Goal: Transaction & Acquisition: Purchase product/service

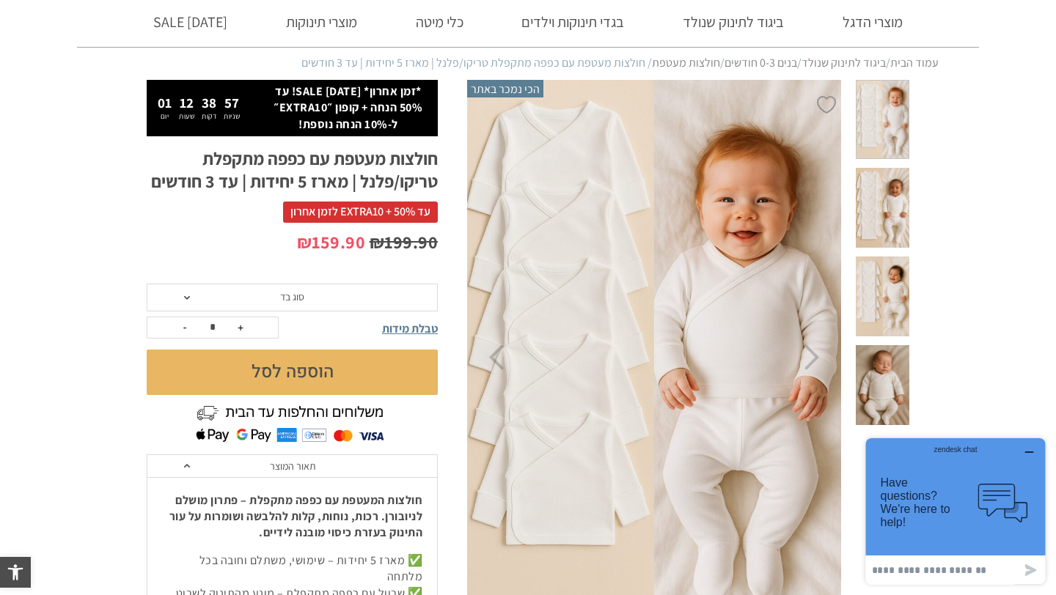
click at [288, 374] on button "הוספה לסל" at bounding box center [292, 372] width 291 height 45
click at [259, 290] on span "סוג בד" at bounding box center [292, 298] width 291 height 28
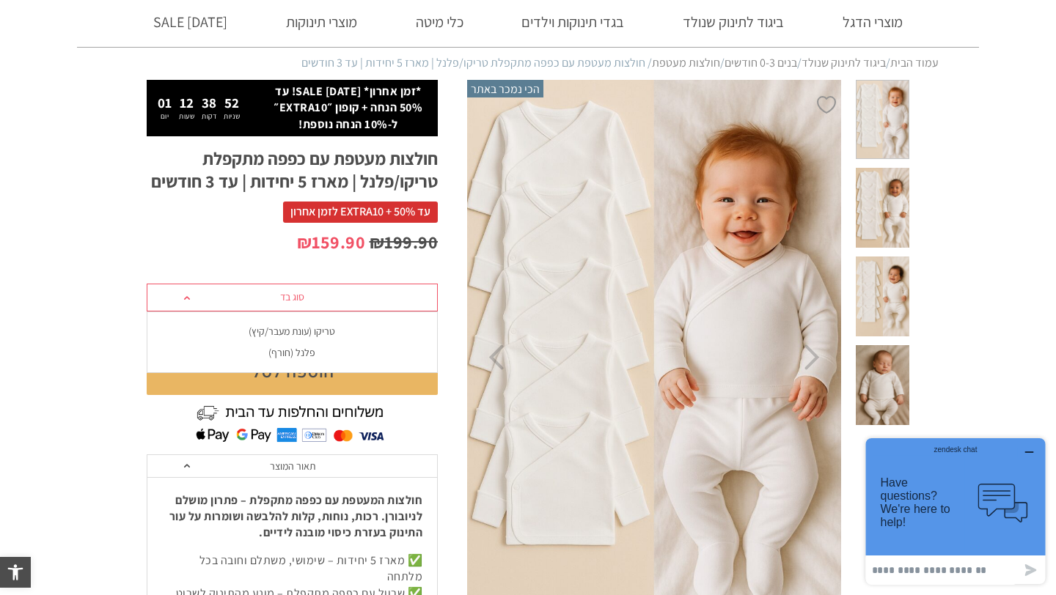
click at [292, 352] on div "פלנל (חורף)" at bounding box center [291, 353] width 291 height 12
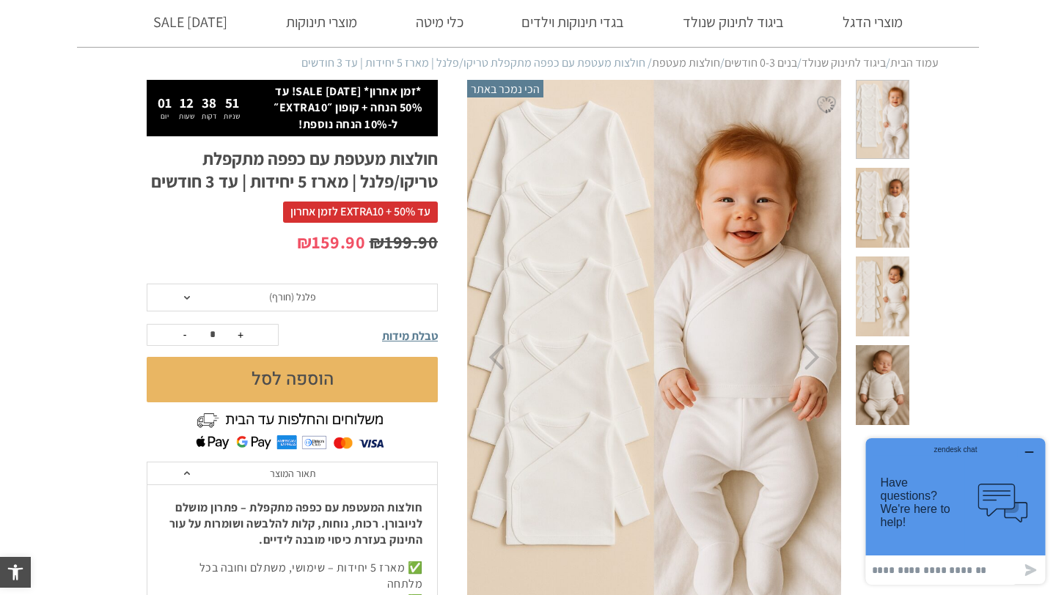
click at [292, 375] on button "הוספה לסל" at bounding box center [292, 379] width 291 height 45
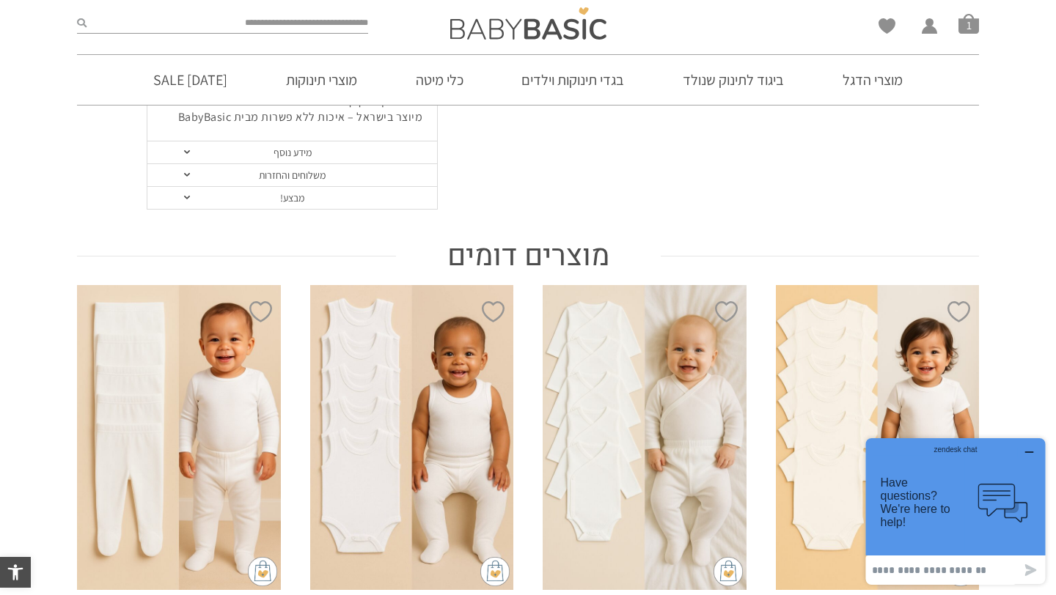
scroll to position [979, 0]
click at [861, 84] on link "מוצרי הדגל" at bounding box center [872, 80] width 104 height 50
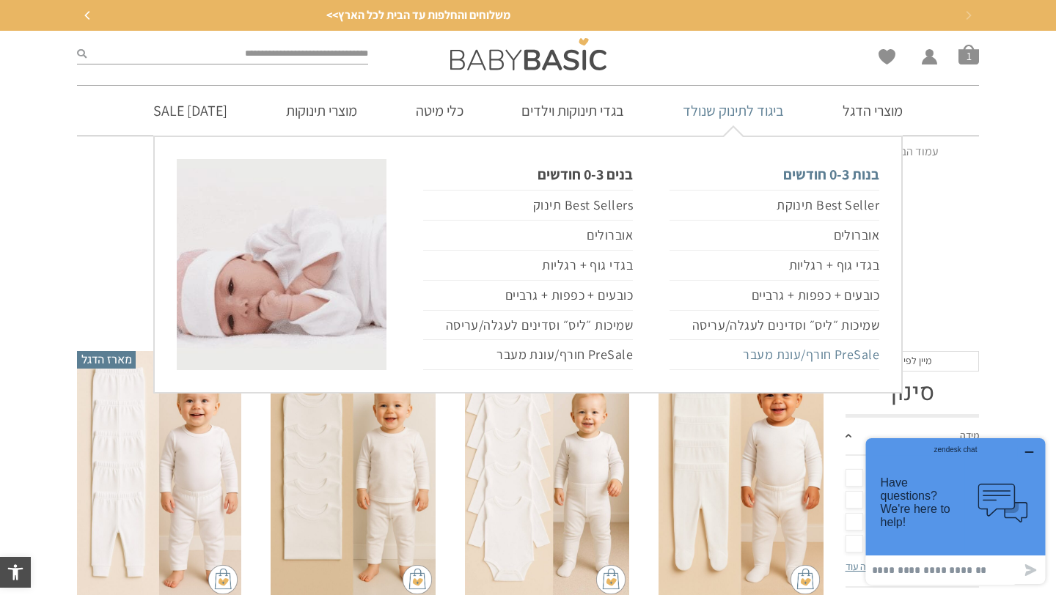
click at [773, 357] on link "PreSale חורף/עונת מעבר" at bounding box center [774, 355] width 210 height 30
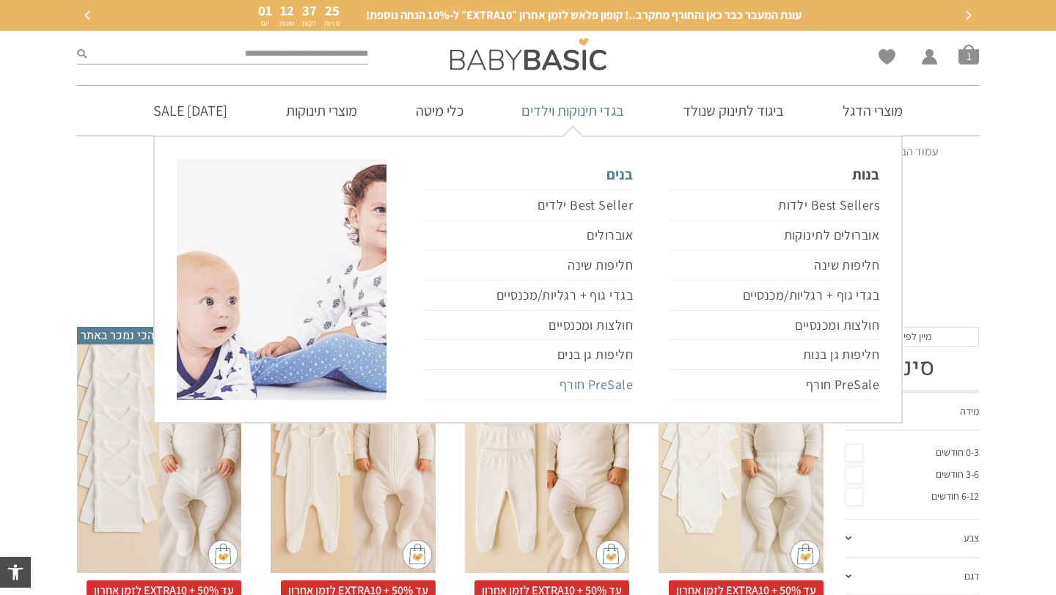
click at [575, 388] on link "PreSale חורף" at bounding box center [528, 385] width 210 height 30
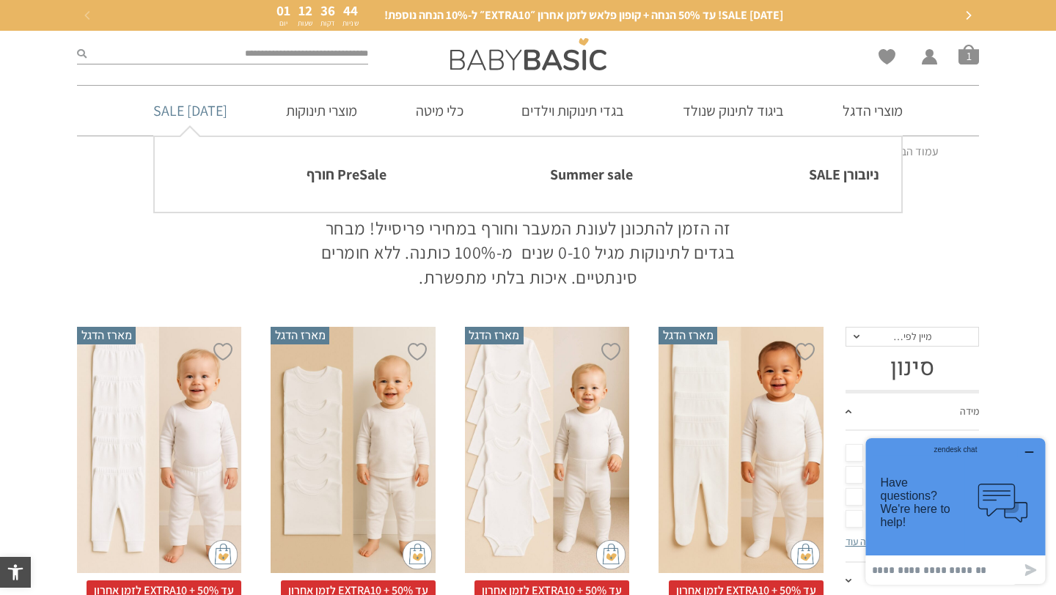
click at [189, 117] on link "[DATE] SALE" at bounding box center [190, 111] width 118 height 50
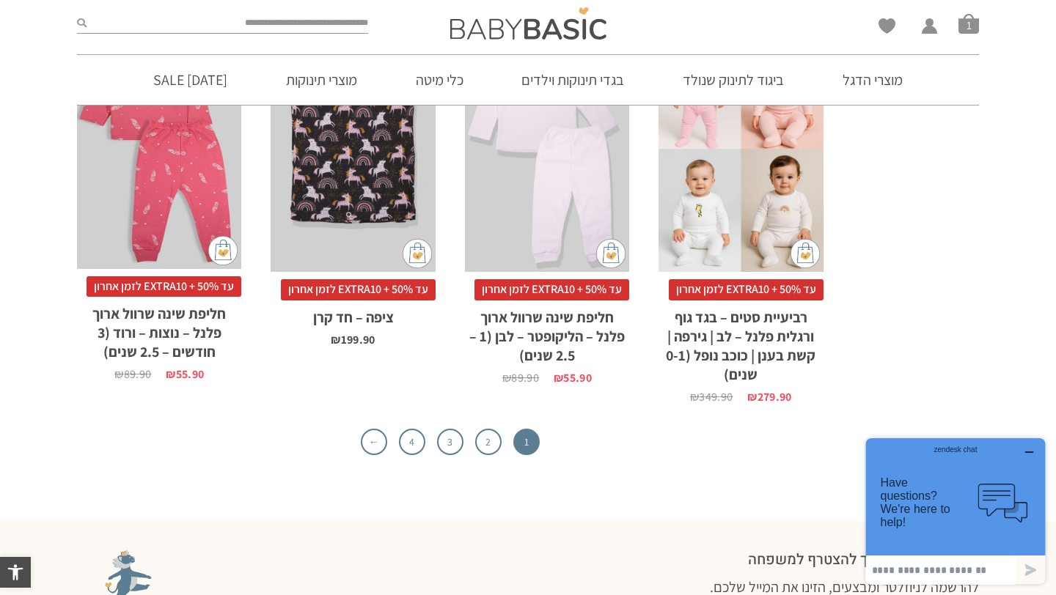
scroll to position [4754, 0]
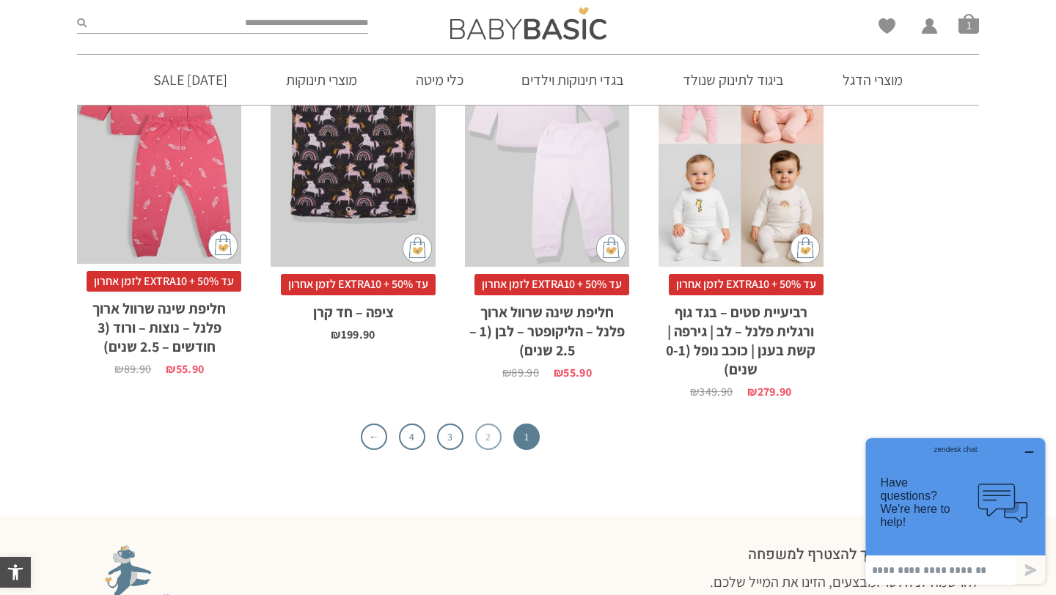
click at [486, 424] on link "2" at bounding box center [488, 437] width 26 height 26
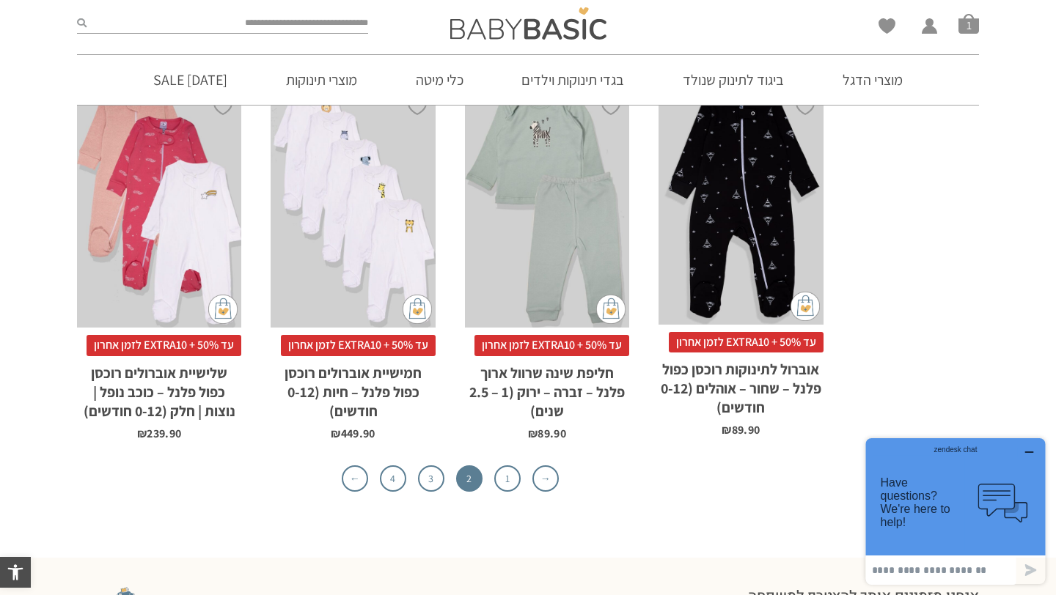
scroll to position [4530, 0]
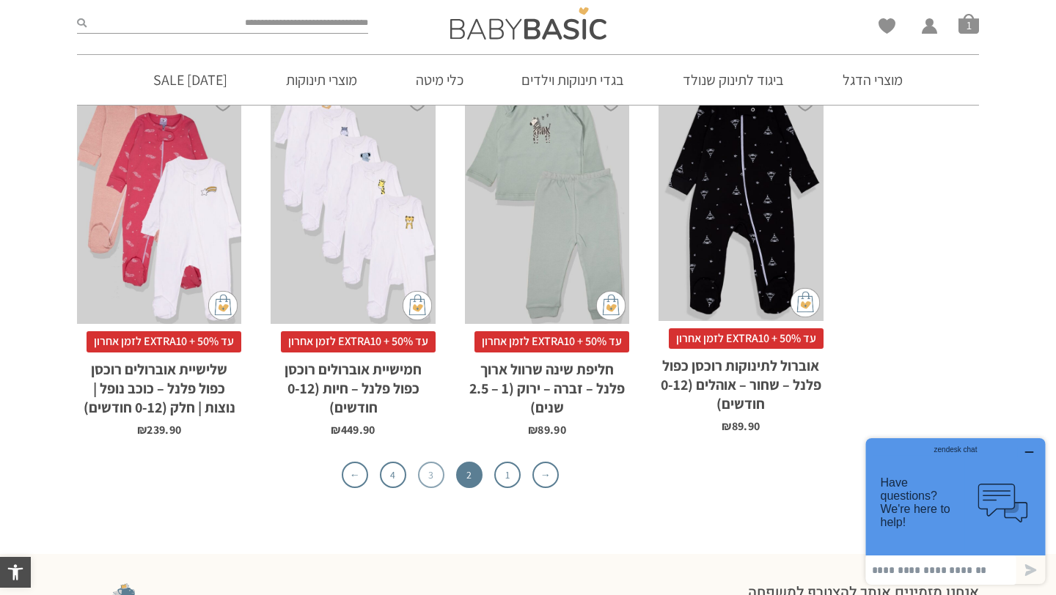
click at [431, 462] on link "3" at bounding box center [431, 475] width 26 height 26
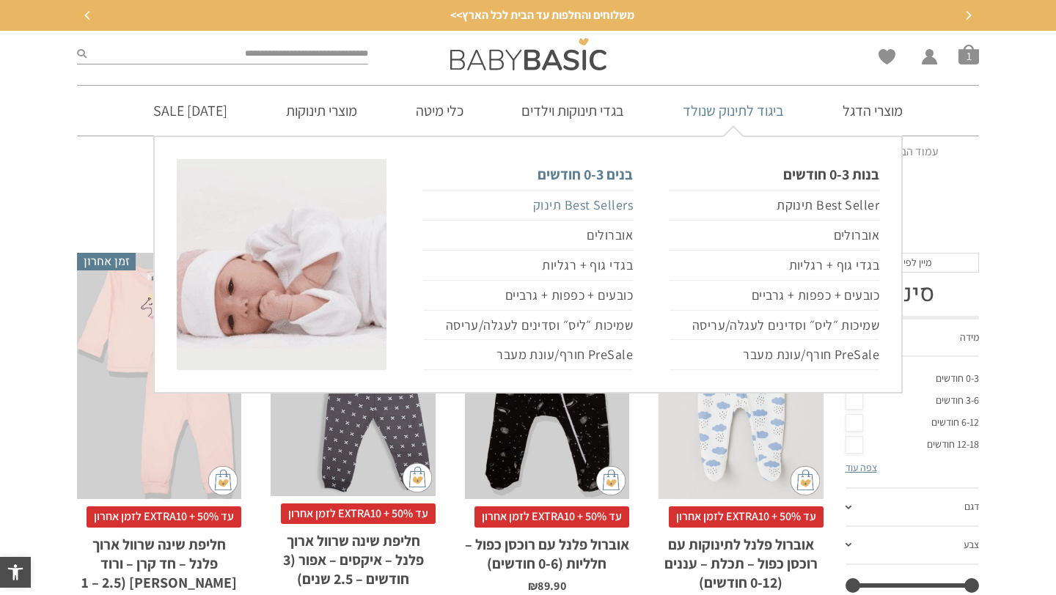
click at [600, 207] on link "Best Sellers תינוק" at bounding box center [528, 205] width 210 height 31
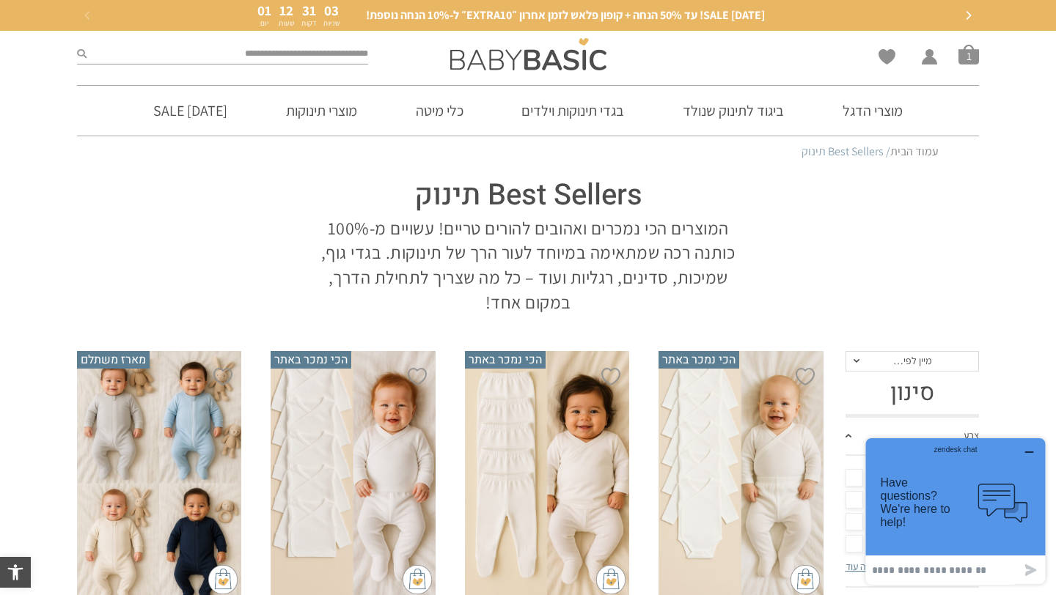
click at [380, 469] on div "x בחירת סוג בד טריקו (עונת מעבר/קיץ) פלנל (חורף)" at bounding box center [352, 474] width 164 height 247
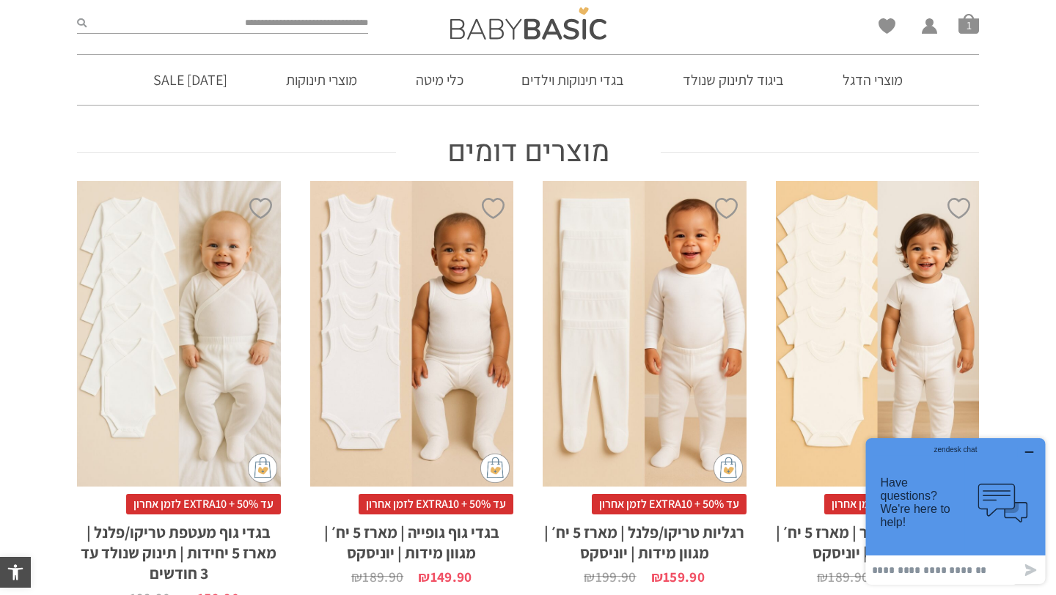
click at [652, 376] on div "x בחירת מידה 0-3m 3-6m 6-12m 12-18m 18-24m 24-30m בחירת סוג בד טריקו (עונת מעבר…" at bounding box center [644, 333] width 204 height 305
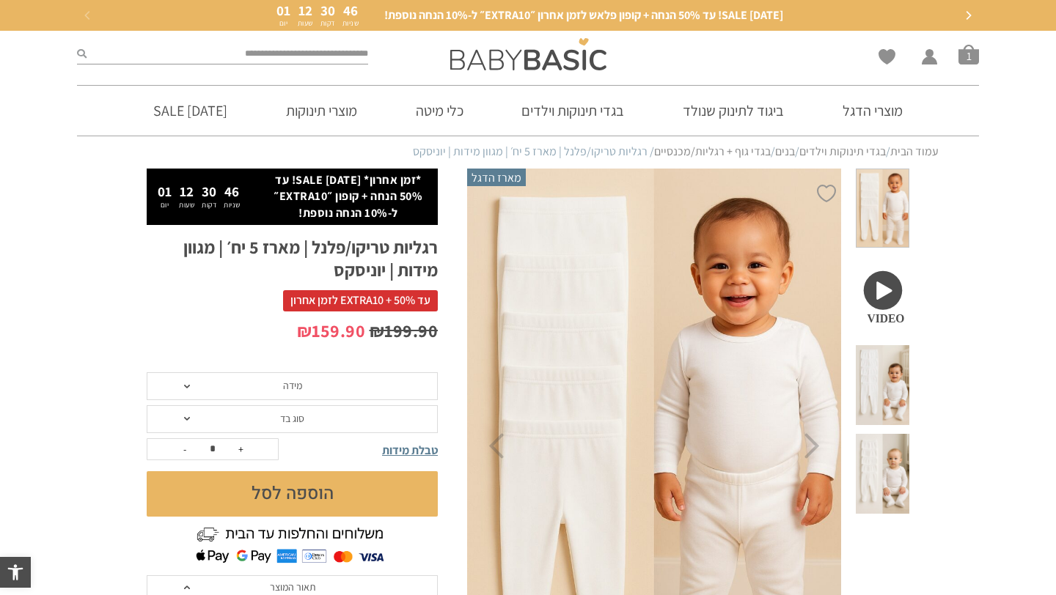
click at [290, 395] on span "מידה" at bounding box center [292, 386] width 291 height 28
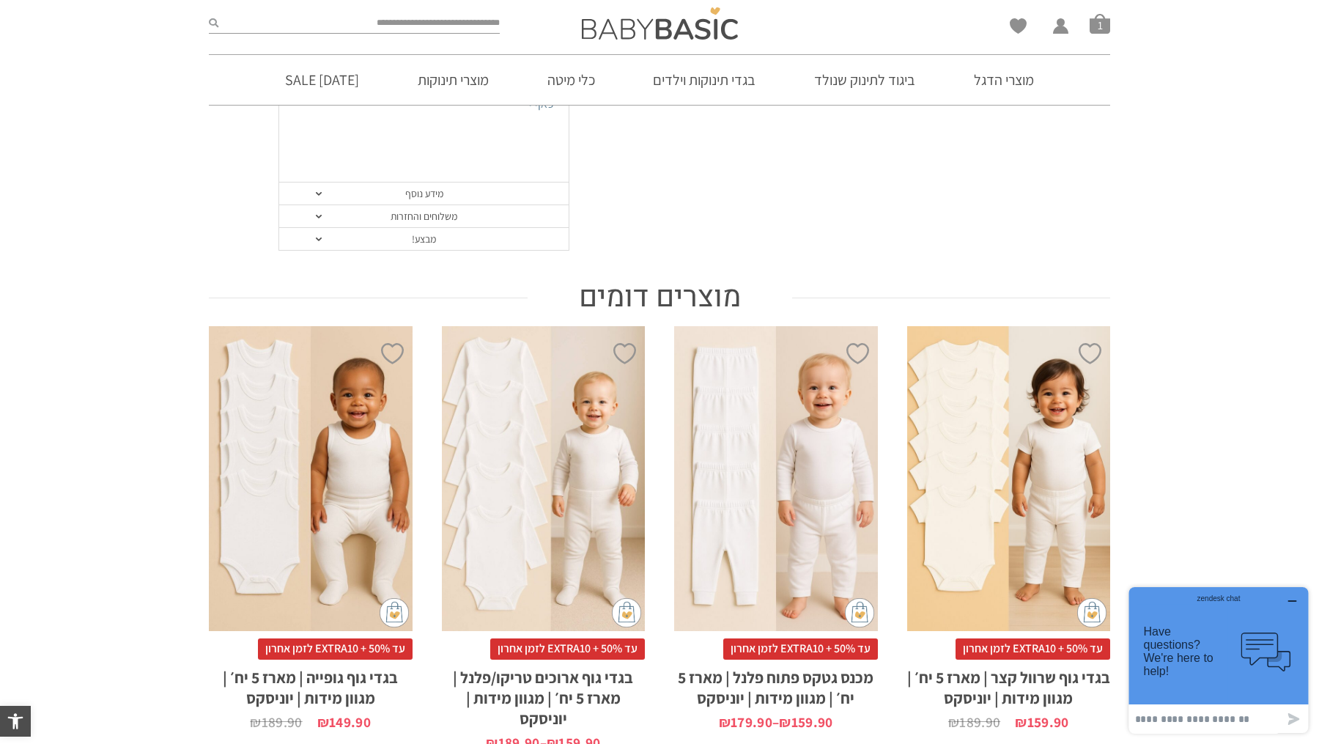
scroll to position [962, 0]
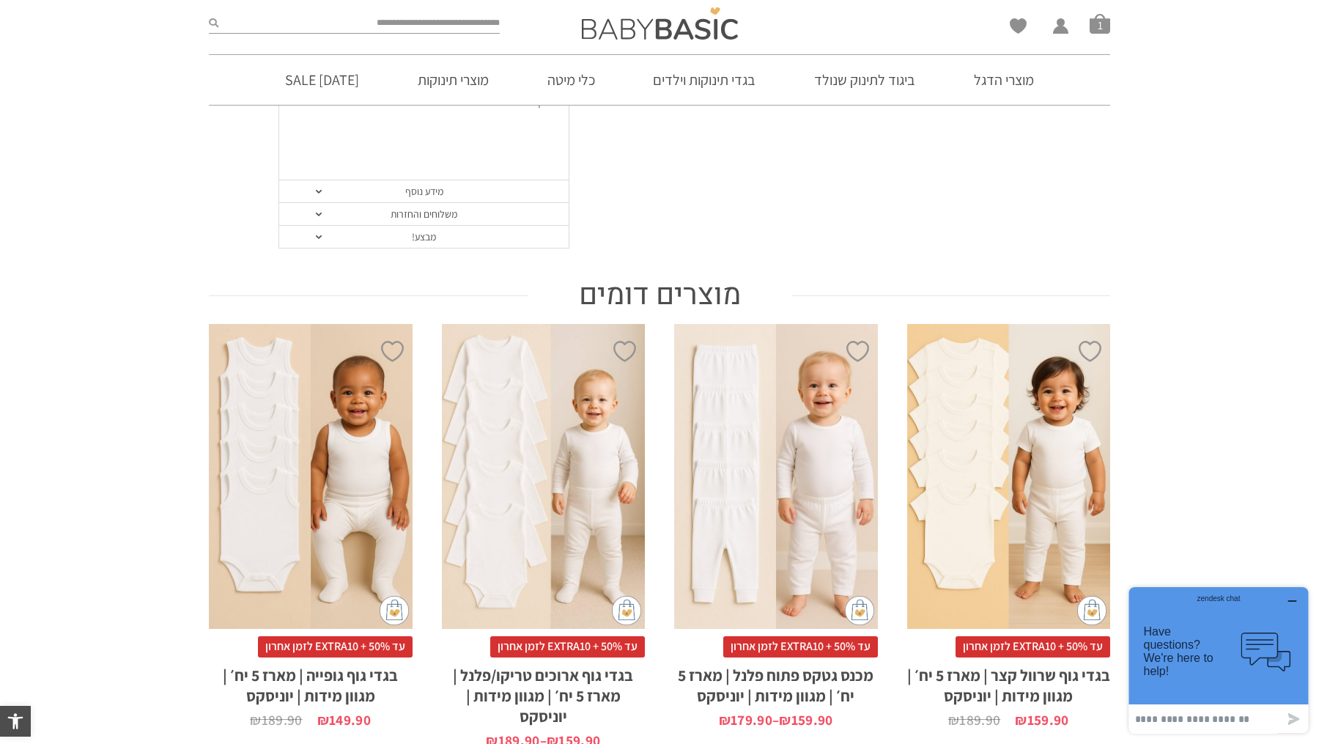
click at [855, 410] on div "x בחירת מידה 3-6m 6-12m 12-18m 18-24m 24-30m 2-5-4-שנים 4-6y 6-8-שנים" at bounding box center [776, 476] width 204 height 305
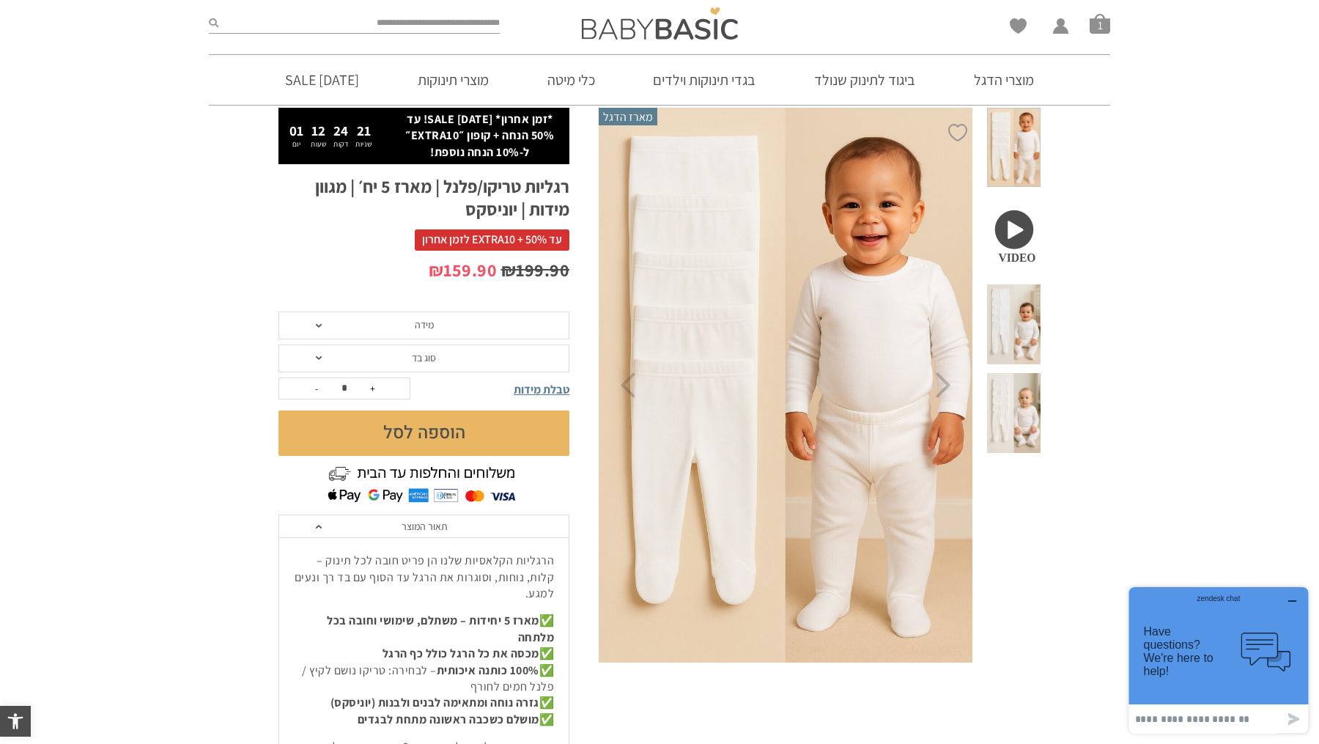
scroll to position [45, 0]
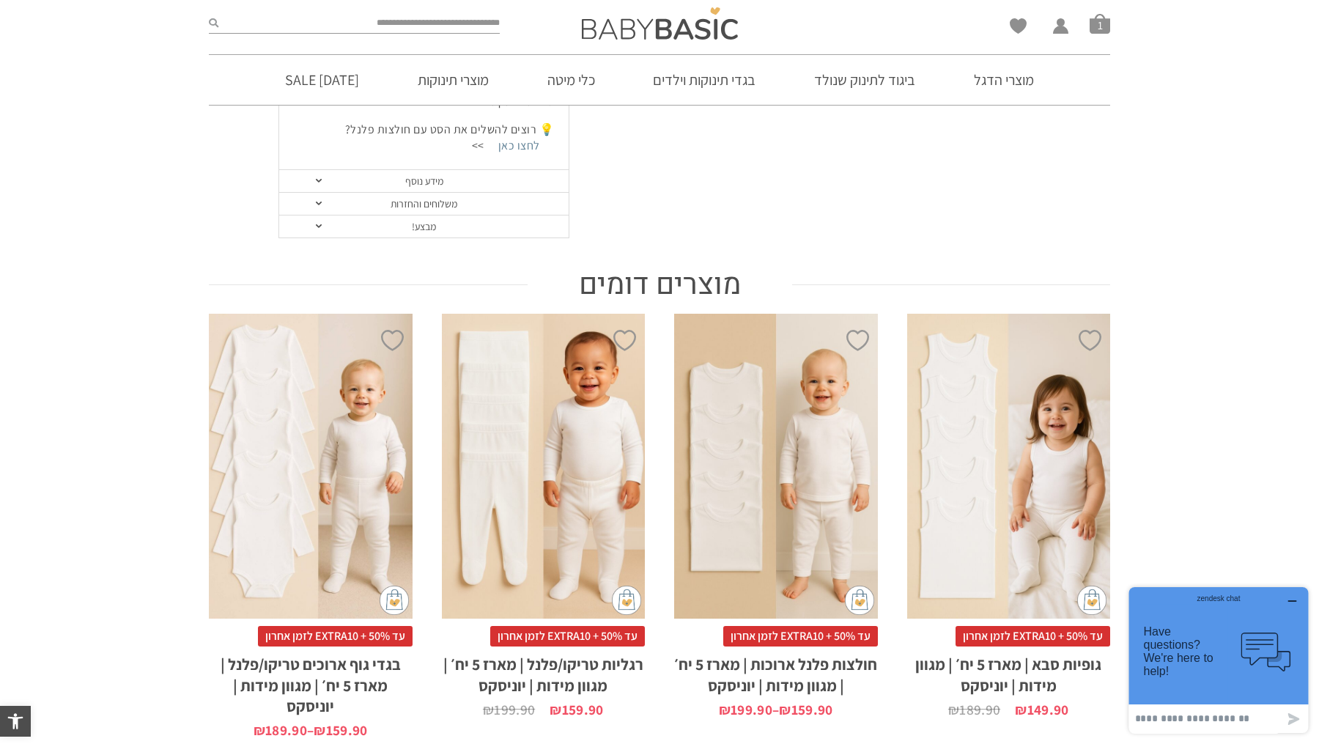
click at [578, 494] on div "x בחירת מידה 0-3m 3-6m 6-12m 12-18m 18-24m 24-30m בחירת סוג בד טריקו (עונת מעבר…" at bounding box center [544, 466] width 204 height 305
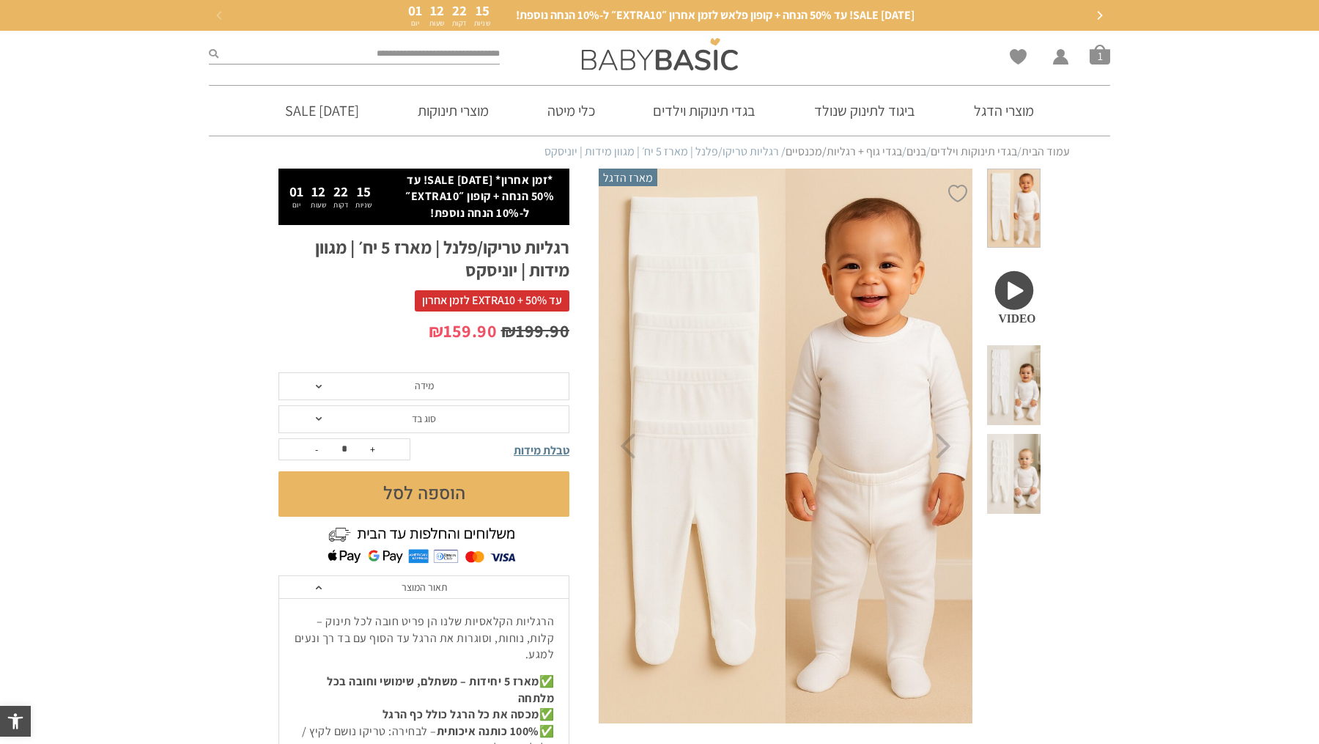
click at [471, 390] on span "מידה" at bounding box center [424, 386] width 291 height 28
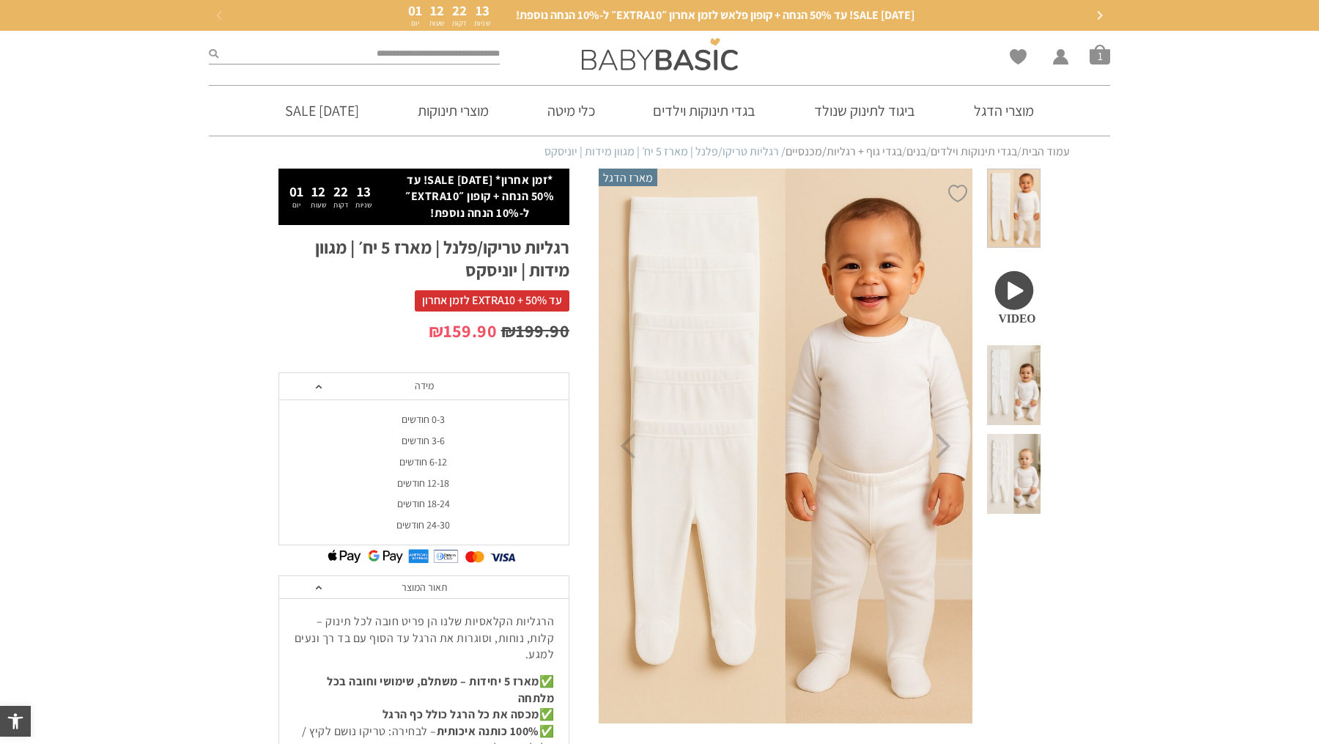
click at [441, 417] on div "0-3 חודשים" at bounding box center [423, 419] width 291 height 12
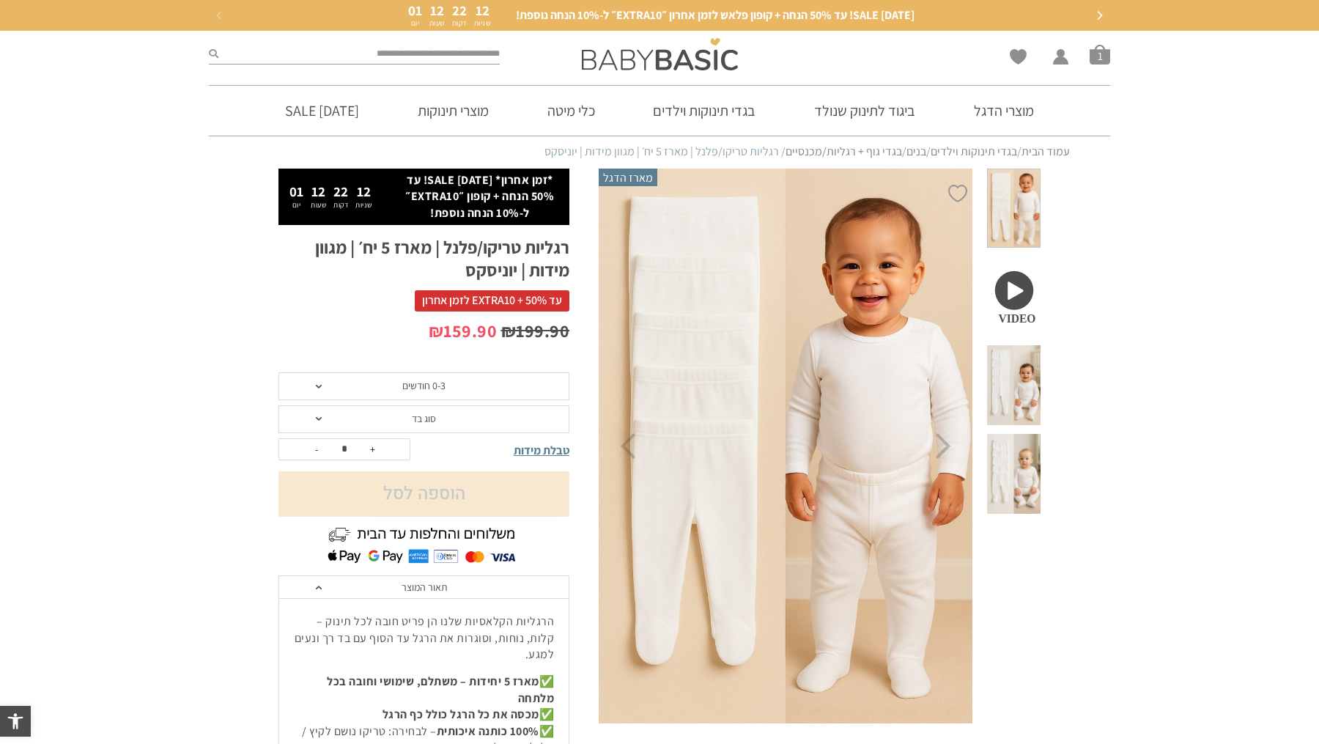
click at [441, 418] on span "סוג בד" at bounding box center [424, 419] width 291 height 28
click at [416, 452] on div "טריקו (עונת מעבר/קיץ)" at bounding box center [423, 452] width 291 height 12
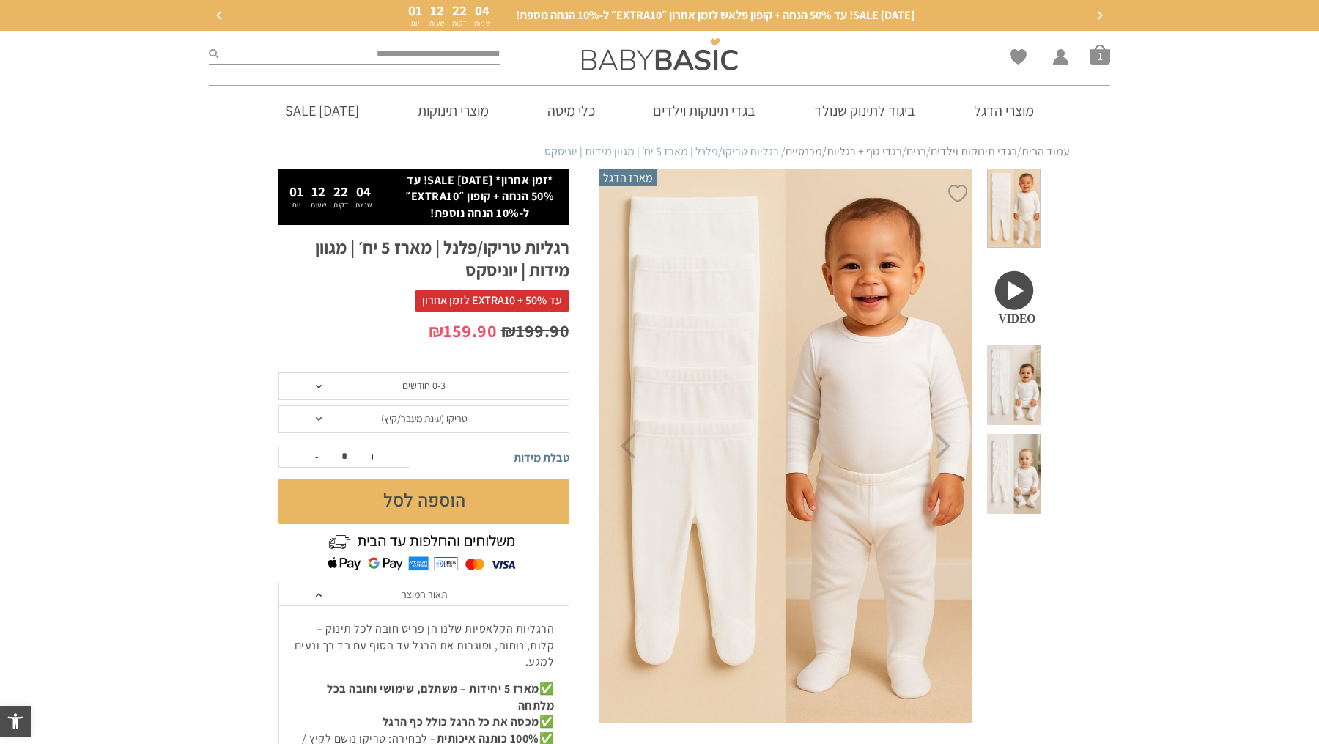
click at [466, 514] on button "הוספה לסל" at bounding box center [424, 501] width 291 height 45
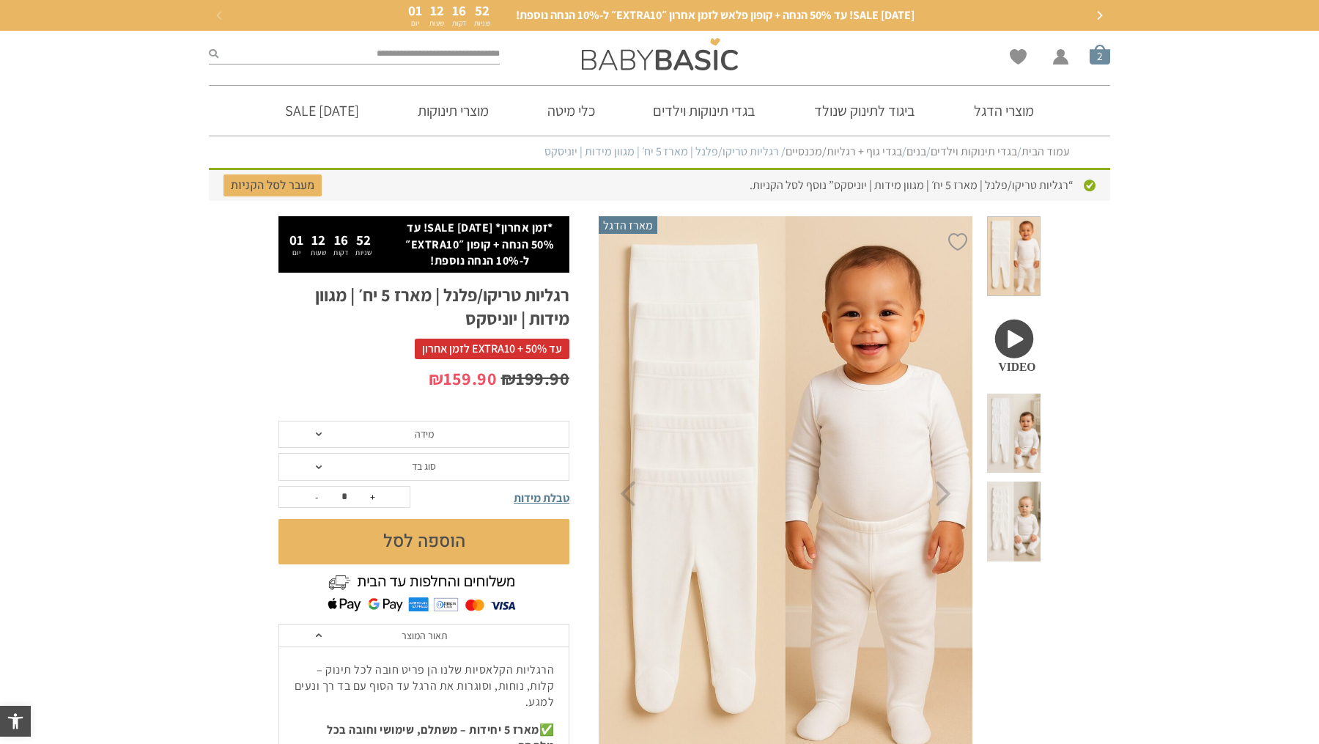
click at [1097, 59] on span "סל קניות" at bounding box center [1100, 54] width 21 height 21
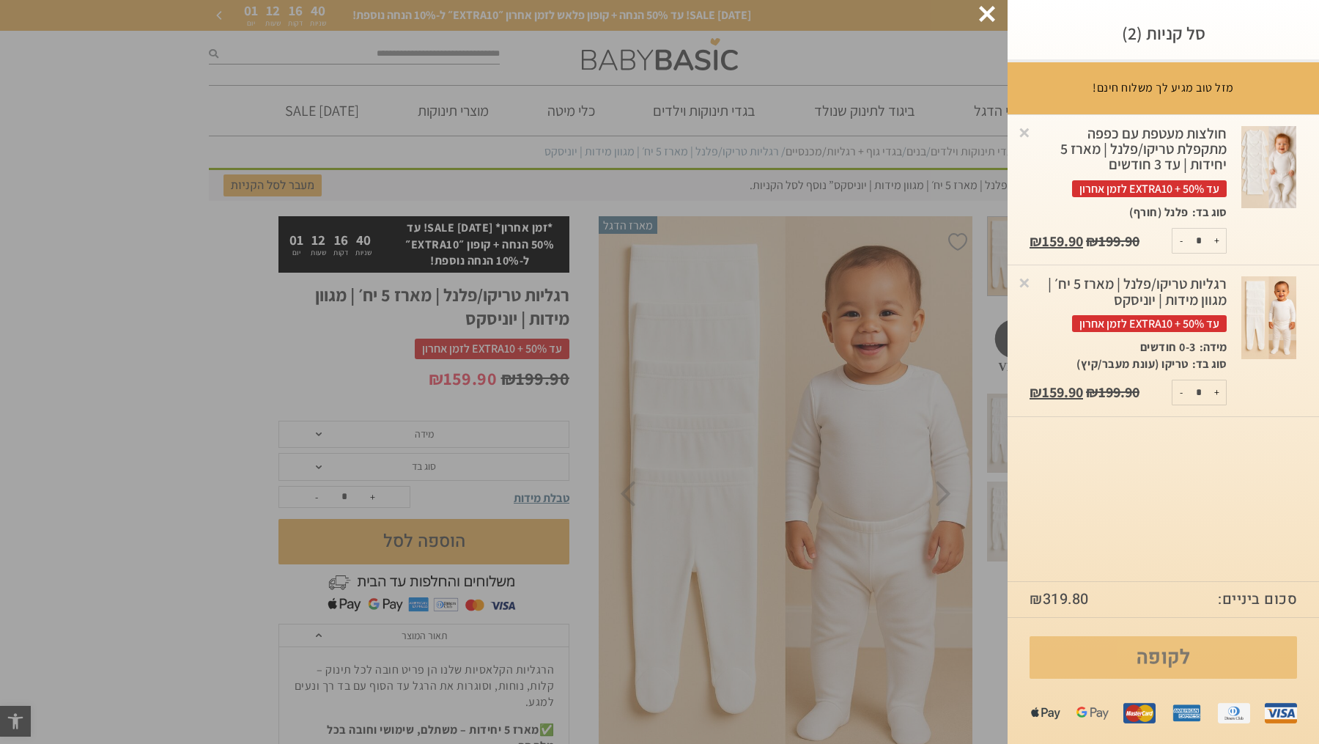
click at [1149, 656] on link "לקופה" at bounding box center [1164, 657] width 268 height 43
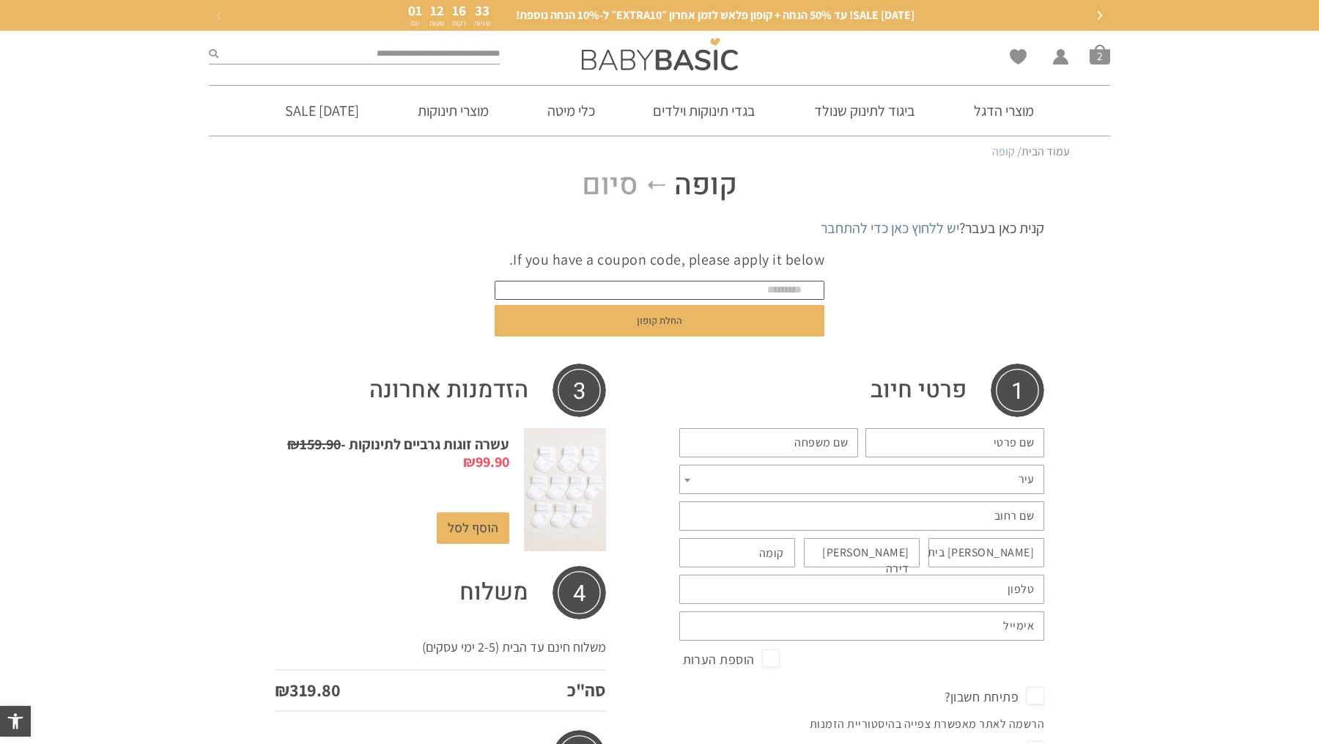
click at [666, 283] on input "text" at bounding box center [660, 290] width 330 height 19
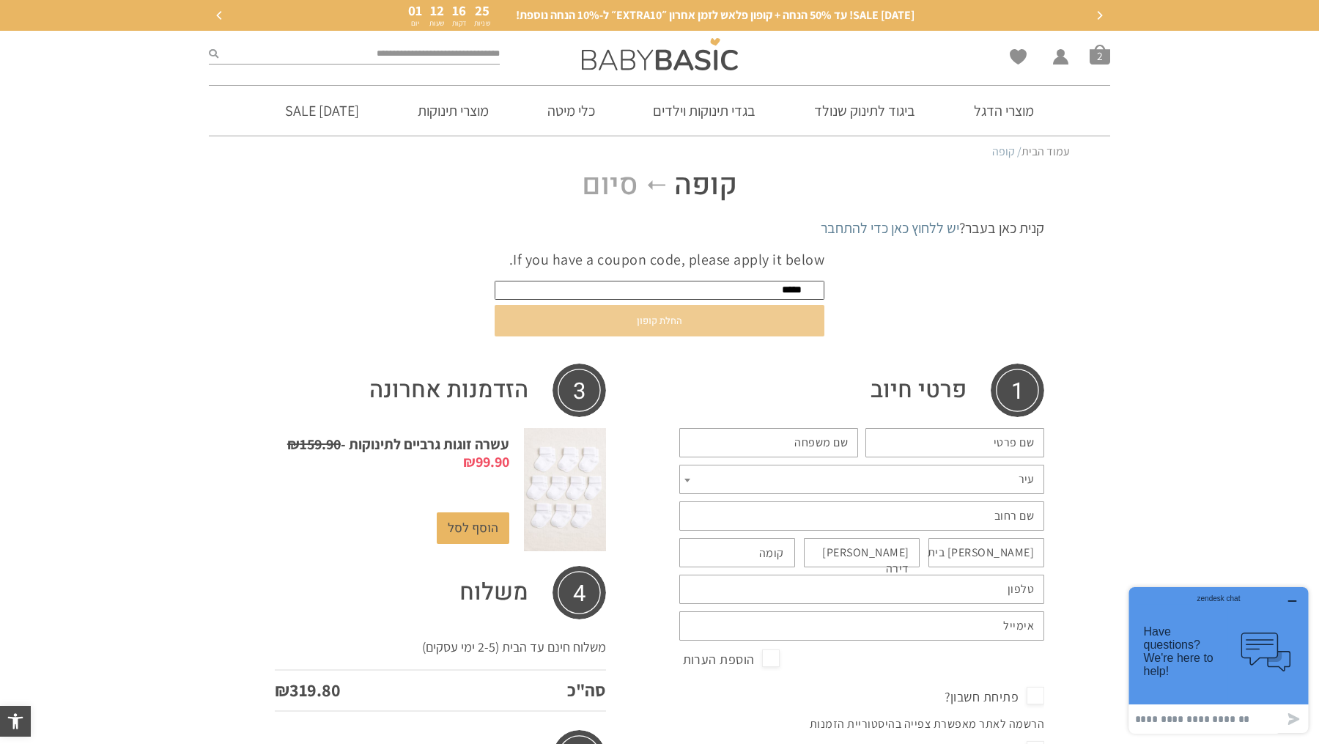
type input "*****"
click at [646, 320] on button "החלת קופון" at bounding box center [660, 321] width 330 height 32
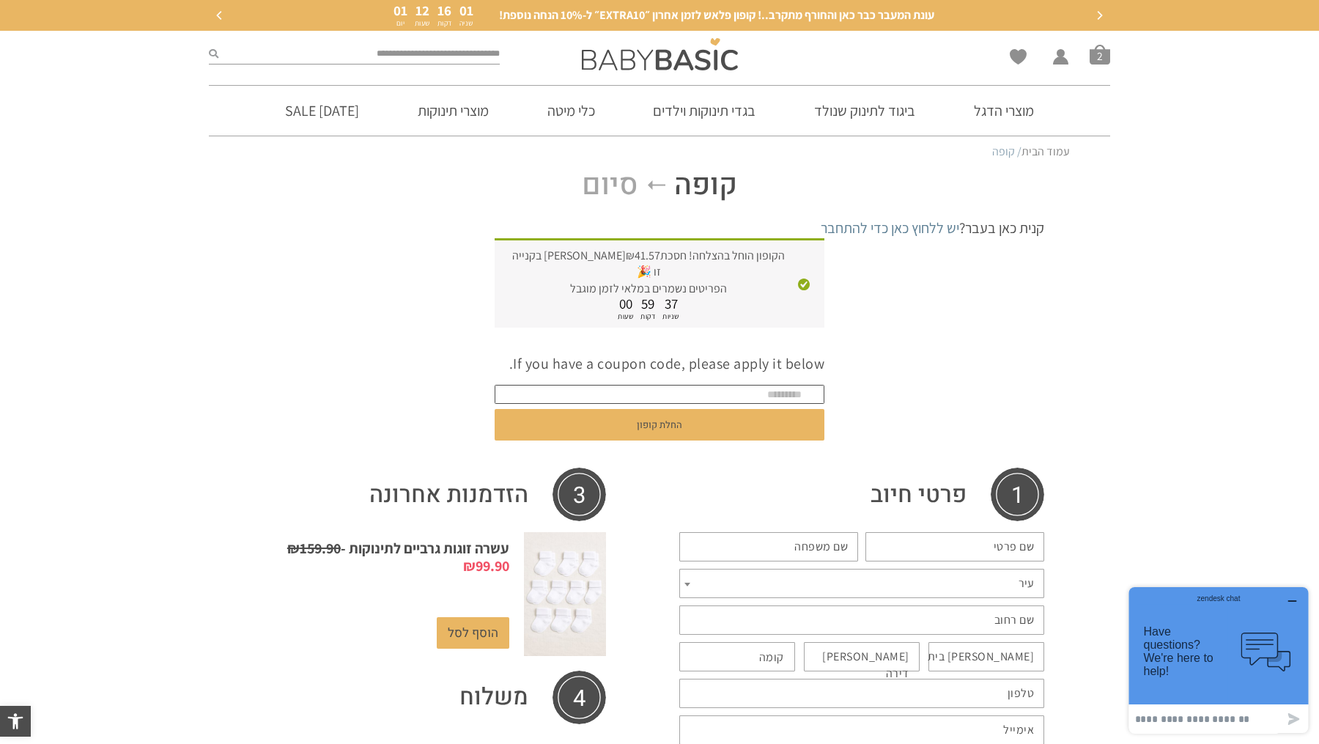
click at [738, 385] on input "text" at bounding box center [660, 394] width 330 height 19
type input "*"
type input "*******"
click at [495, 409] on button "החלת קופון" at bounding box center [660, 425] width 330 height 32
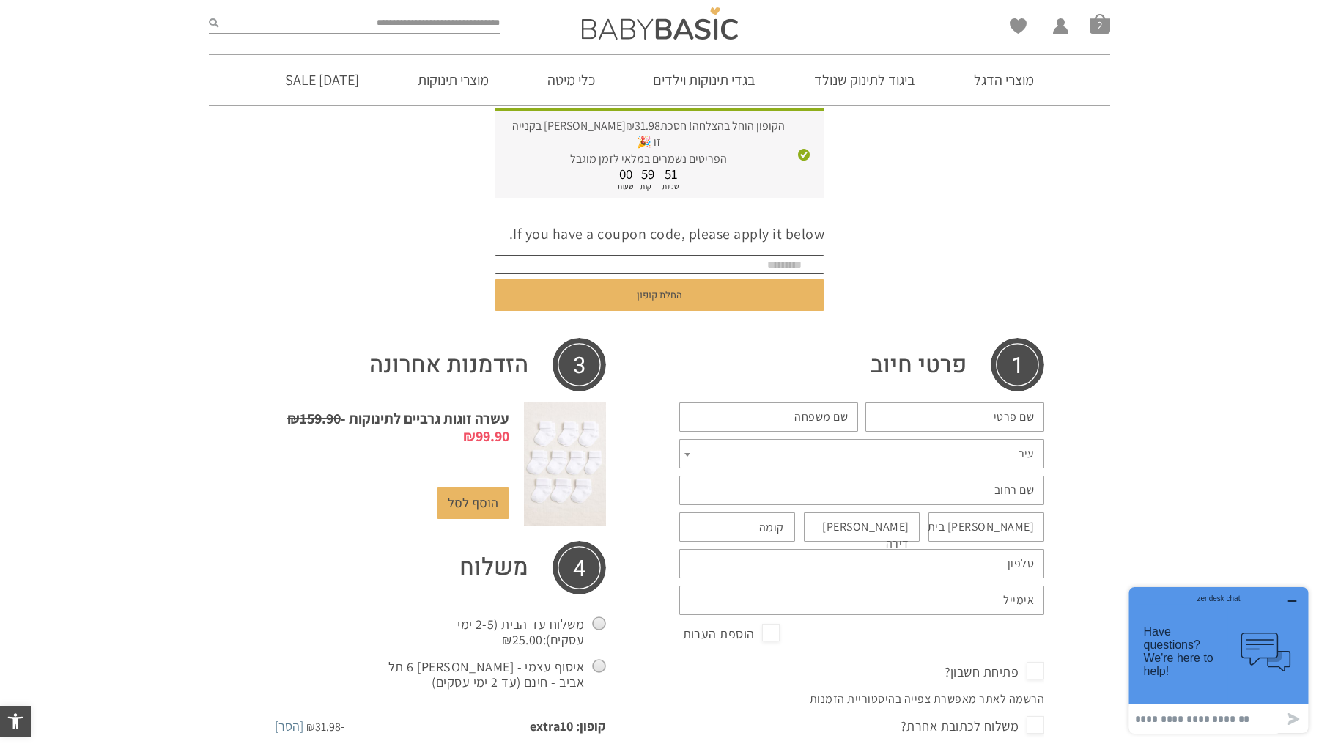
scroll to position [125, 0]
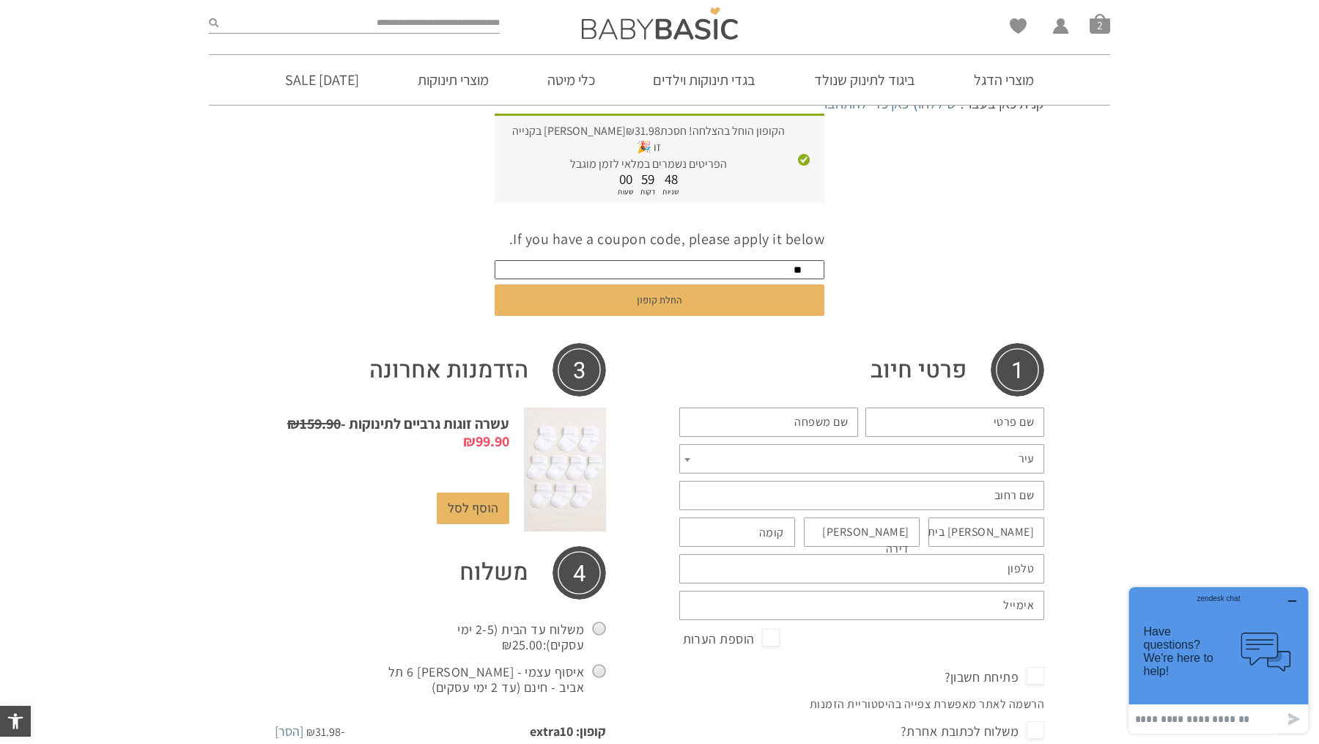
type input "*"
type input "*****"
click at [495, 284] on button "החלת קופון" at bounding box center [660, 300] width 330 height 32
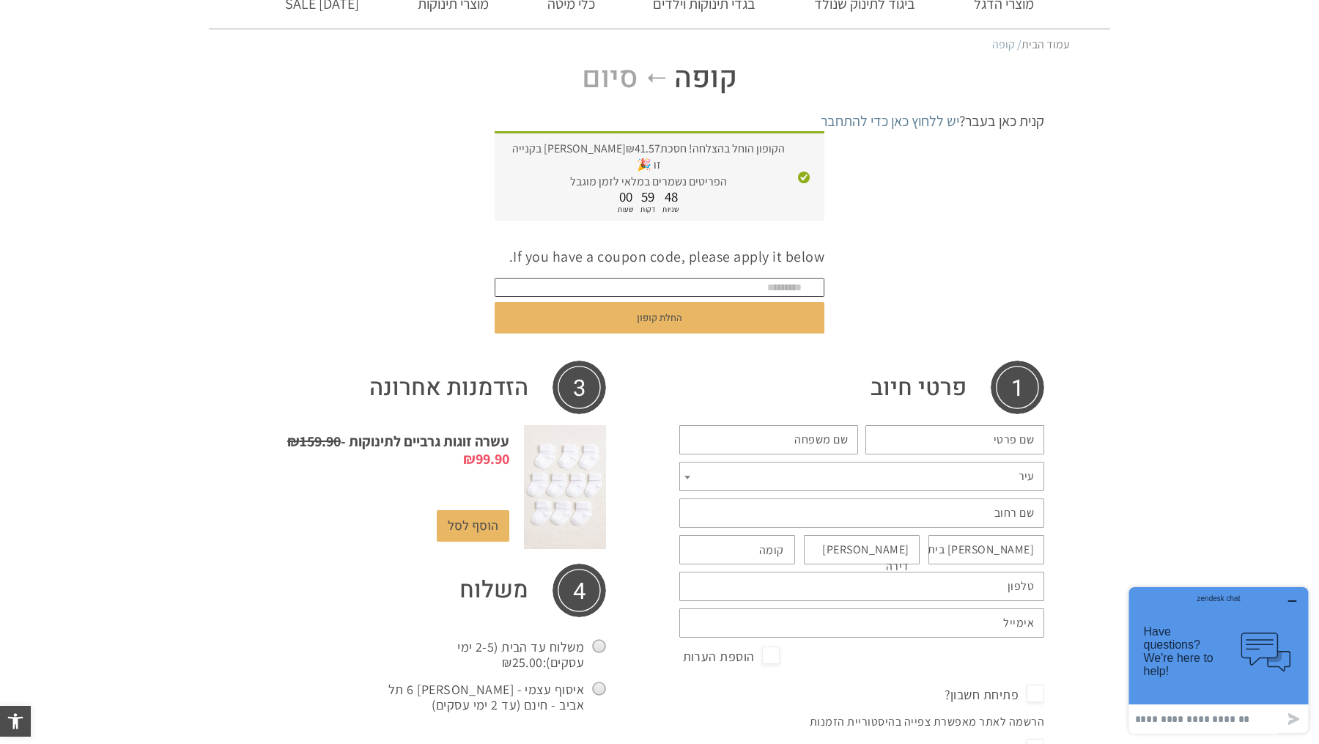
scroll to position [0, 0]
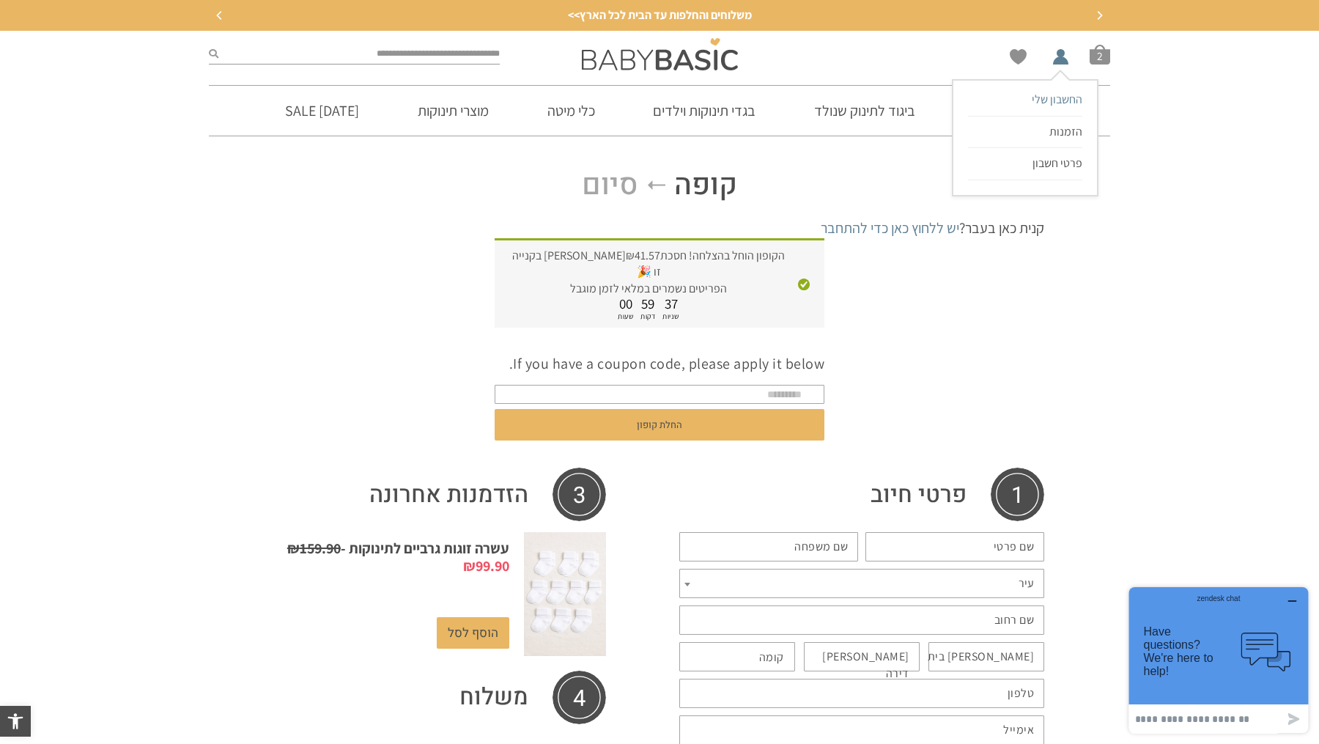
click at [1060, 94] on span "החשבון שלי" at bounding box center [1057, 99] width 51 height 15
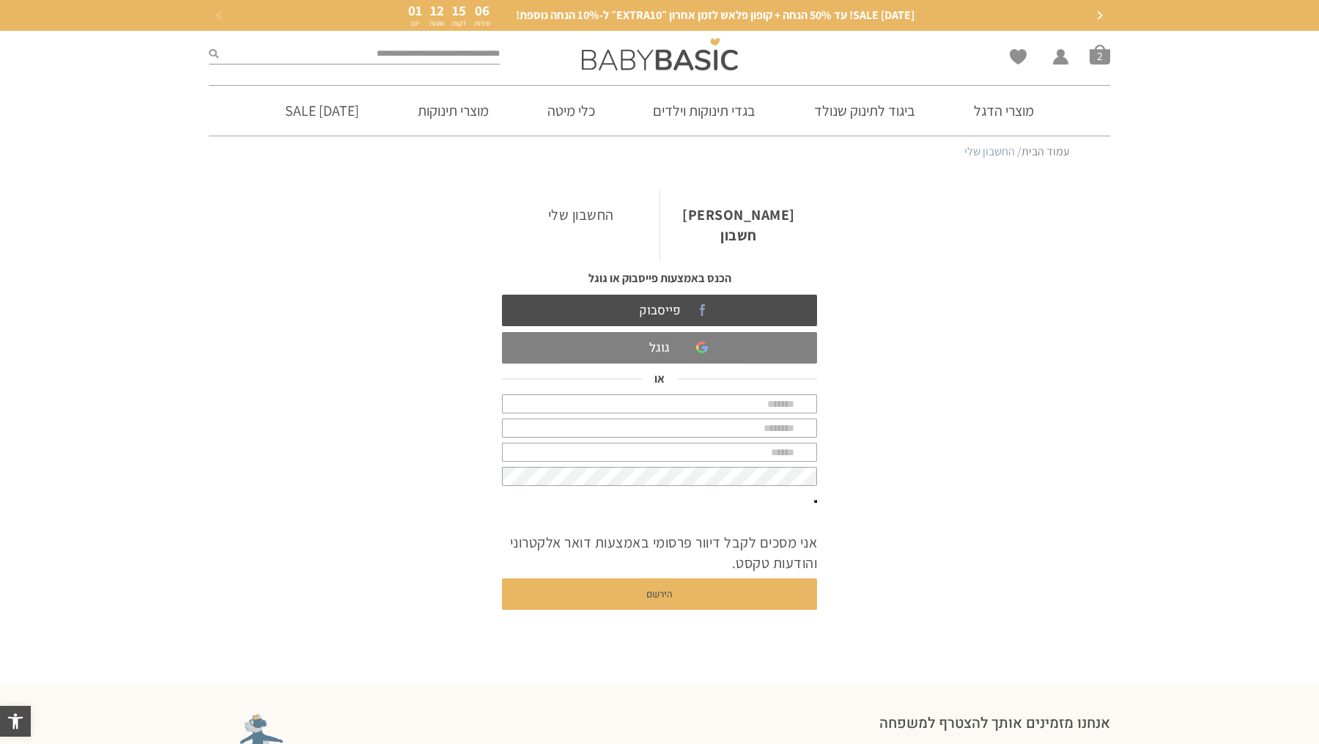
click at [732, 332] on link "גוגל" at bounding box center [659, 348] width 315 height 32
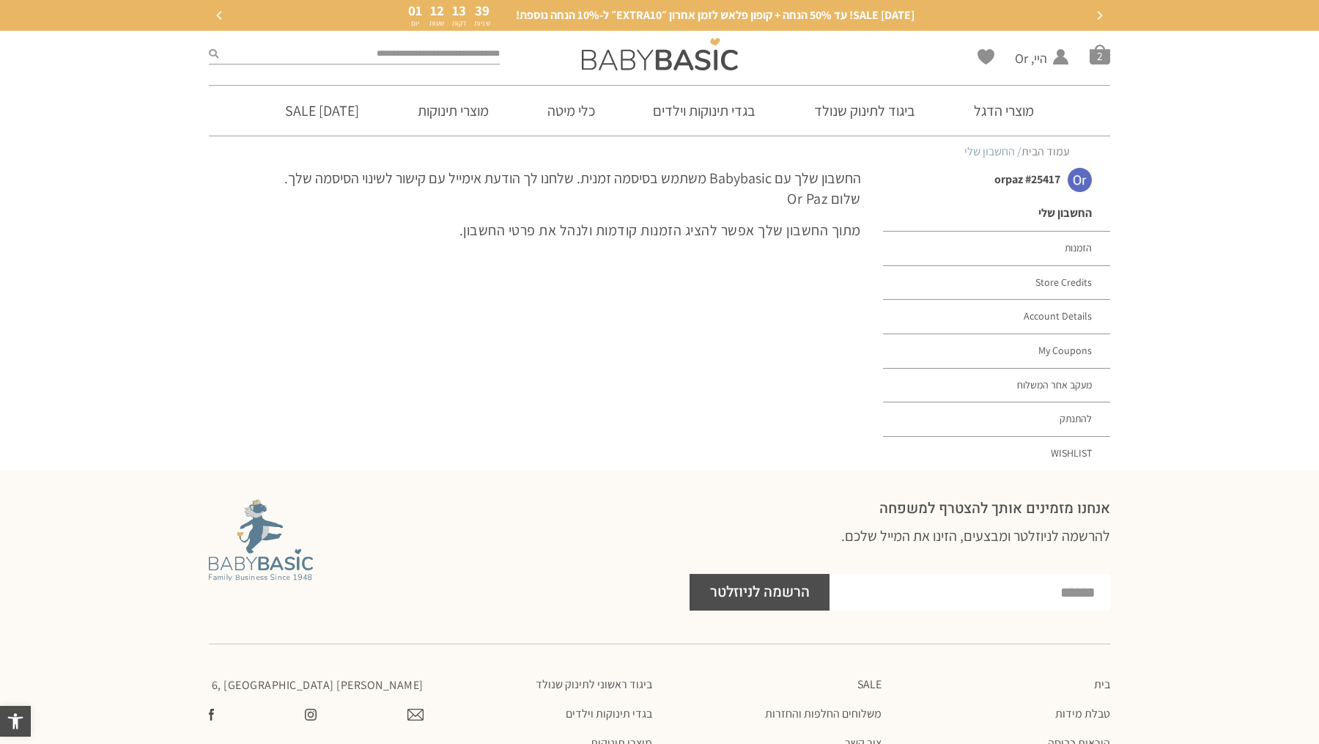
click at [1079, 178] on img at bounding box center [1080, 180] width 24 height 24
click at [1003, 181] on div "orpaz #25417" at bounding box center [972, 180] width 185 height 16
click at [1061, 220] on link "החשבון שלי" at bounding box center [996, 214] width 227 height 36
click at [696, 62] on img at bounding box center [660, 54] width 156 height 32
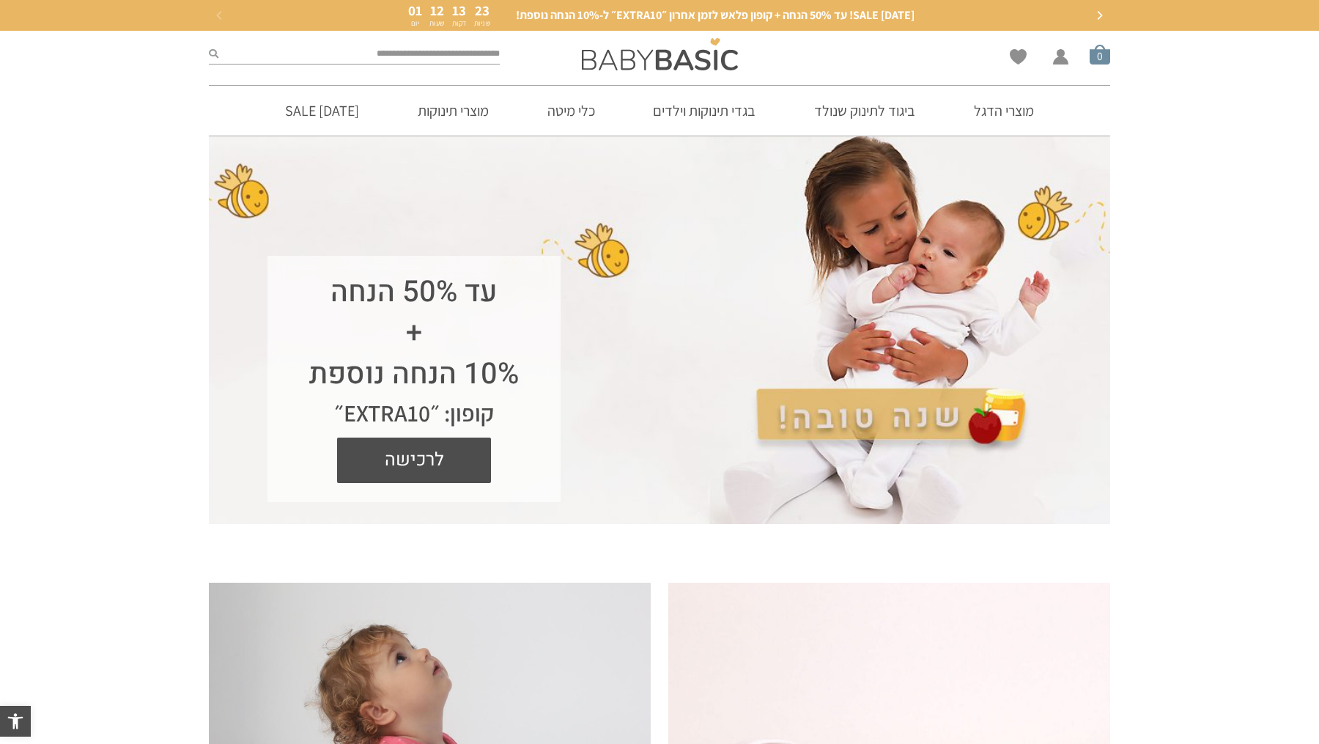
click at [1107, 59] on span "סל קניות" at bounding box center [1100, 54] width 21 height 21
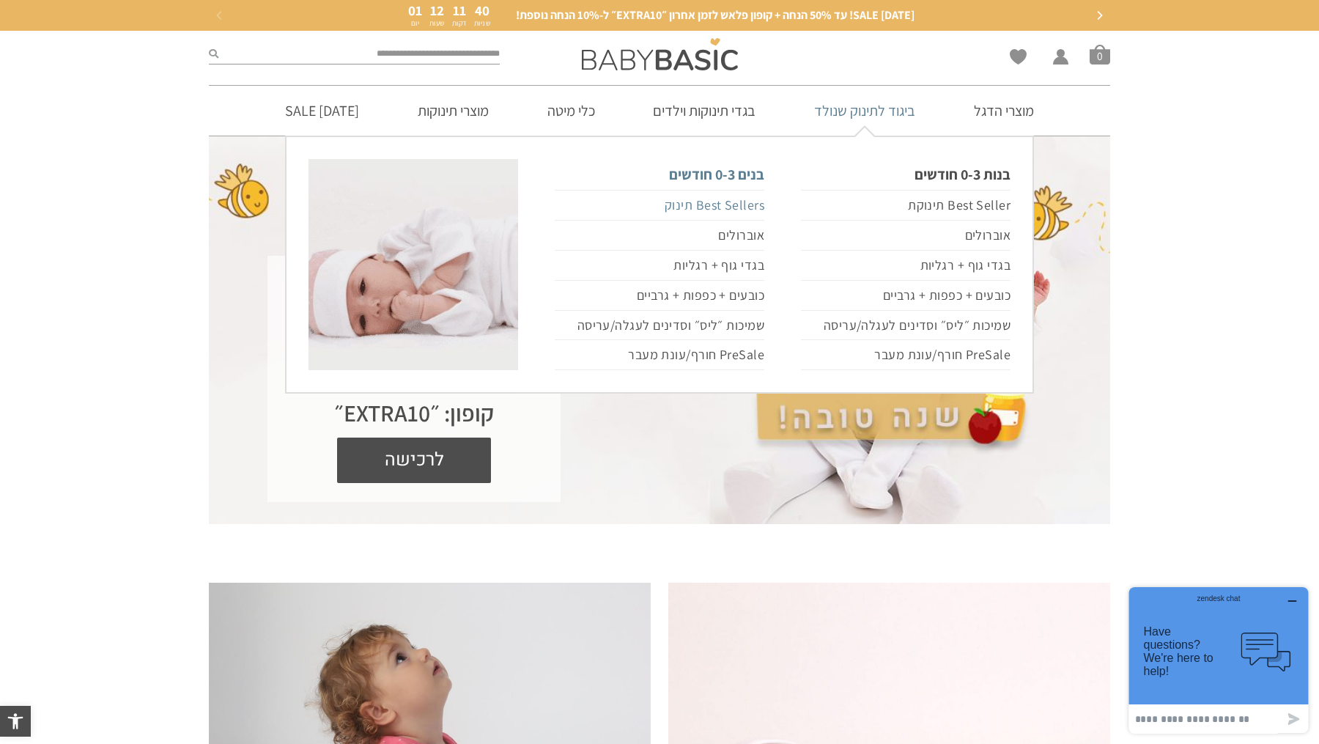
click at [732, 212] on link "Best Sellers תינוק" at bounding box center [660, 205] width 210 height 31
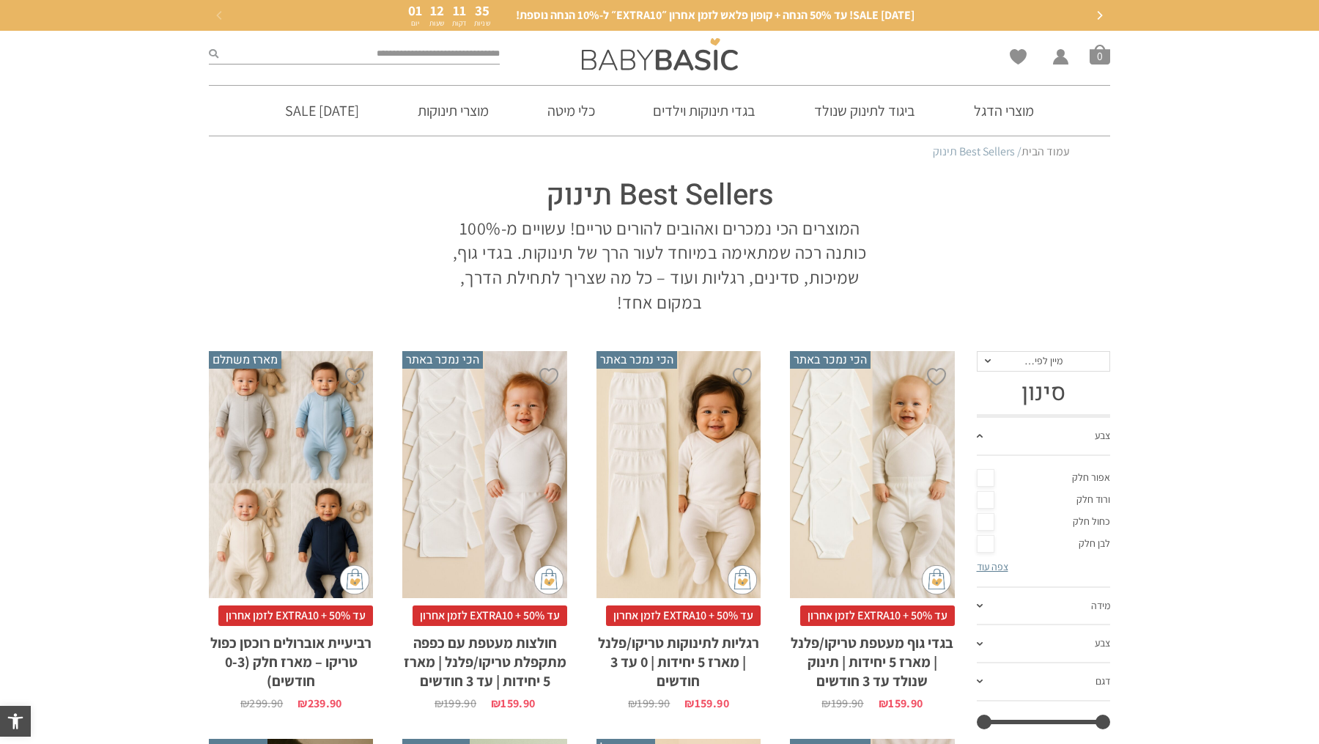
click at [476, 534] on div "x בחירת סוג בד טריקו (עונת מעבר/קיץ) פלנל (חורף)" at bounding box center [484, 474] width 164 height 247
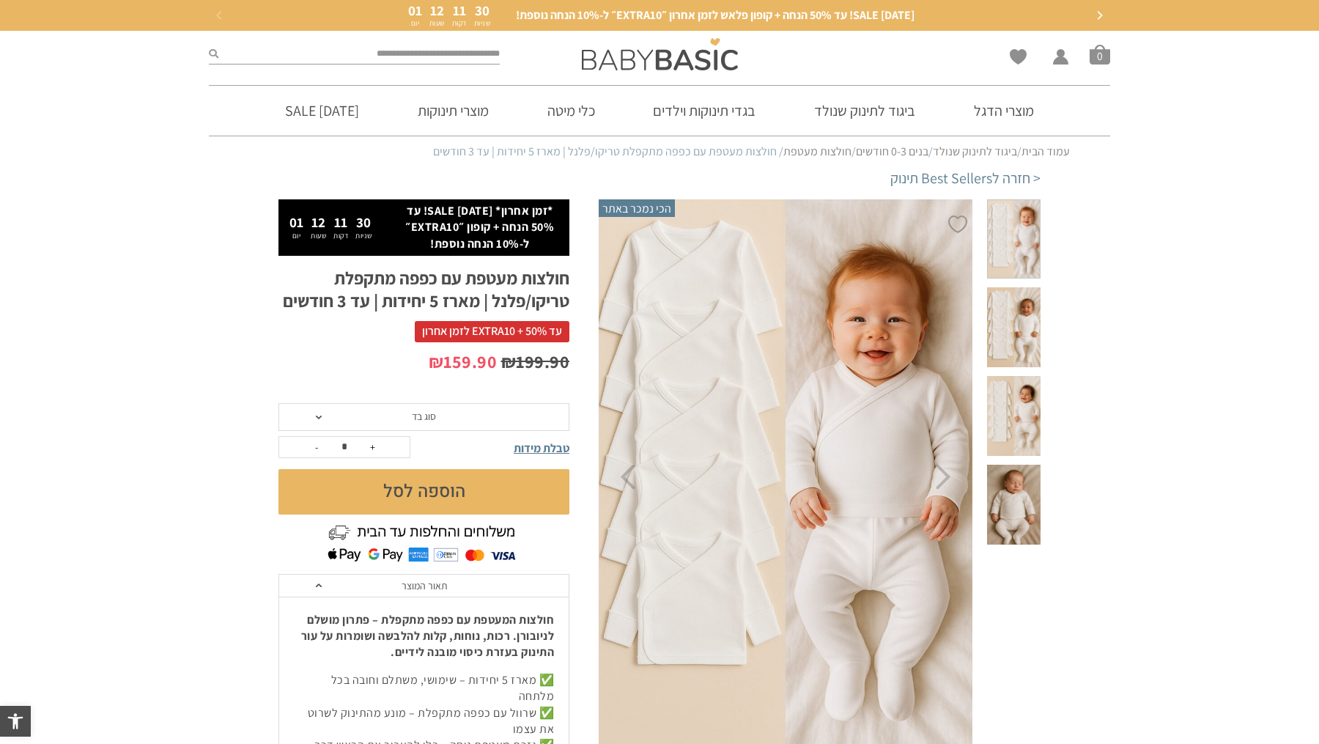
click at [498, 421] on span "סוג בד" at bounding box center [424, 417] width 291 height 28
click at [432, 470] on div "פלנל (חורף)" at bounding box center [423, 471] width 291 height 12
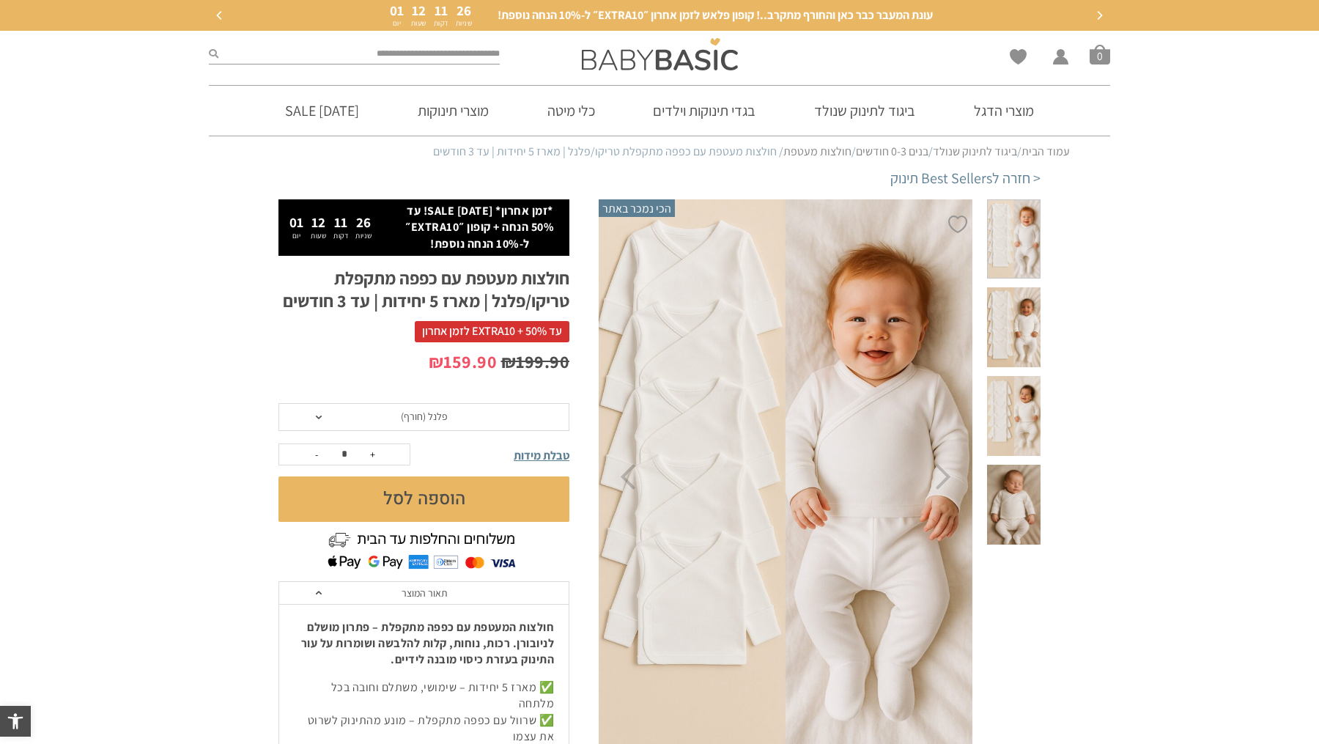
click at [432, 497] on button "הוספה לסל" at bounding box center [424, 498] width 291 height 45
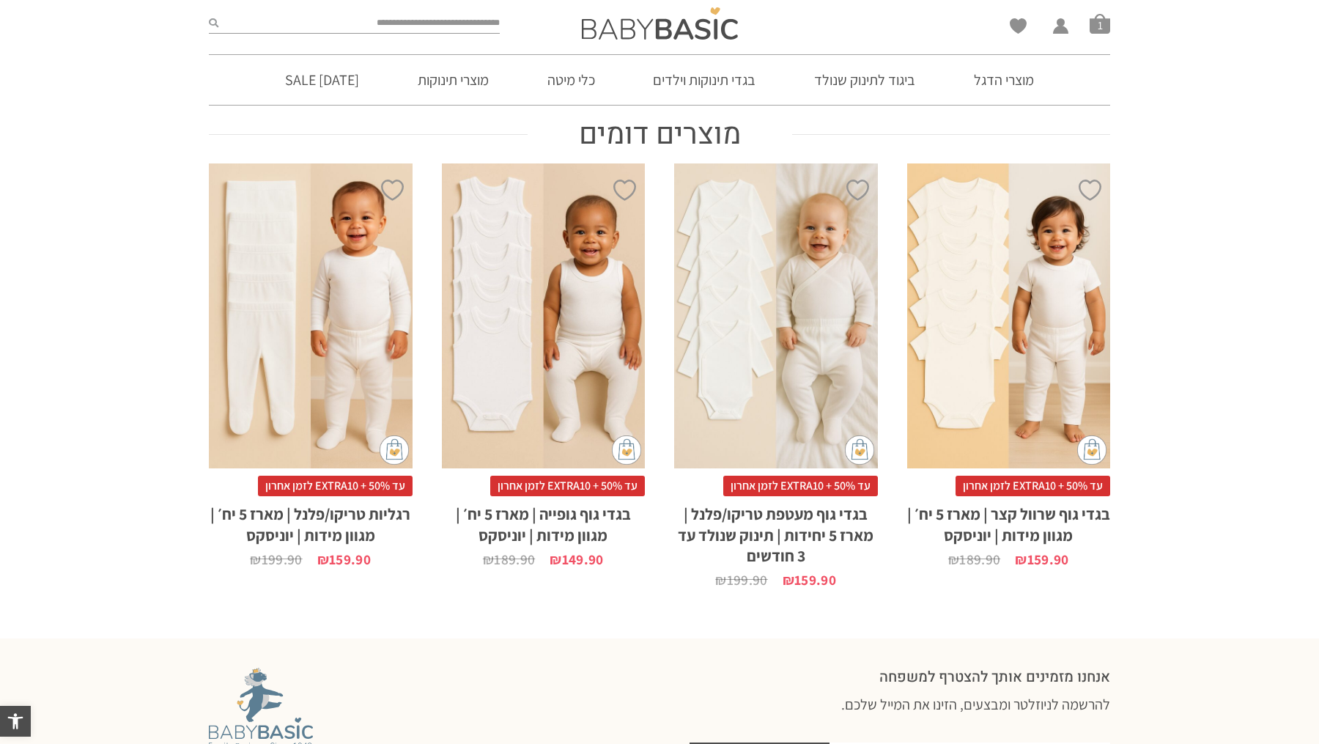
click at [316, 374] on div "x בחירת מידה 0-3m 3-6m 6-12m 12-18m 18-24m 24-30m בחירת סוג בד טריקו (עונת מעבר…" at bounding box center [311, 315] width 204 height 305
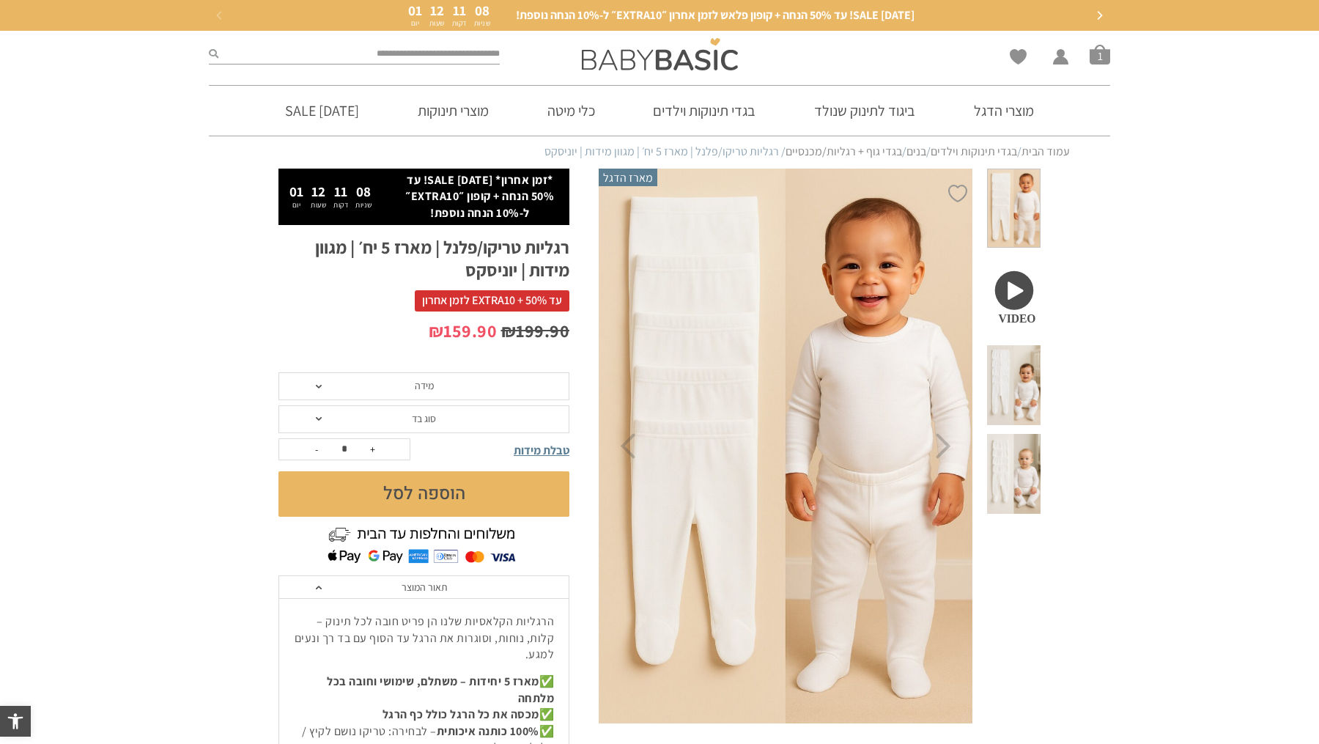
click at [443, 362] on div "₪ 199.90 המחיר המקורי היה: ₪199.90. ₪ 159.90 המחיר הנוכחי הוא: ₪159.90." at bounding box center [424, 346] width 291 height 54
click at [438, 380] on span "מידה" at bounding box center [424, 386] width 291 height 28
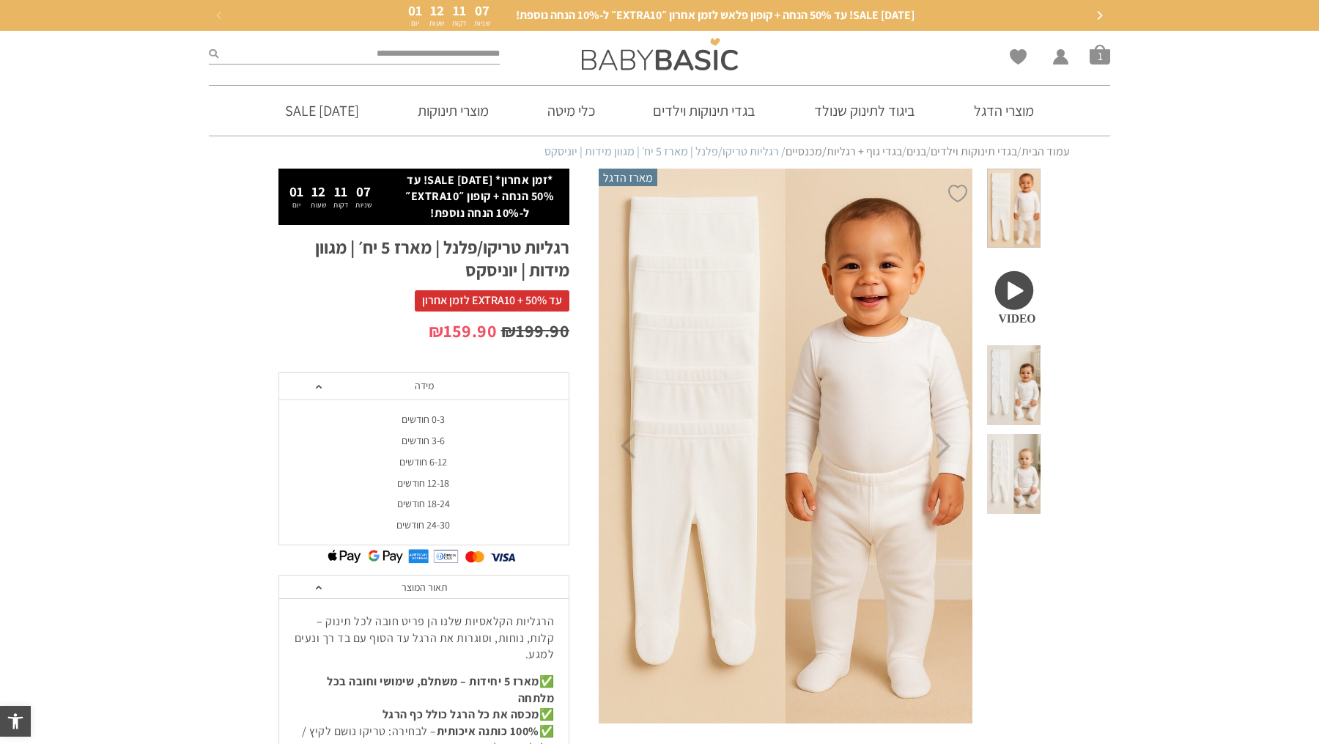
click at [422, 424] on div "0-3 חודשים" at bounding box center [423, 419] width 291 height 12
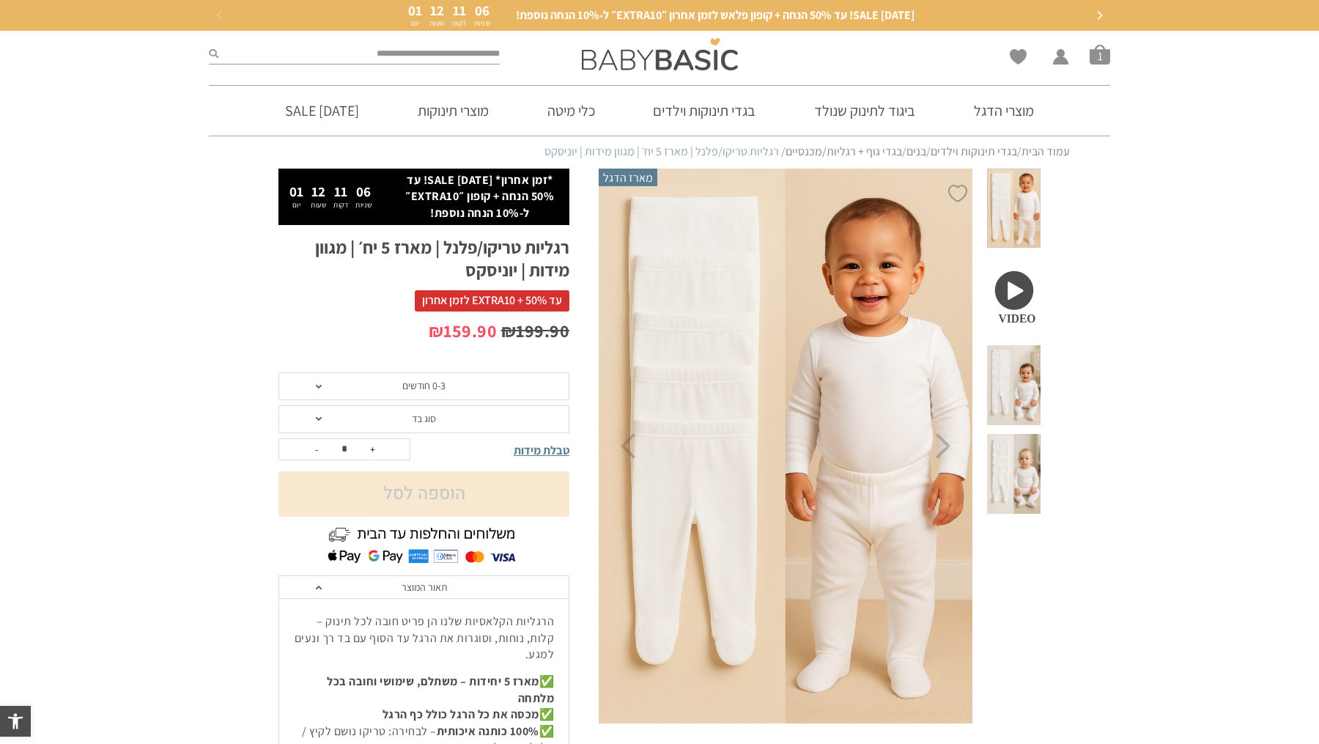
click at [422, 424] on span "סוג בד" at bounding box center [424, 418] width 24 height 13
click at [413, 452] on div "טריקו (עונת מעבר/קיץ)" at bounding box center [423, 452] width 291 height 12
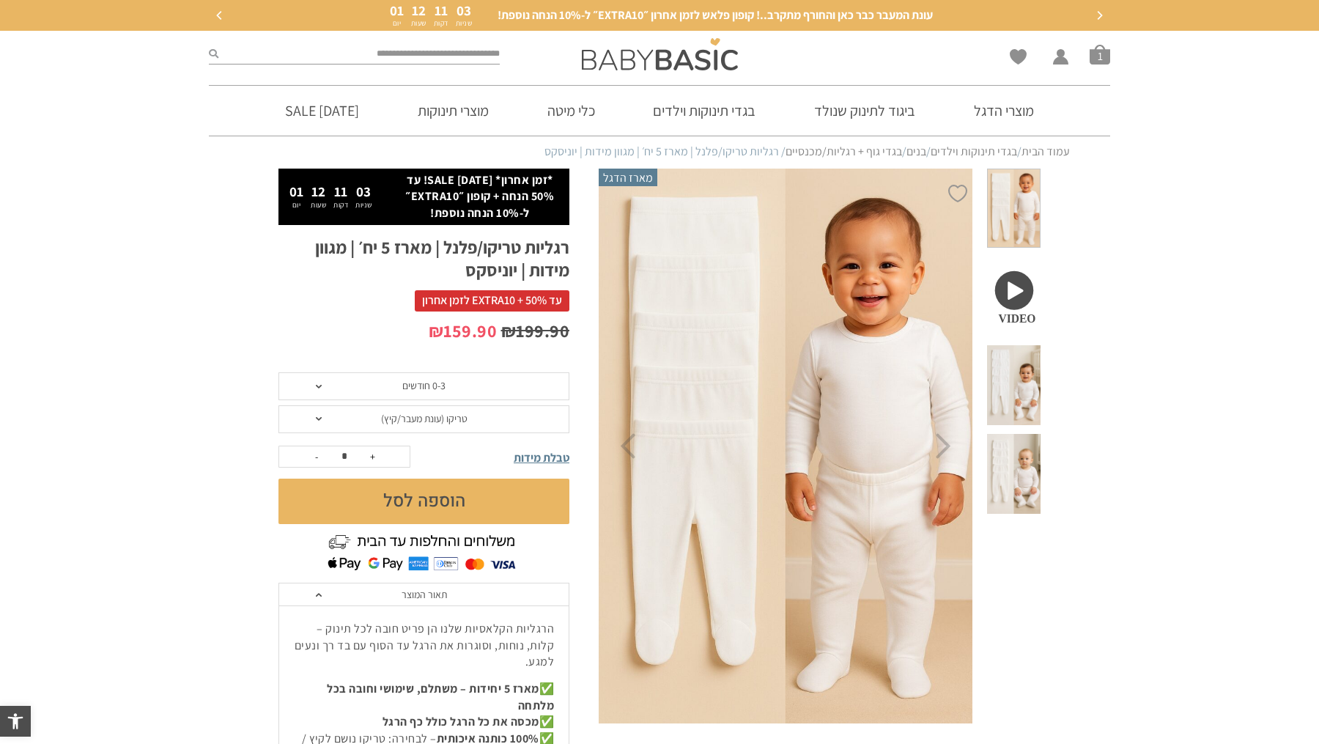
click at [420, 507] on button "הוספה לסל" at bounding box center [424, 501] width 291 height 45
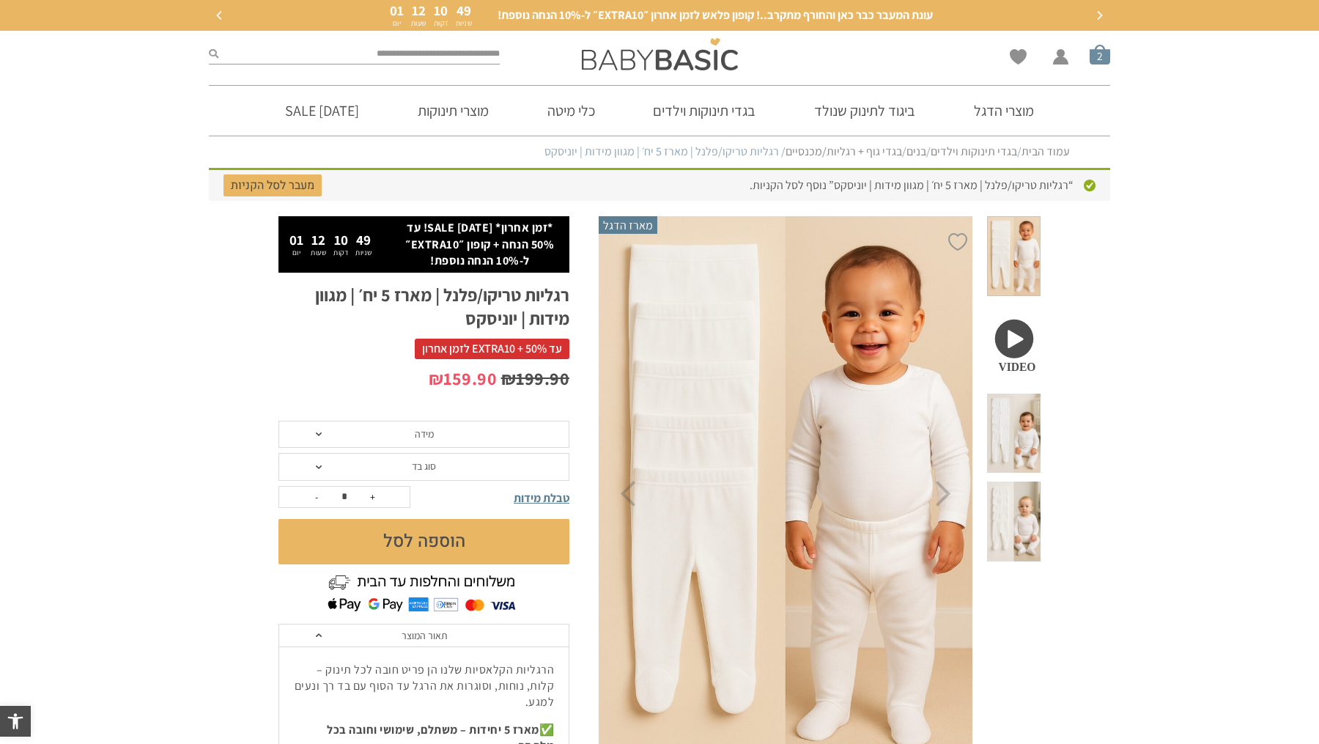
click at [1104, 61] on span "סל קניות" at bounding box center [1100, 54] width 21 height 21
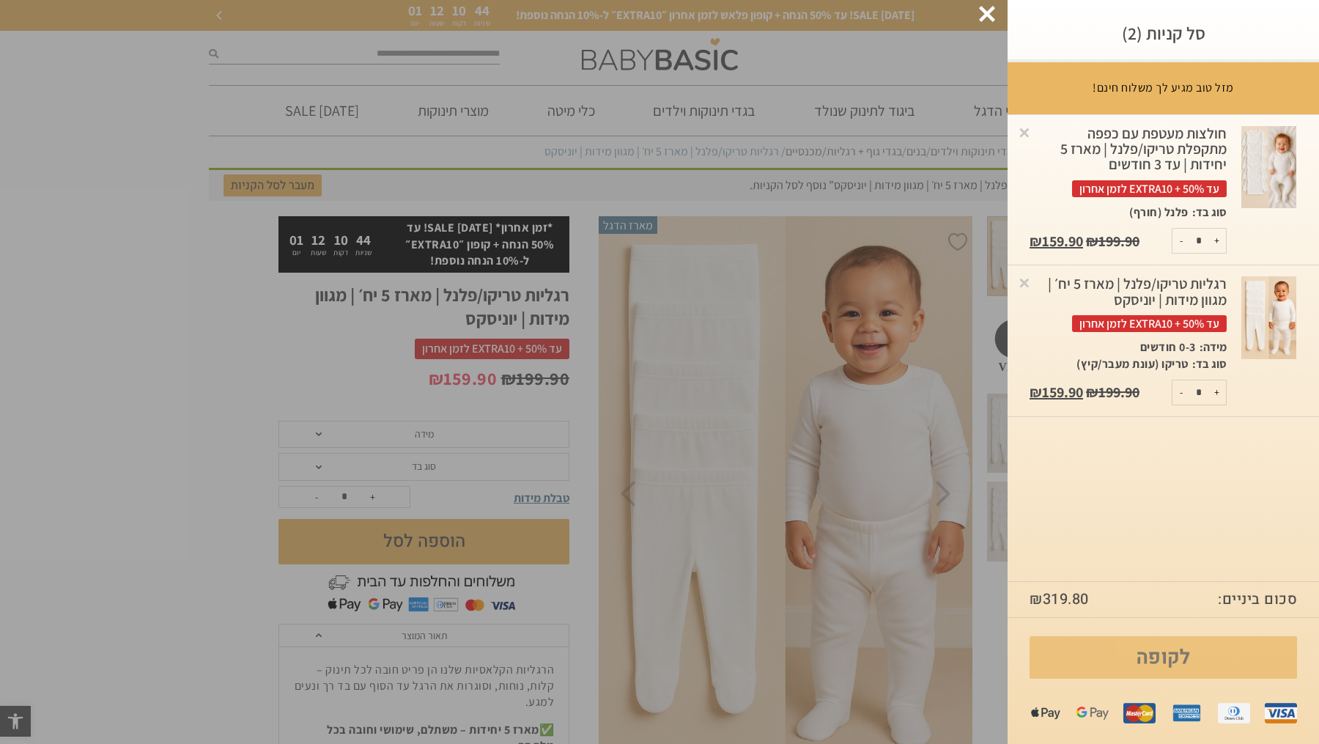
click at [1157, 654] on link "לקופה" at bounding box center [1164, 657] width 268 height 43
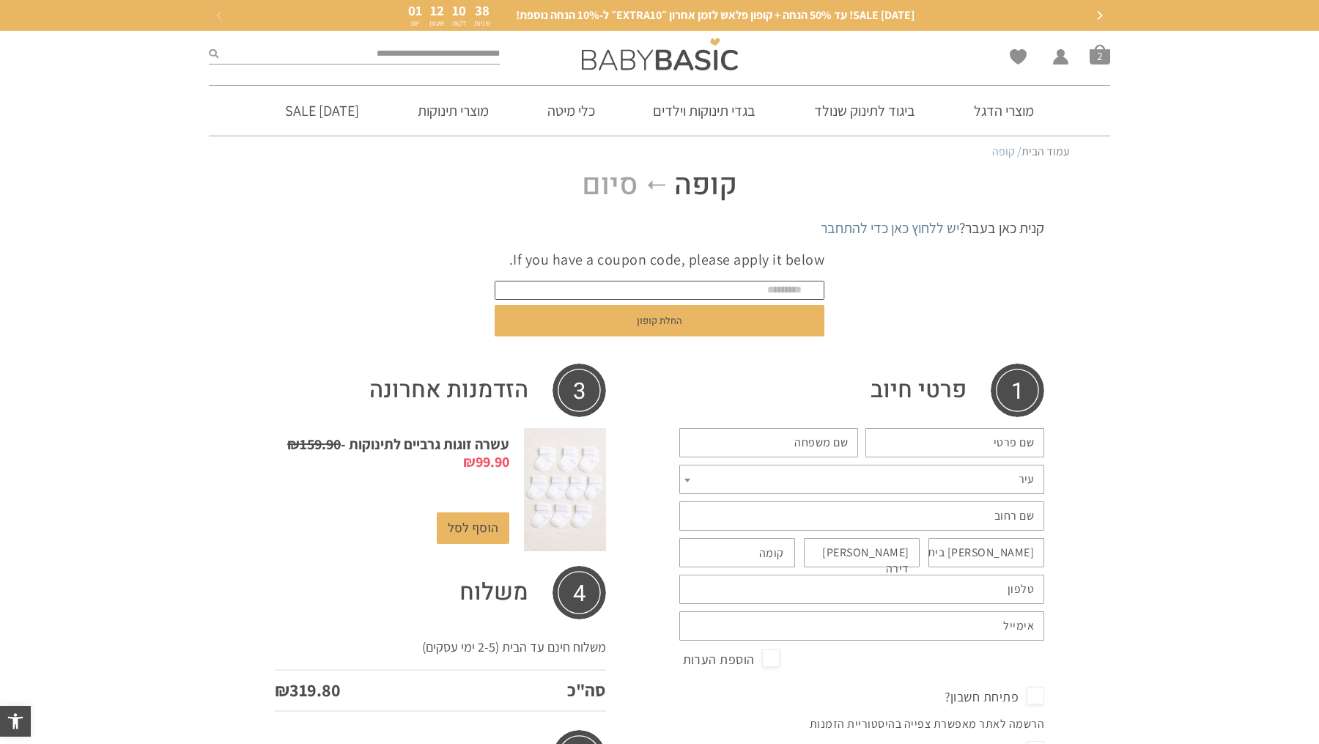
click at [803, 288] on input "text" at bounding box center [660, 290] width 330 height 19
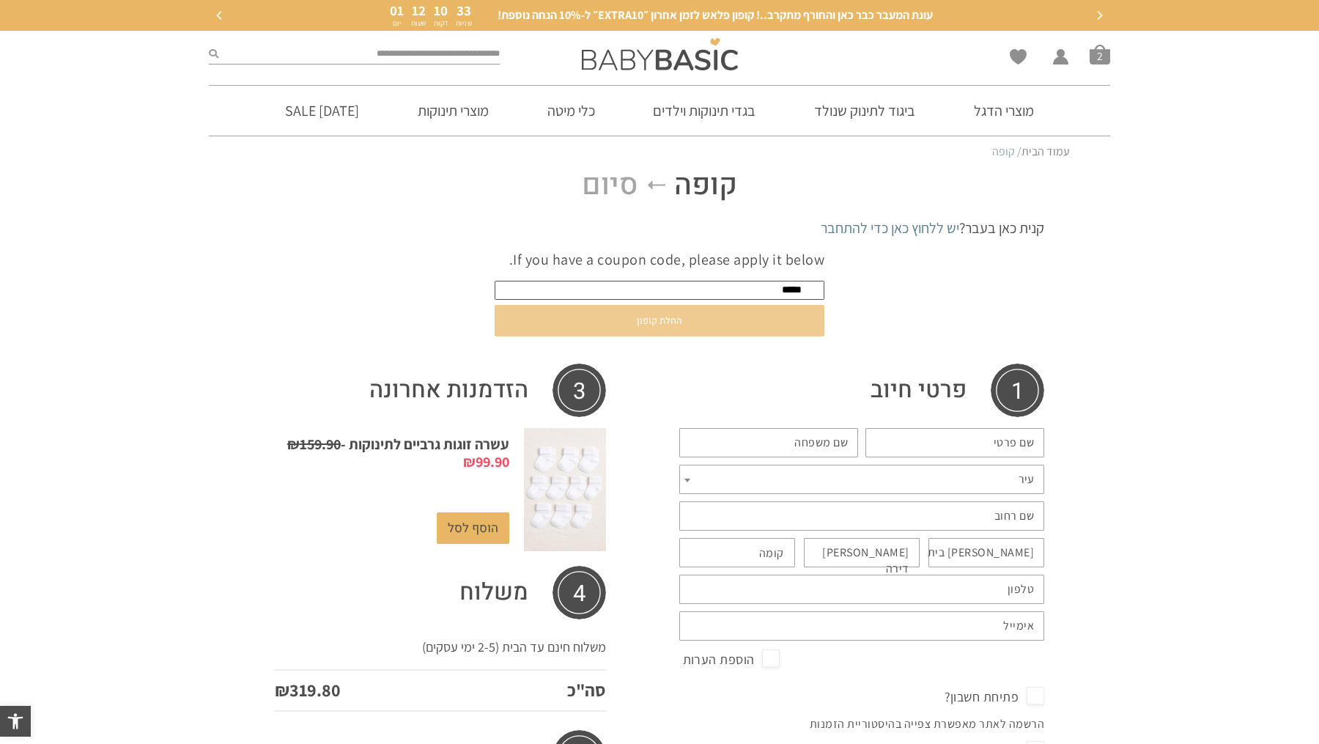
type input "*****"
click at [696, 323] on button "החלת קופון" at bounding box center [660, 321] width 330 height 32
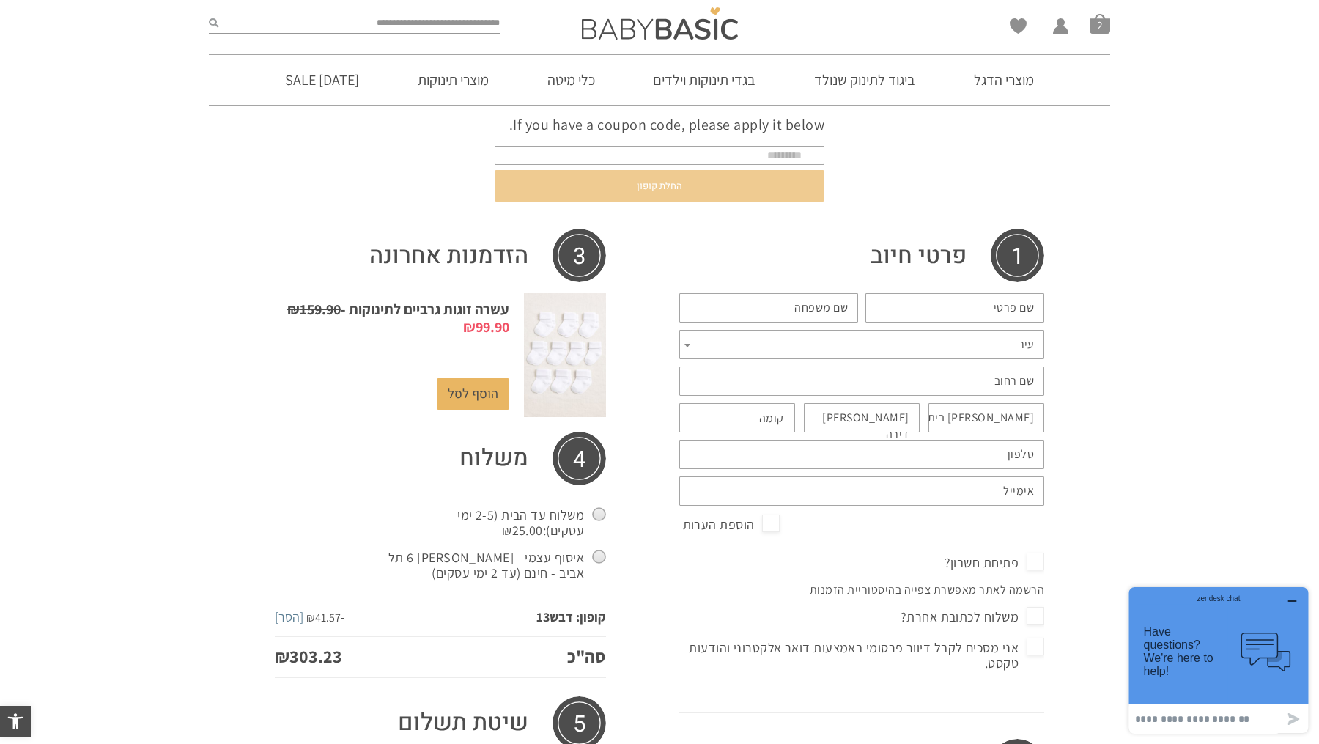
scroll to position [224, 0]
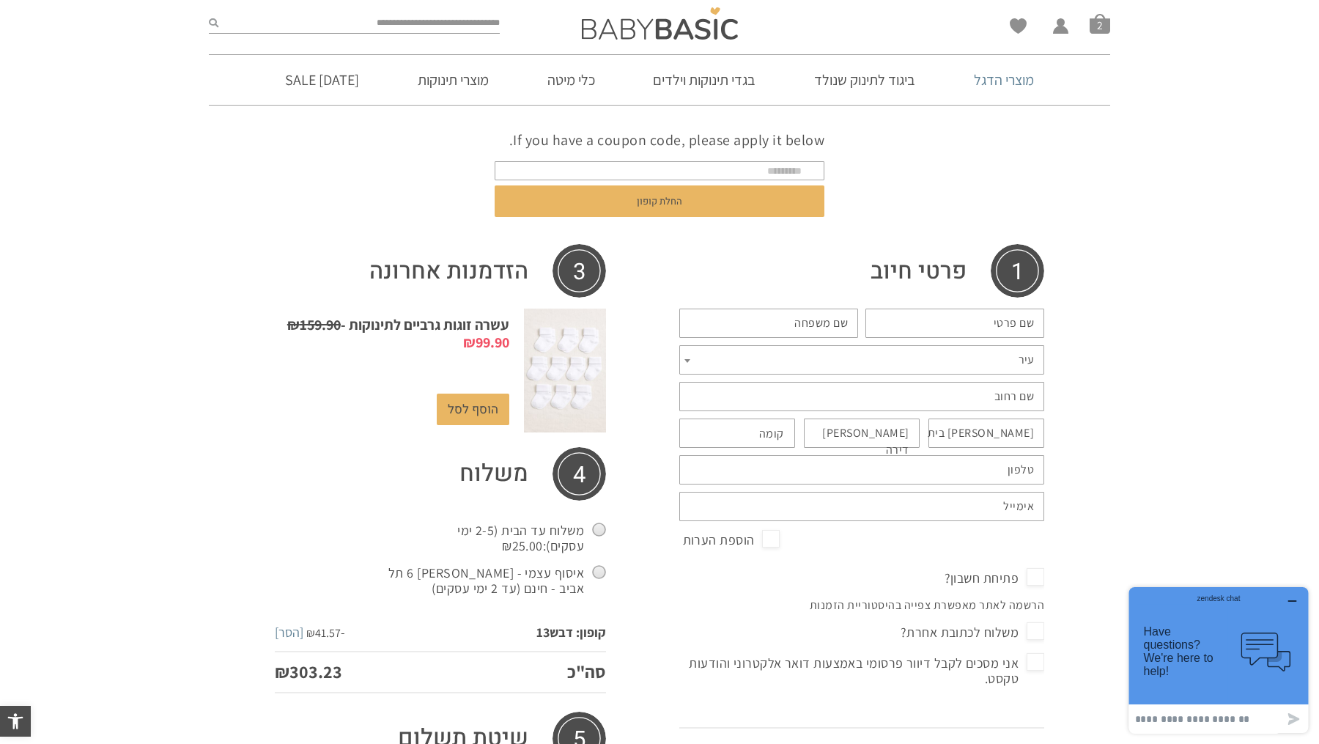
click at [994, 75] on link "מוצרי הדגל" at bounding box center [1004, 80] width 104 height 50
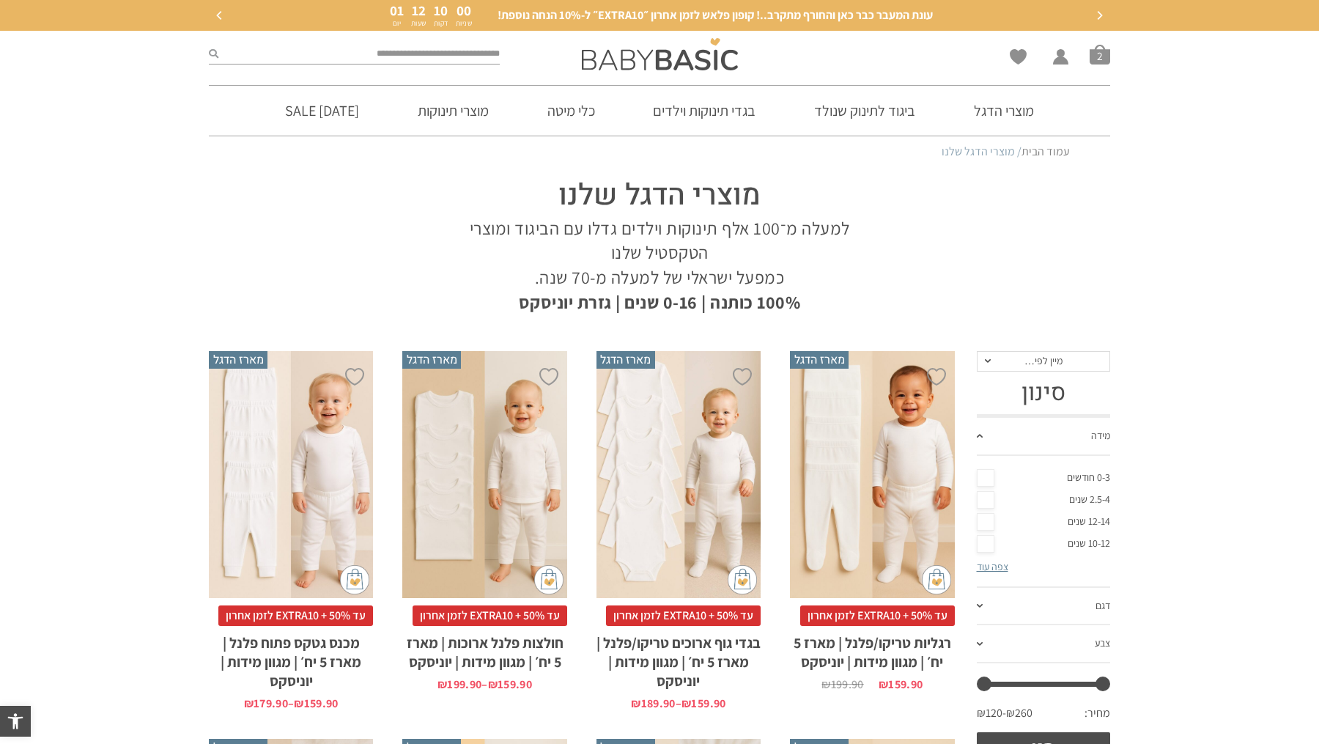
click at [984, 477] on link "0-3 חודשים" at bounding box center [1044, 478] width 134 height 22
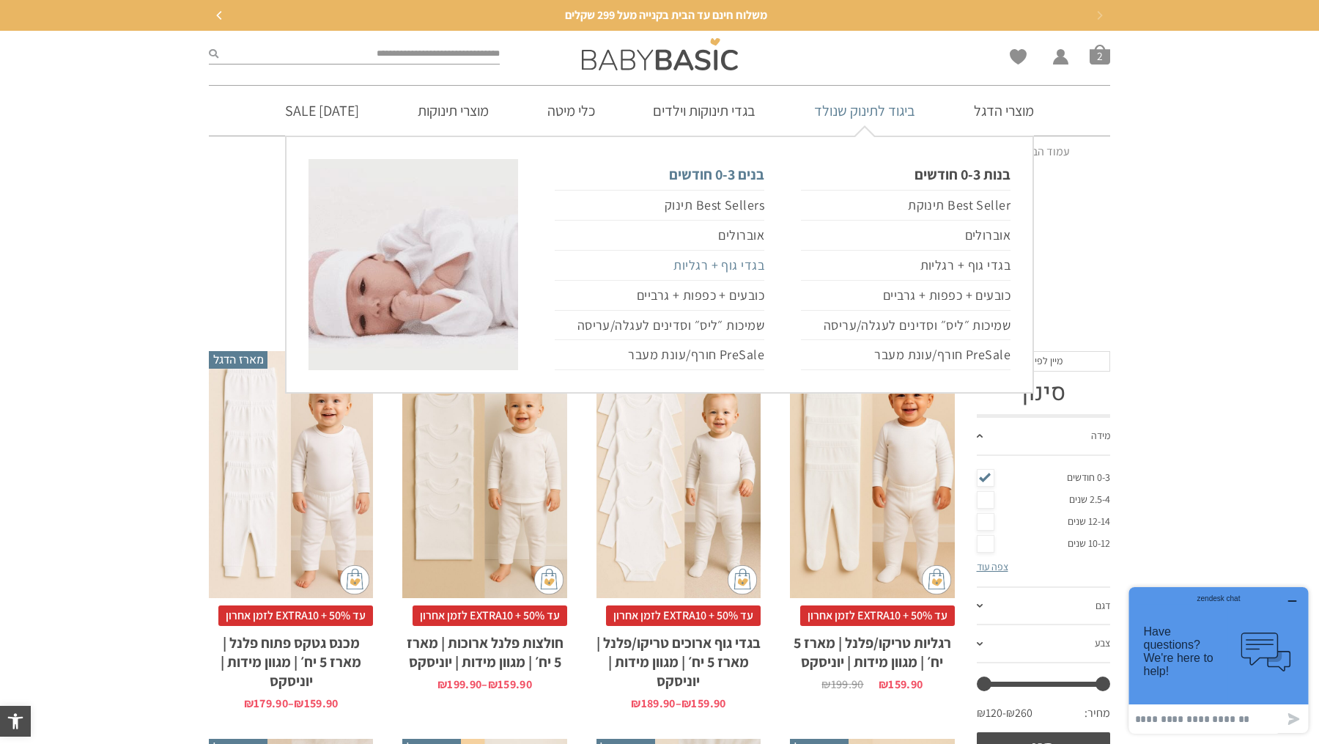
click at [699, 269] on link "בגדי גוף + רגליות" at bounding box center [660, 266] width 210 height 30
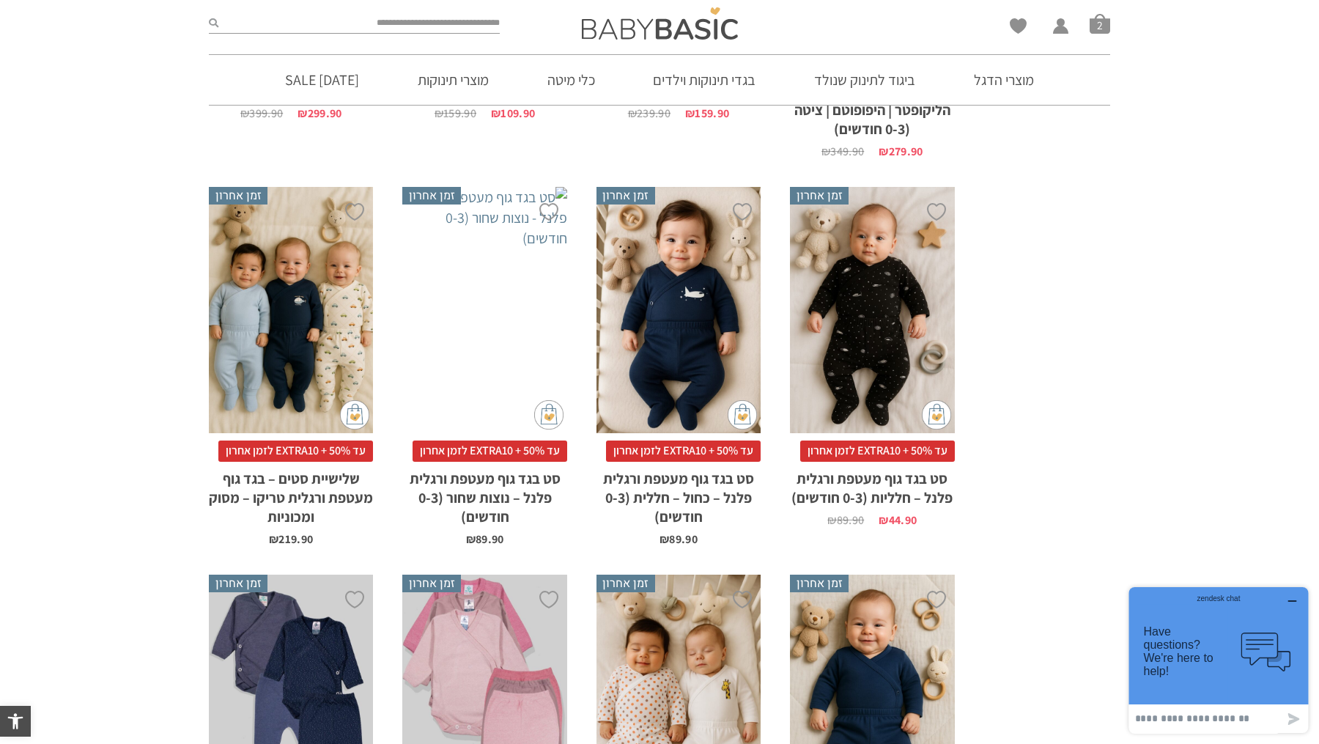
scroll to position [896, 0]
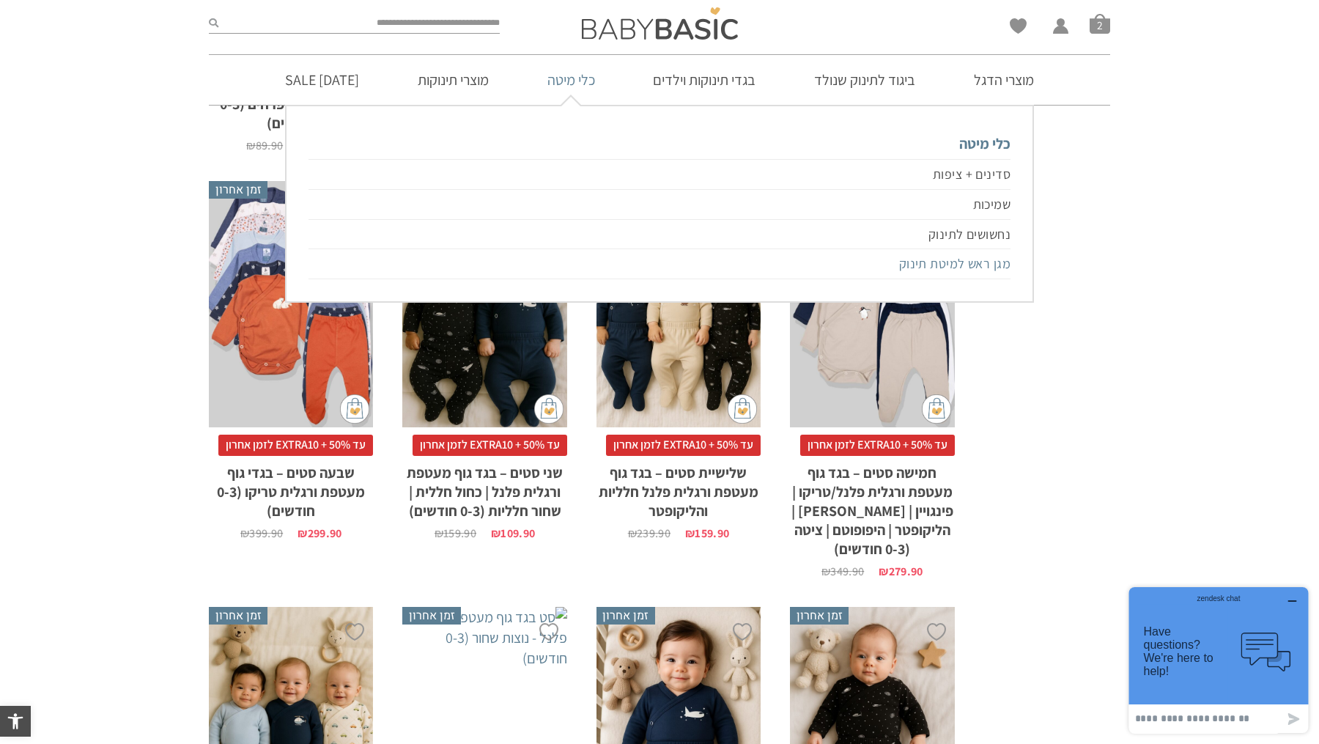
click at [567, 270] on link "מגן ראש למיטת תינוק" at bounding box center [660, 264] width 702 height 30
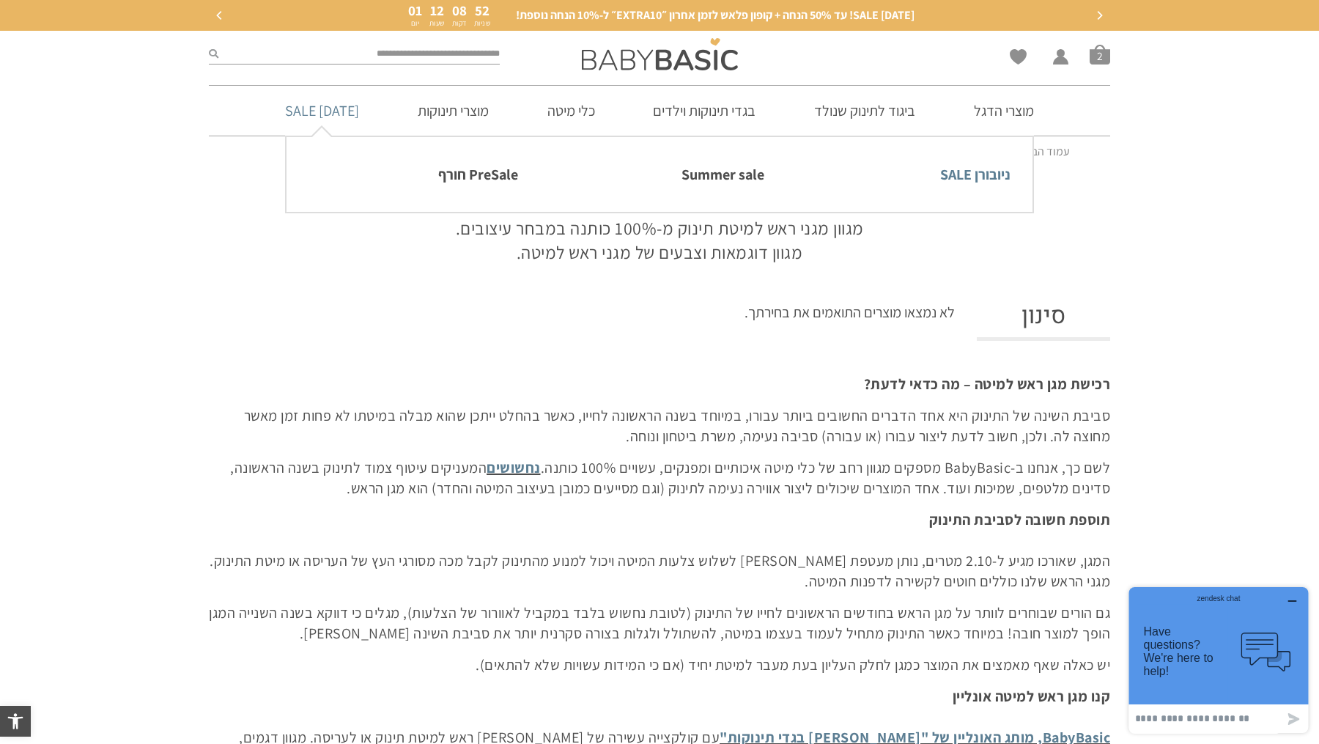
click at [956, 175] on link "ניובורן SALE" at bounding box center [906, 174] width 210 height 31
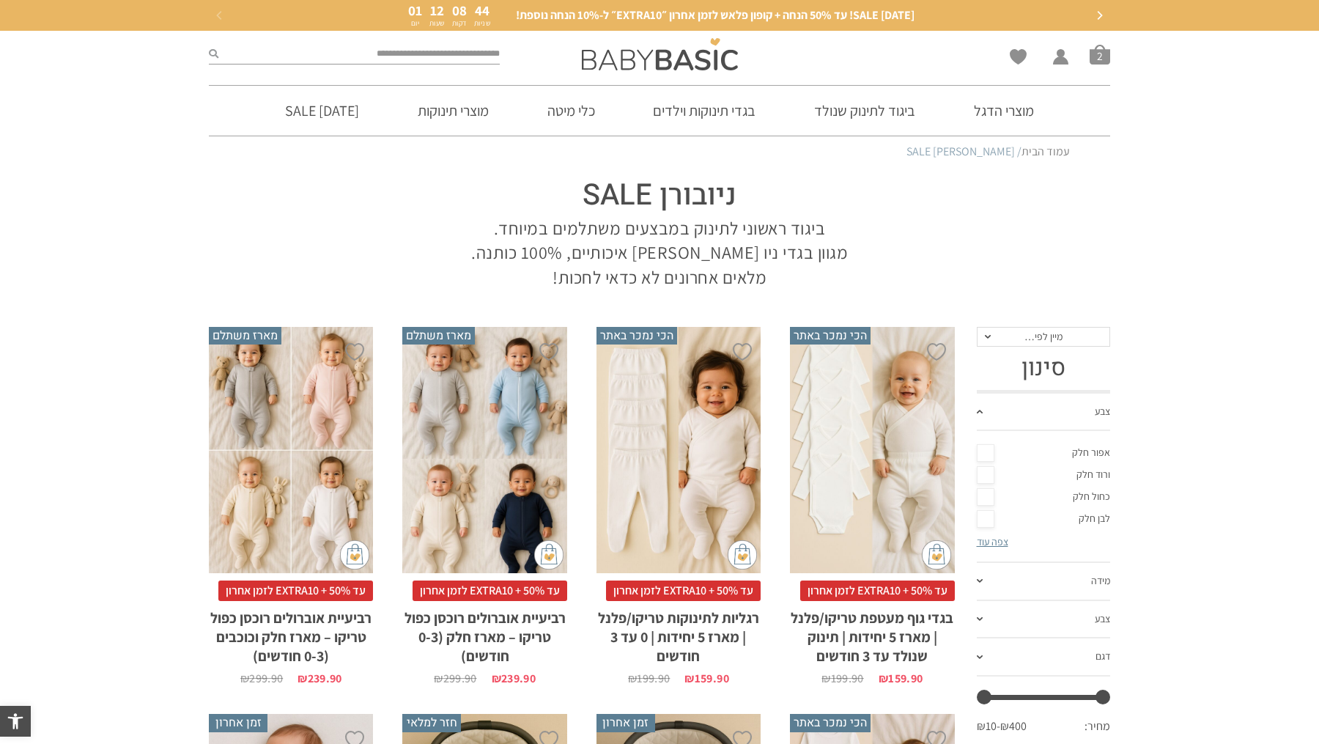
click at [1080, 418] on link "צבע" at bounding box center [1044, 413] width 134 height 38
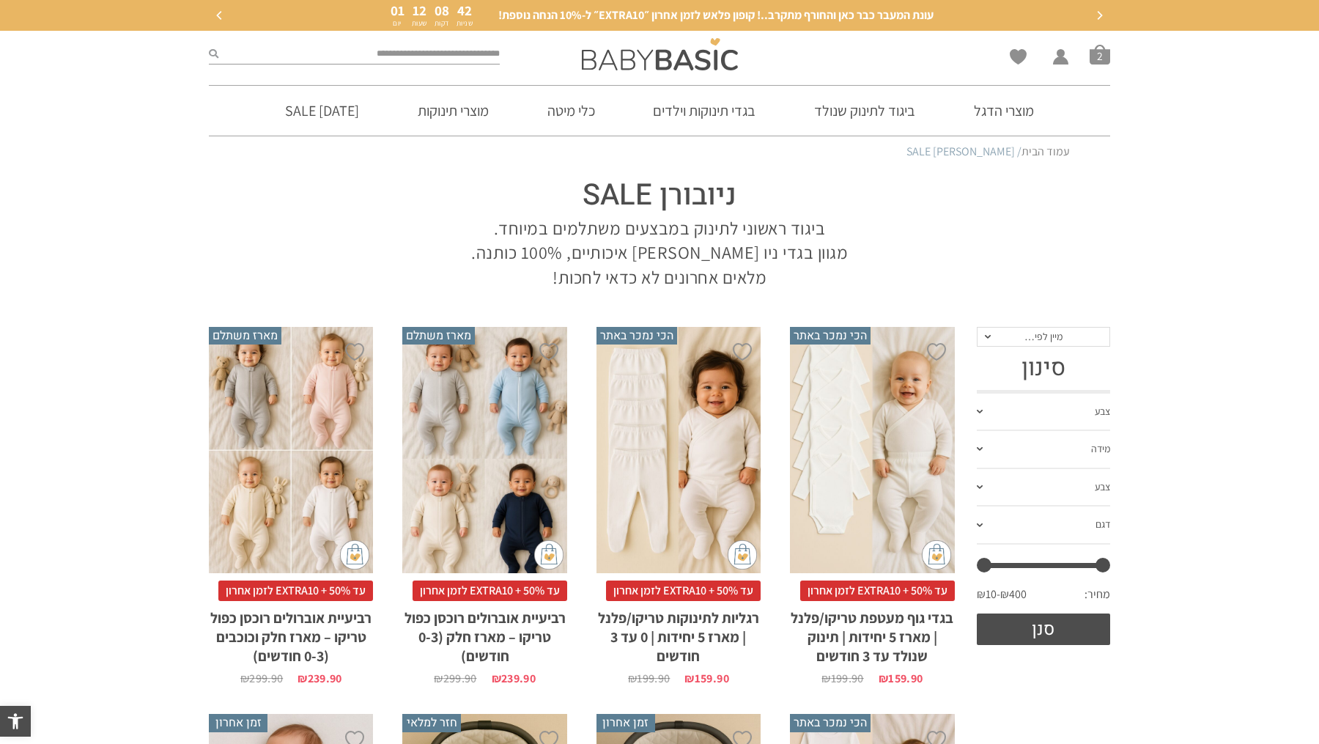
click at [1064, 347] on div "**********" at bounding box center [1044, 436] width 134 height 218
click at [1067, 333] on span "מיין לפי…" at bounding box center [1044, 337] width 134 height 21
click at [1036, 412] on div "מחיר: נמוך - גבוה" at bounding box center [1043, 408] width 134 height 12
click at [1039, 631] on button "סנן" at bounding box center [1044, 630] width 134 height 32
click at [983, 447] on link "מידה" at bounding box center [1044, 450] width 134 height 38
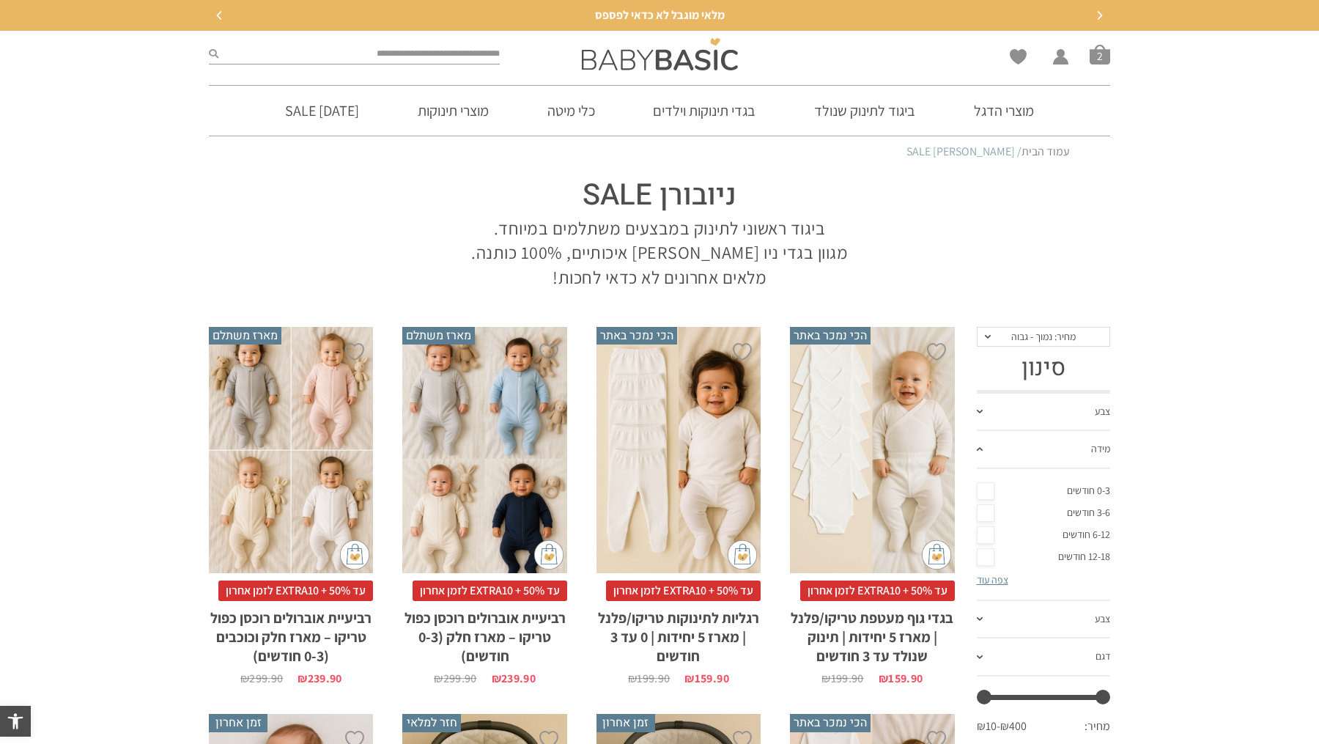
click at [980, 492] on link "0-3 חודשים" at bounding box center [1044, 491] width 134 height 22
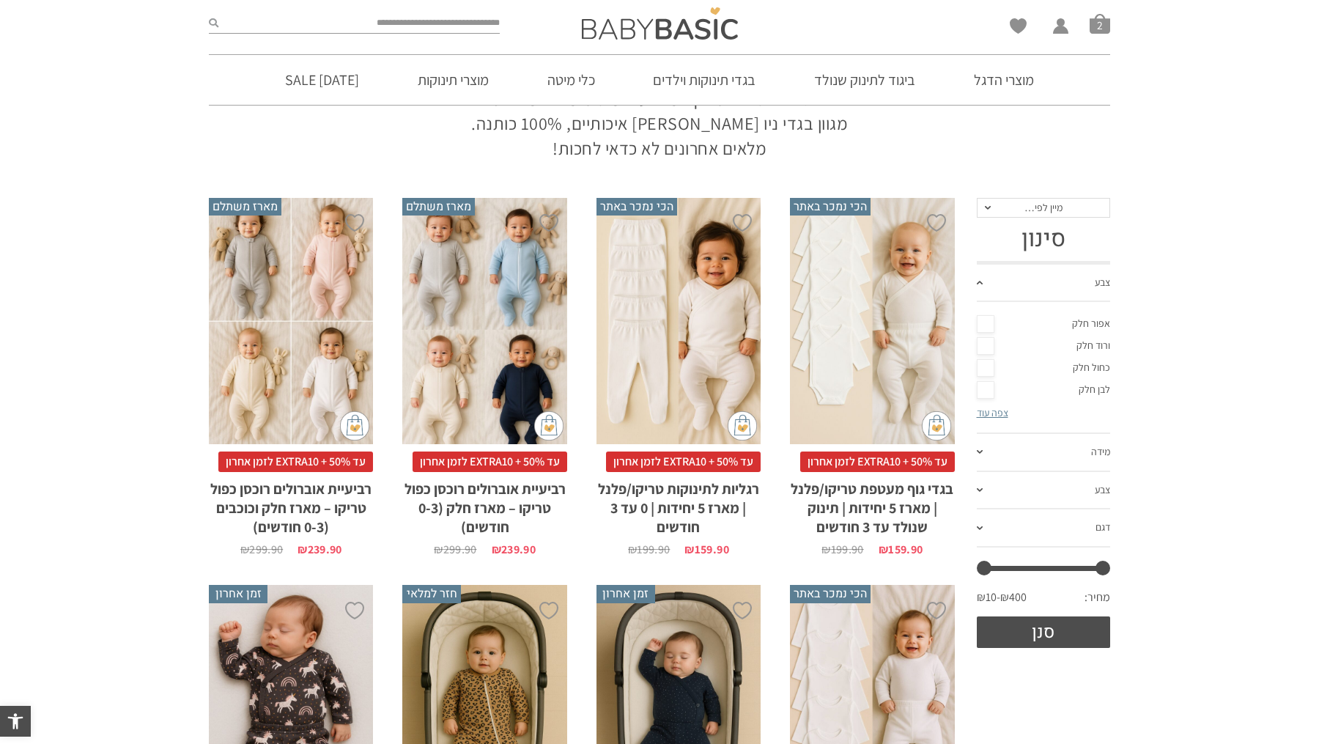
scroll to position [138, 0]
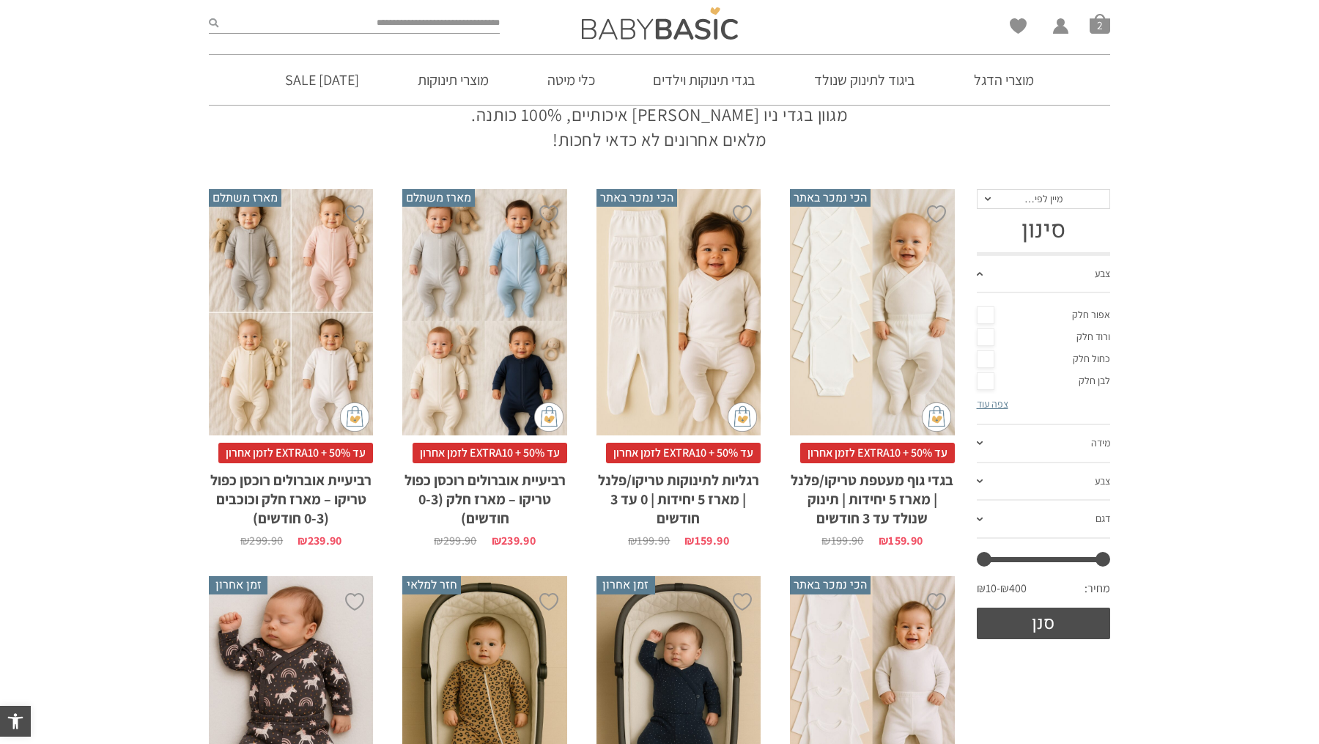
click at [1047, 447] on link "מידה" at bounding box center [1044, 444] width 134 height 38
click at [989, 361] on link "0-3 חודשים" at bounding box center [1044, 353] width 134 height 22
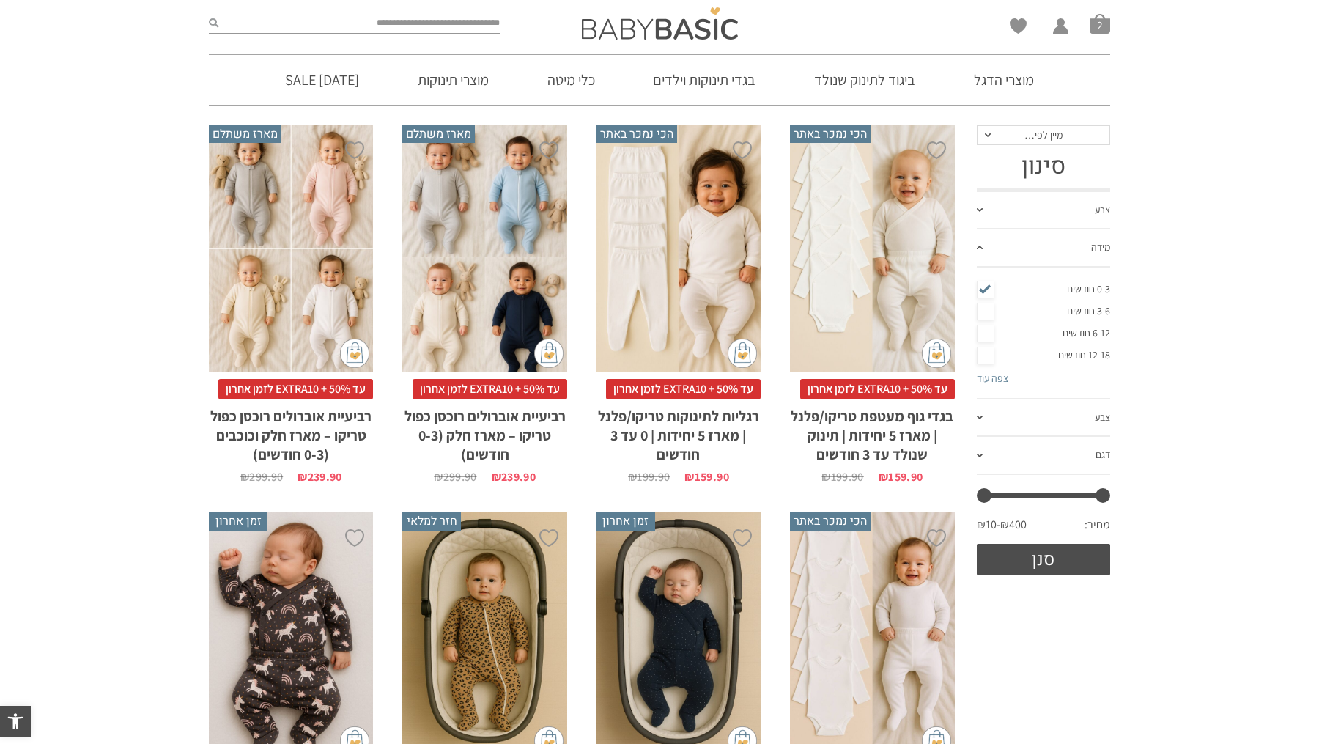
scroll to position [221, 0]
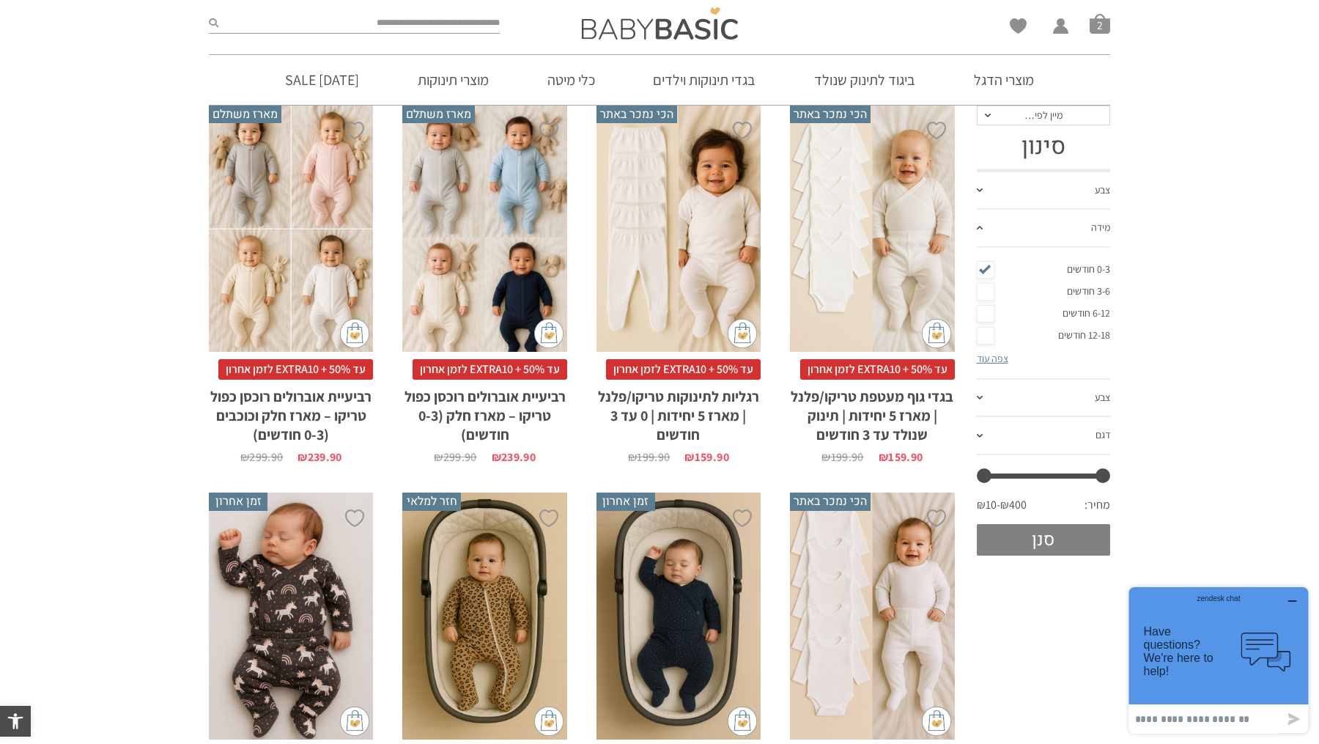
click at [1047, 536] on button "סנן" at bounding box center [1044, 540] width 134 height 32
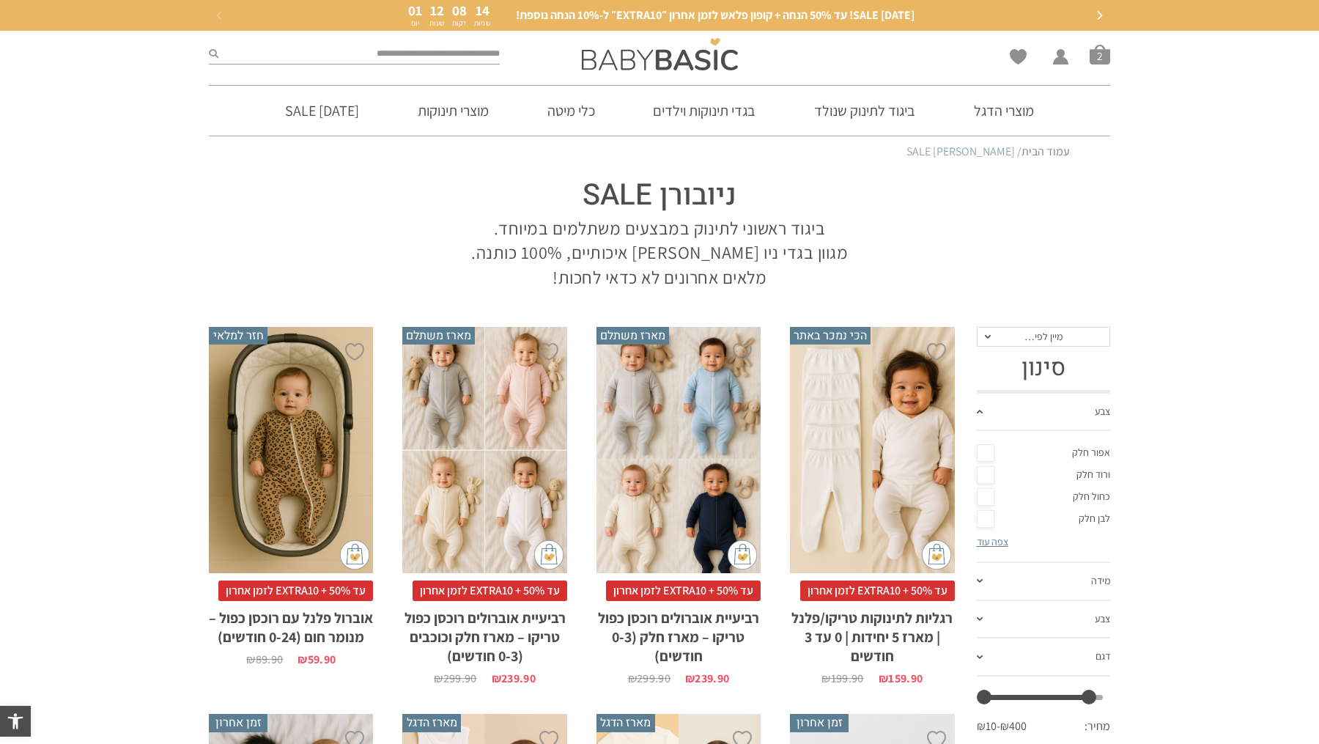
click at [1044, 342] on span "מיין לפי…" at bounding box center [1044, 336] width 38 height 13
click at [1026, 411] on div "מחיר: נמוך - גבוה" at bounding box center [1043, 408] width 134 height 12
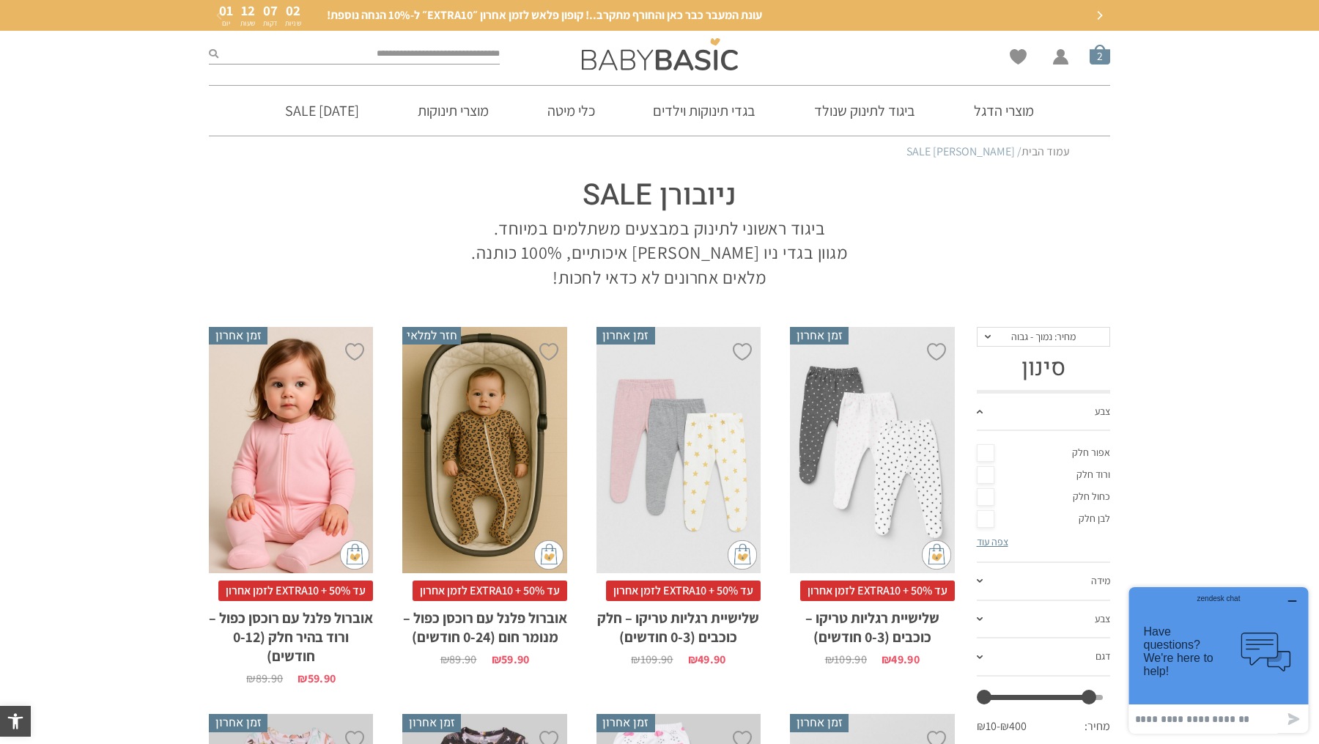
click at [1090, 61] on span "סל קניות" at bounding box center [1100, 54] width 21 height 21
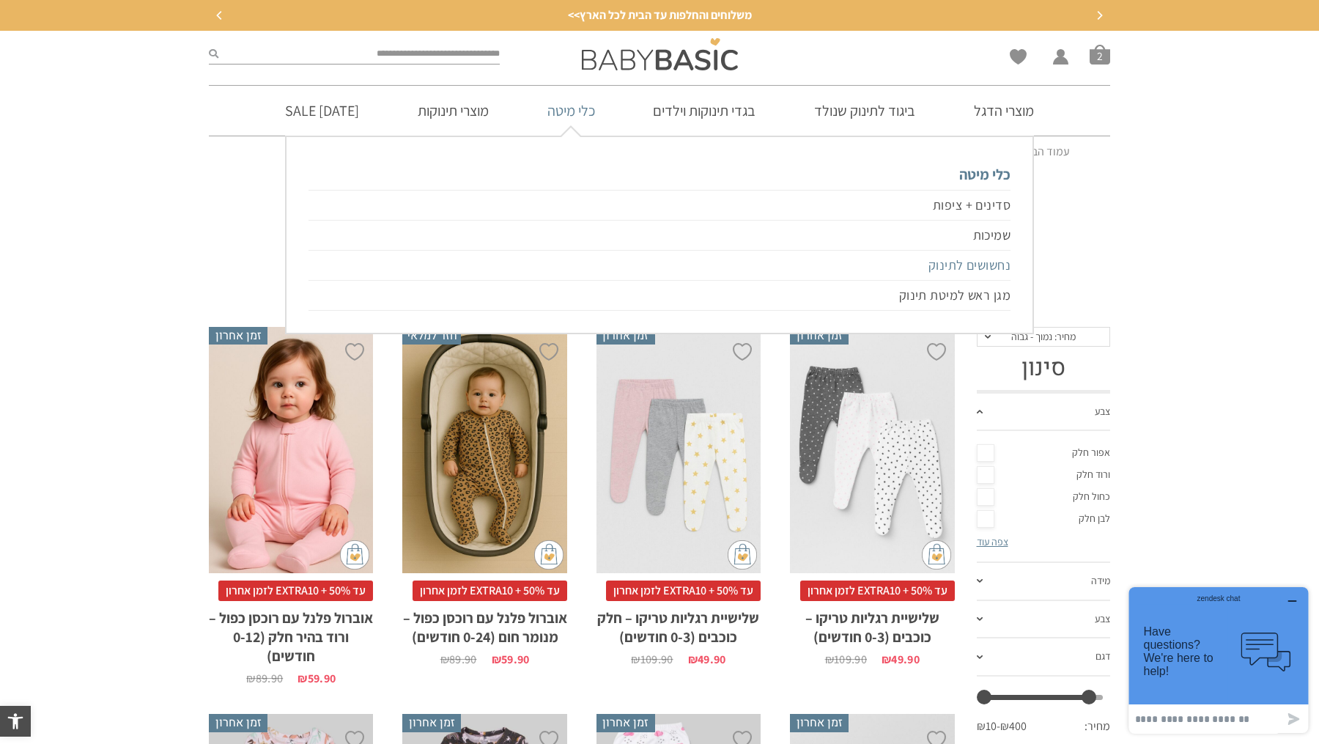
click at [917, 262] on link "נחשושים לתינוק" at bounding box center [660, 266] width 702 height 30
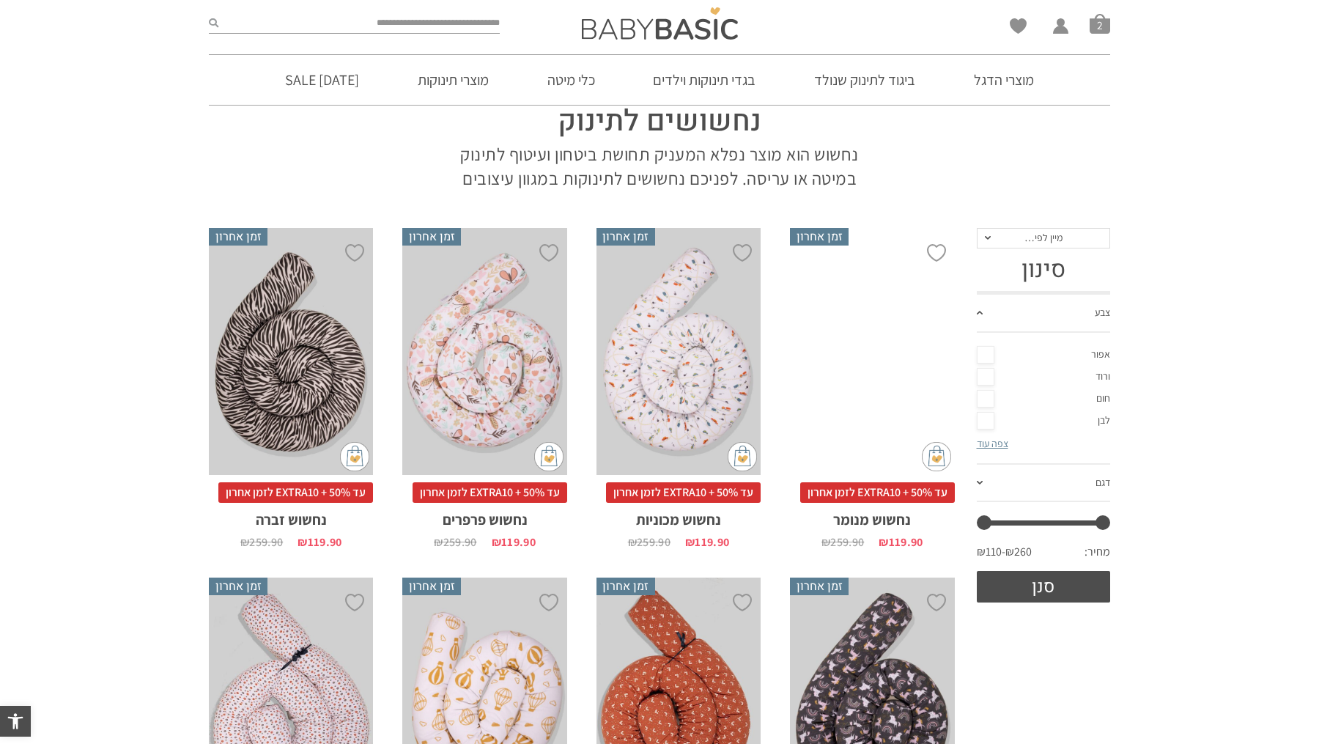
scroll to position [82, 0]
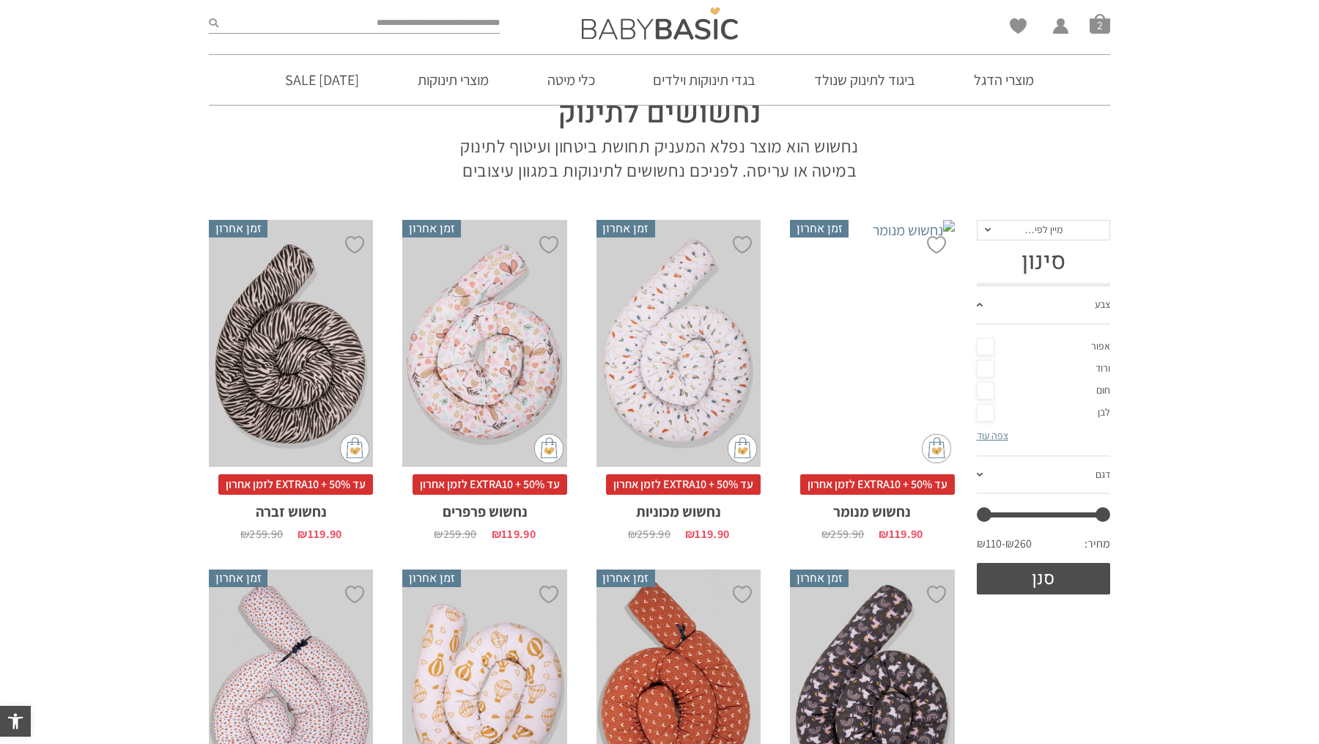
click at [1039, 227] on span "מיין לפי…" at bounding box center [1044, 229] width 38 height 13
click at [1023, 306] on div "מחיר: נמוך - גבוה" at bounding box center [1043, 301] width 134 height 12
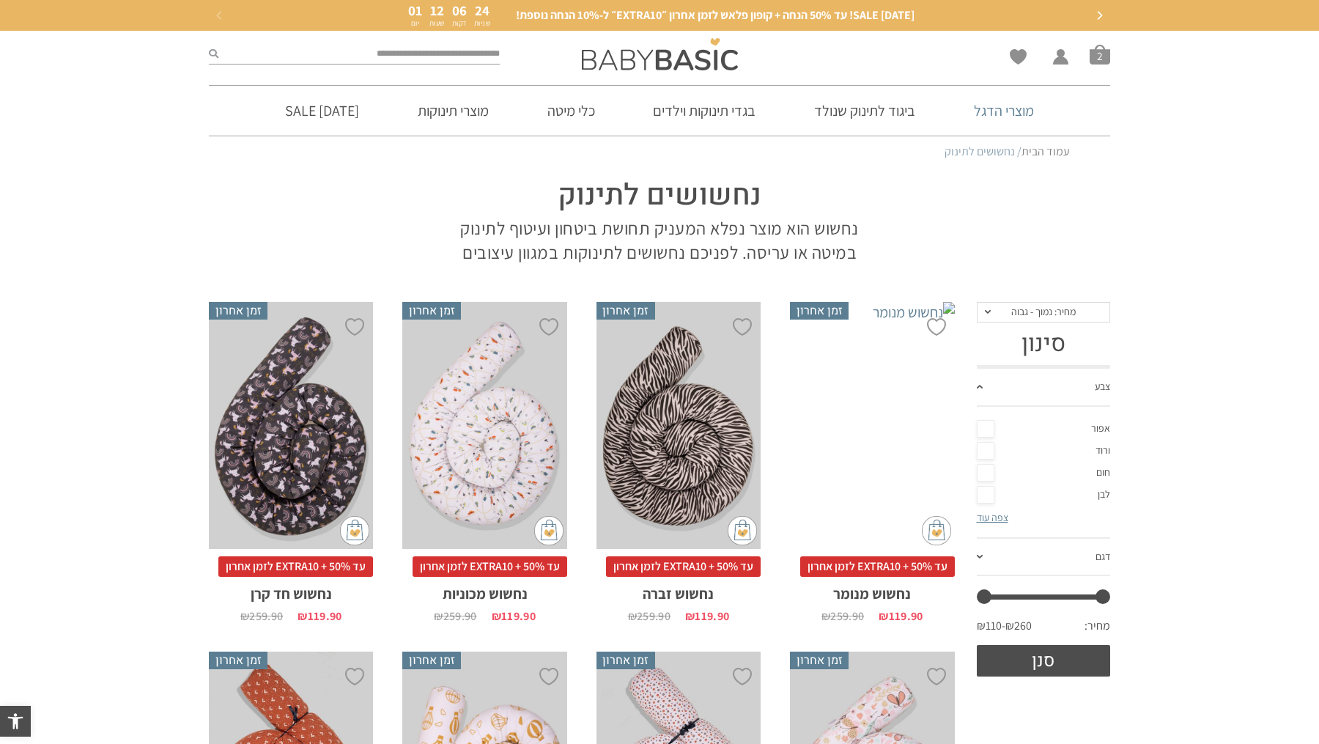
click at [998, 111] on link "מוצרי הדגל" at bounding box center [1004, 111] width 104 height 50
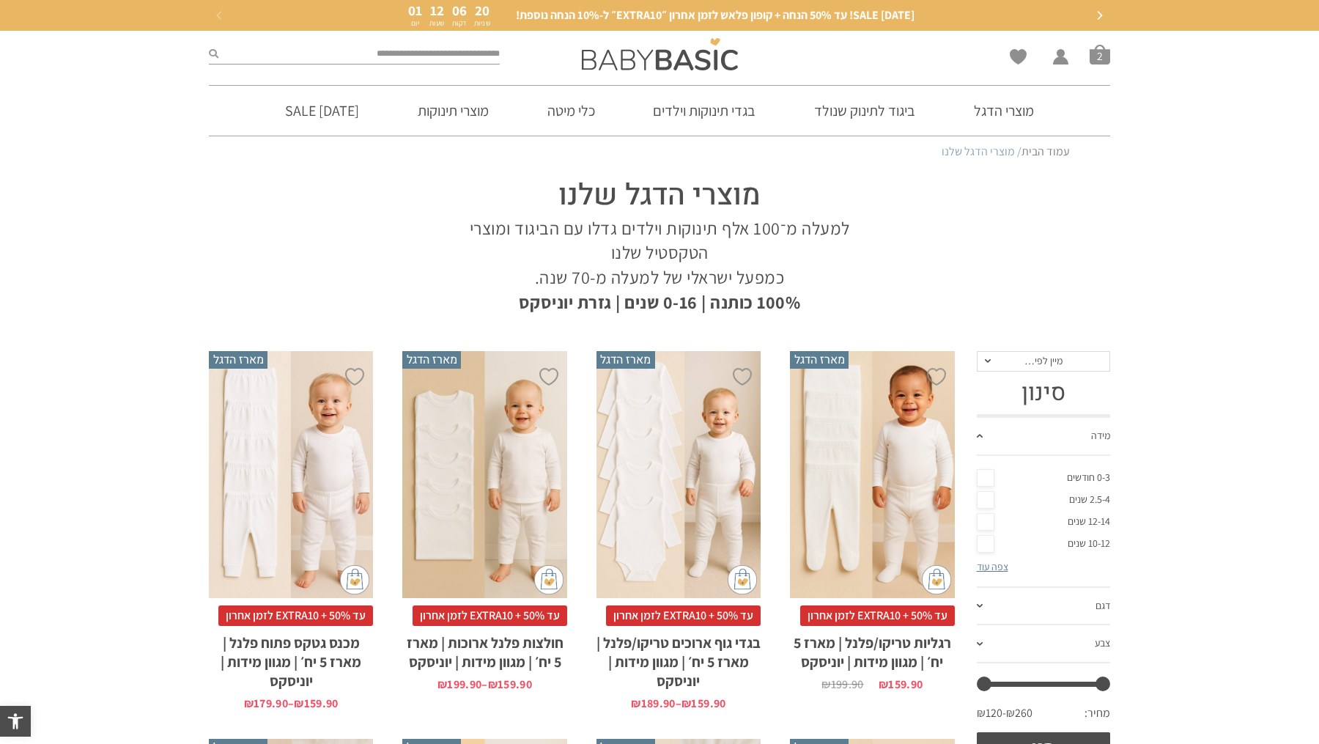
click at [1003, 363] on span "מיין לפי…" at bounding box center [1044, 361] width 134 height 21
click at [1034, 436] on div "מחיר: נמוך - גבוה" at bounding box center [1043, 433] width 134 height 12
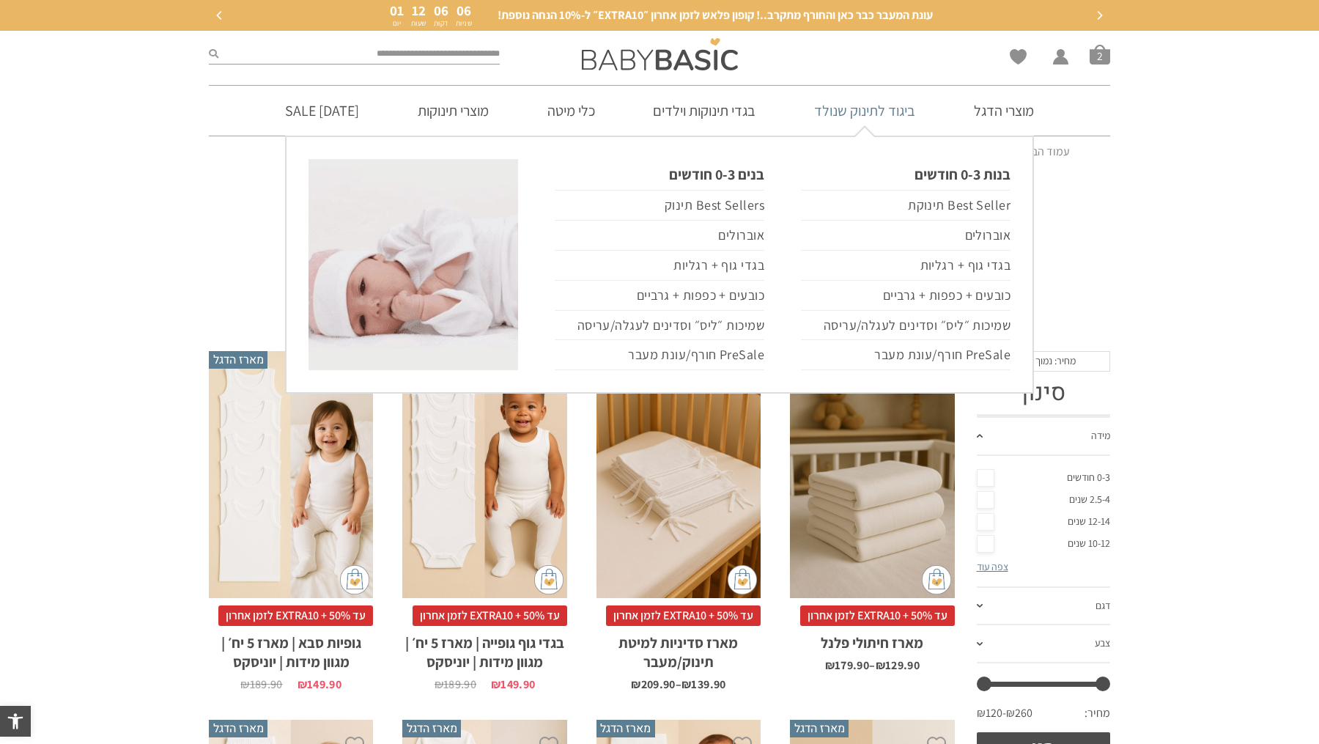
click at [867, 123] on link "ביגוד לתינוק שנולד" at bounding box center [864, 111] width 145 height 50
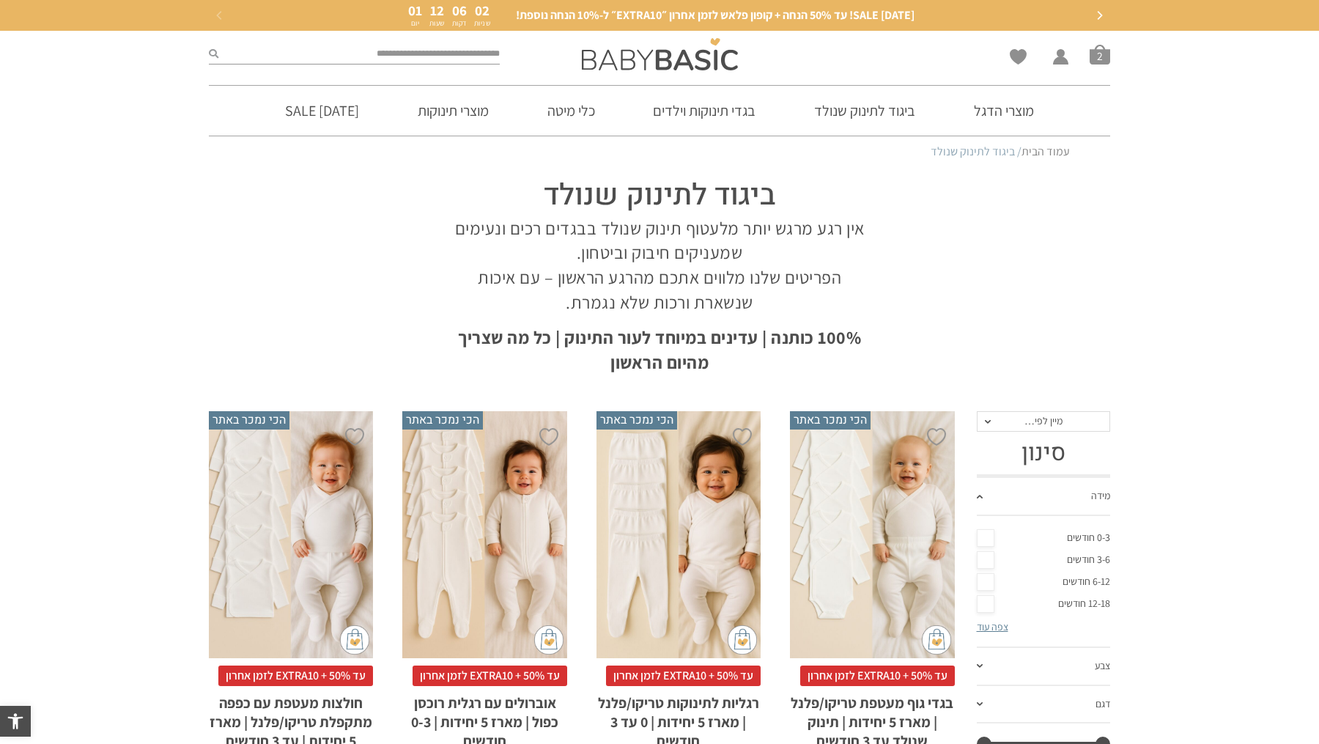
click at [1020, 418] on span "מיין לפי…" at bounding box center [1044, 421] width 134 height 21
click at [1034, 500] on li "מחיר: נמוך - גבוה" at bounding box center [1043, 493] width 134 height 21
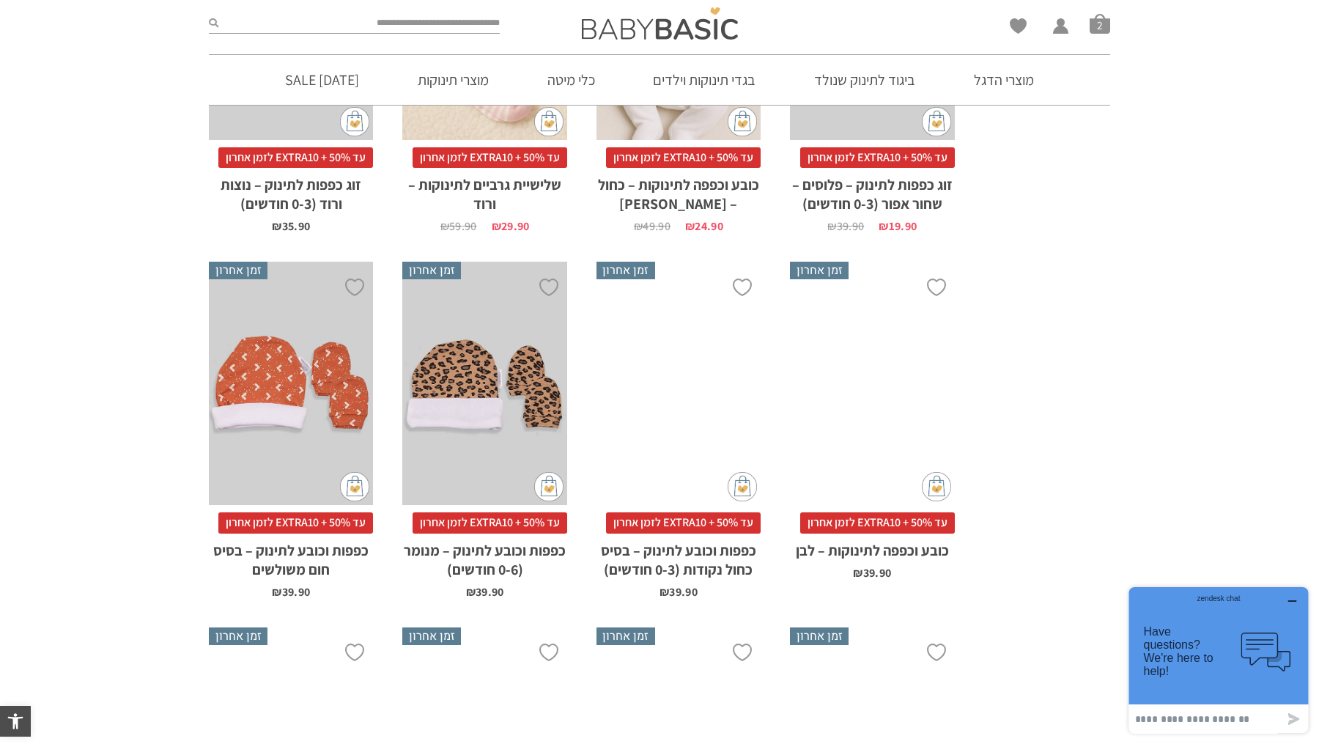
scroll to position [1631, 0]
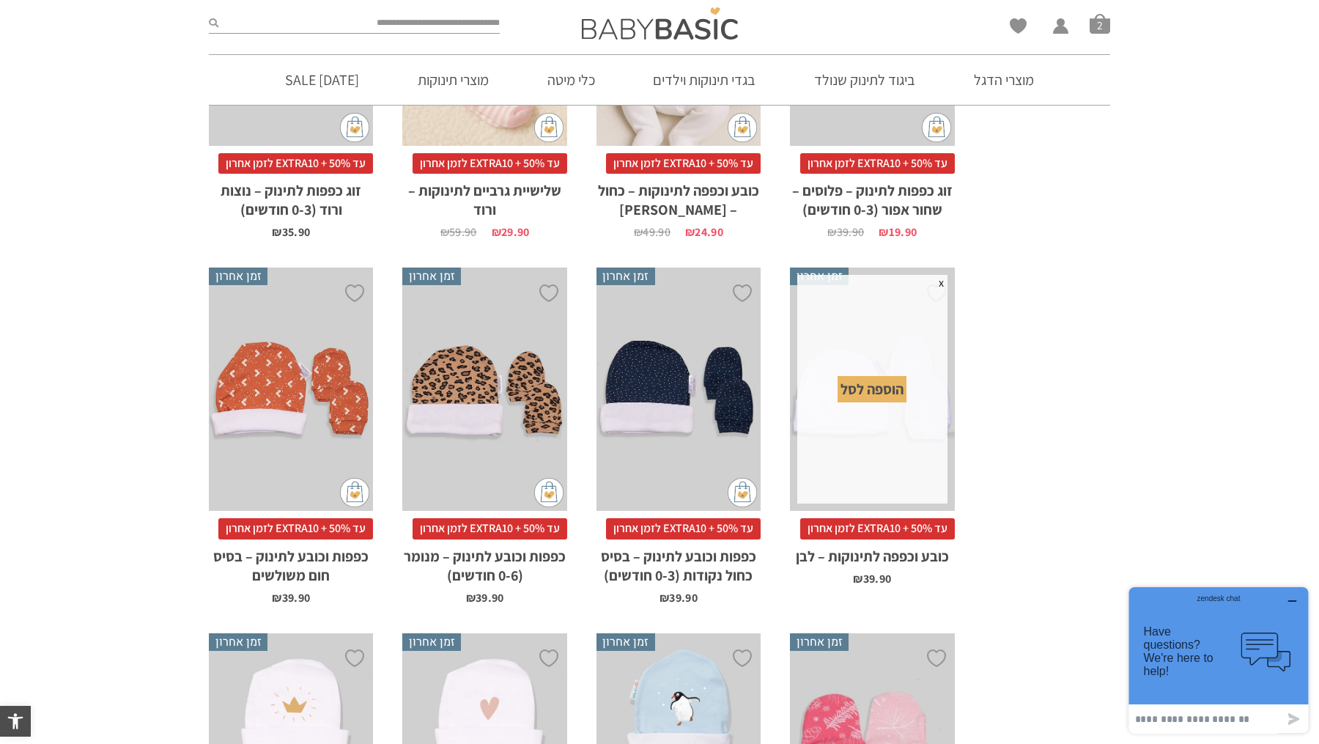
click at [872, 376] on div "הוספה לסל" at bounding box center [872, 389] width 69 height 26
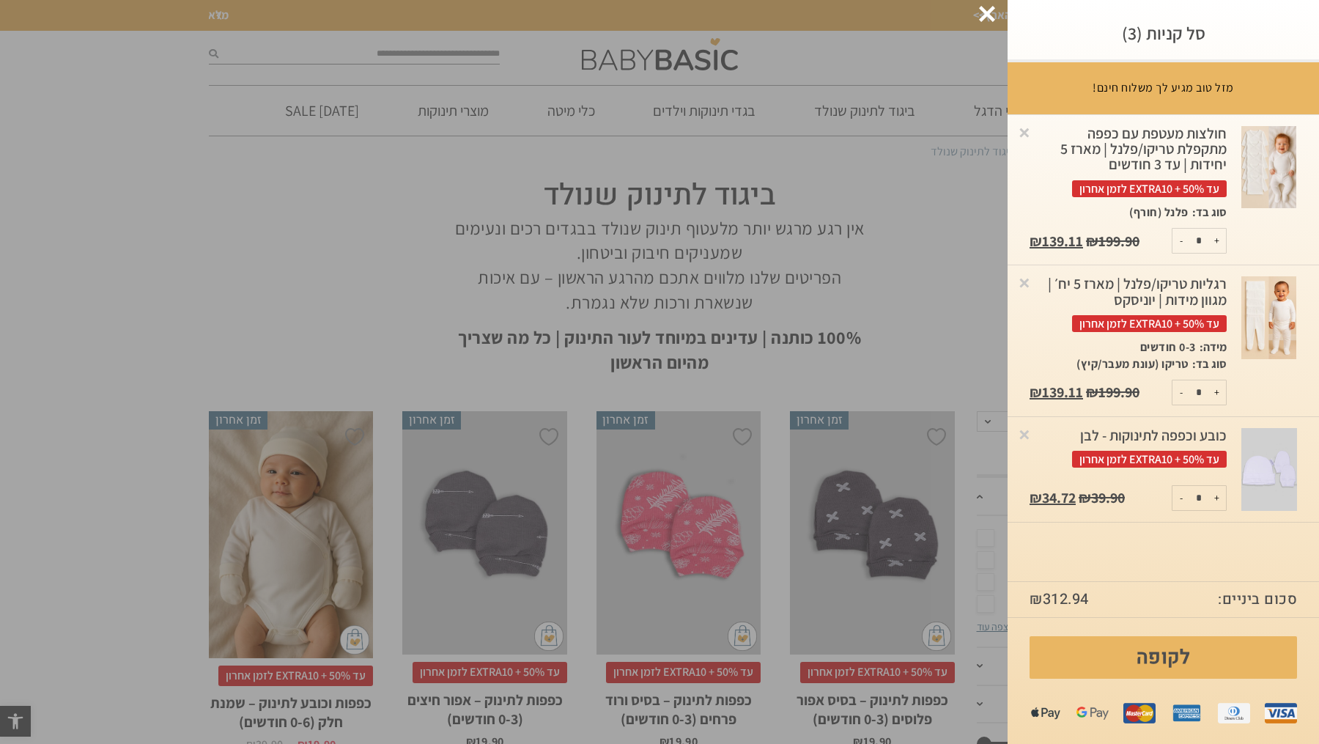
drag, startPoint x: 872, startPoint y: 368, endPoint x: 876, endPoint y: 375, distance: 8.5
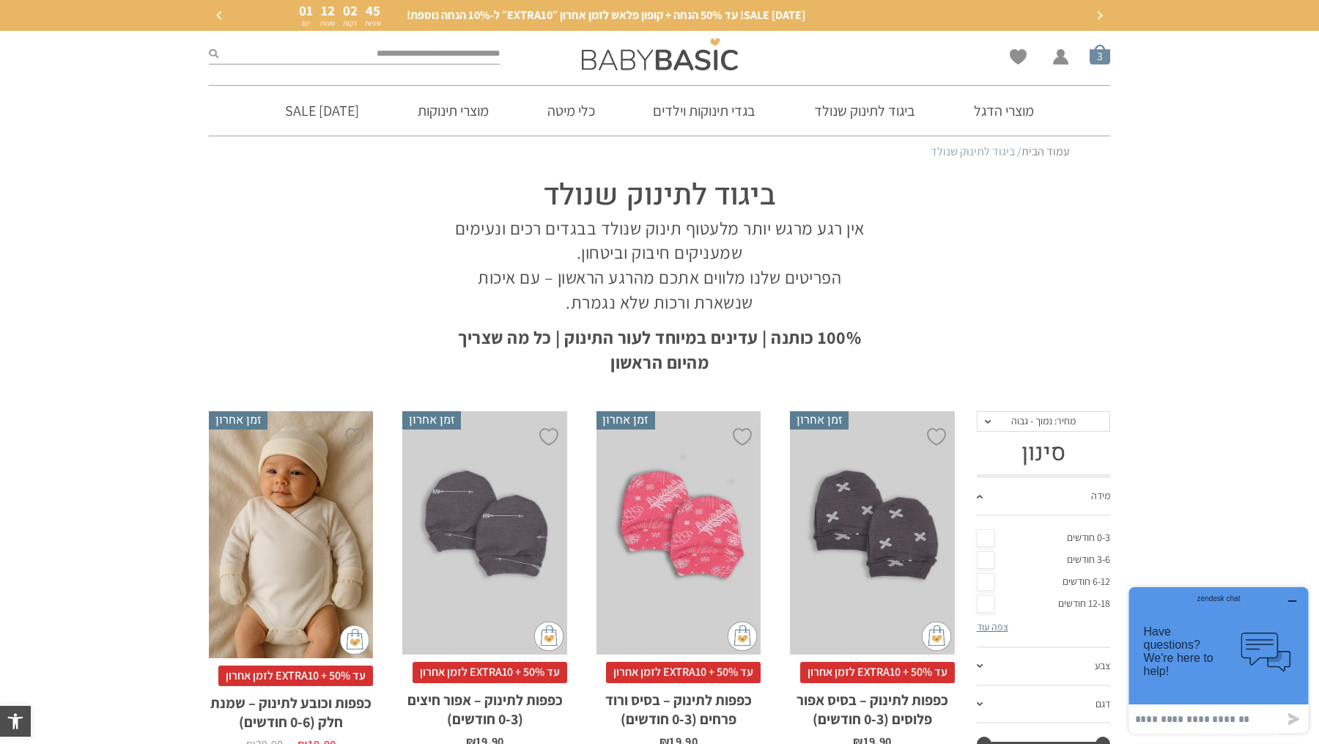
click at [1100, 59] on span "סל קניות" at bounding box center [1100, 54] width 21 height 21
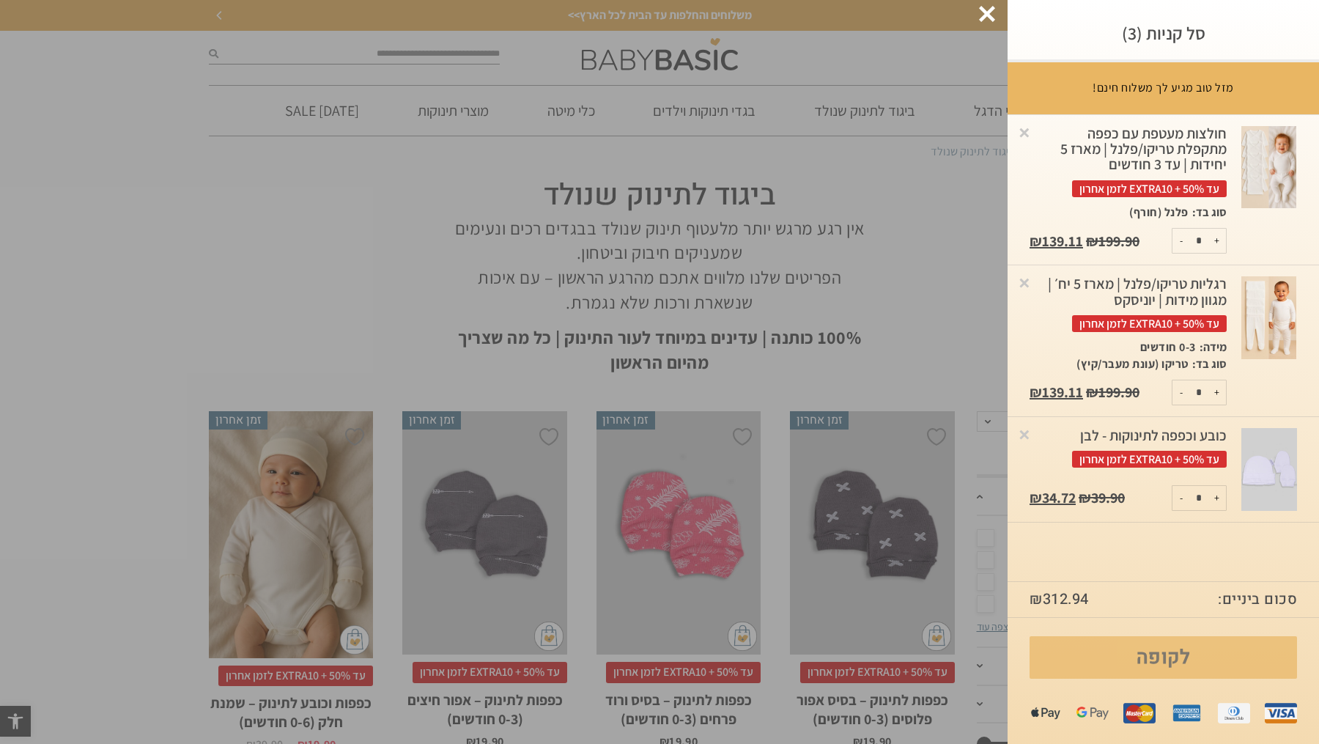
click at [1169, 658] on link "לקופה" at bounding box center [1164, 657] width 268 height 43
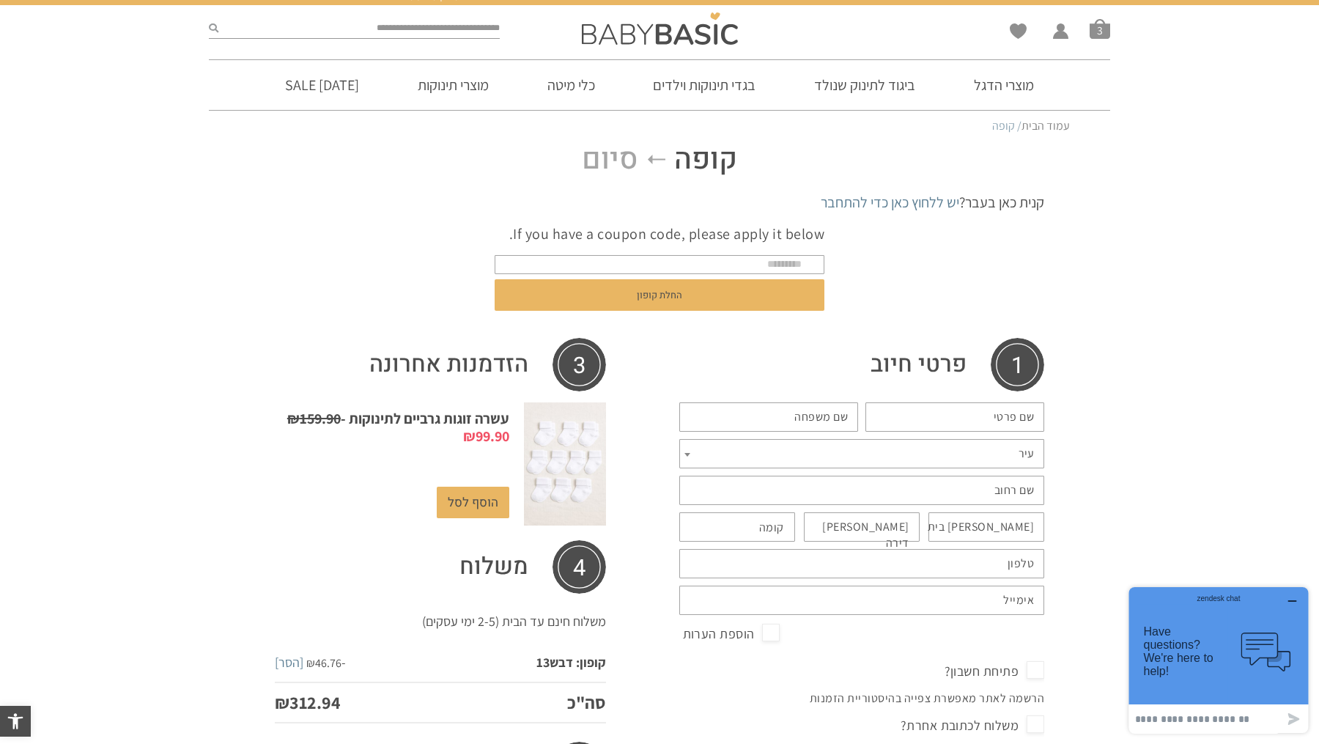
scroll to position [20, 0]
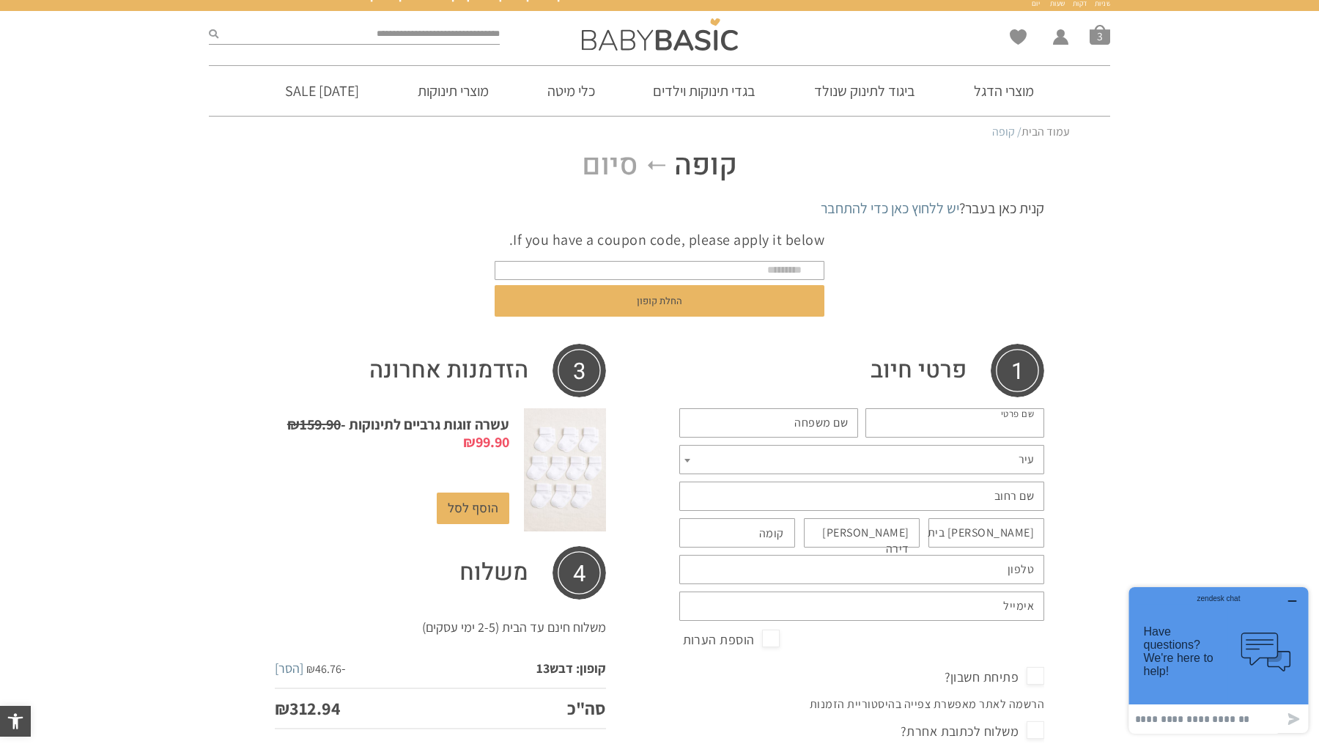
click at [984, 417] on input "שם פרטי *" at bounding box center [955, 422] width 179 height 29
type input "***"
type input "**"
type input "**********"
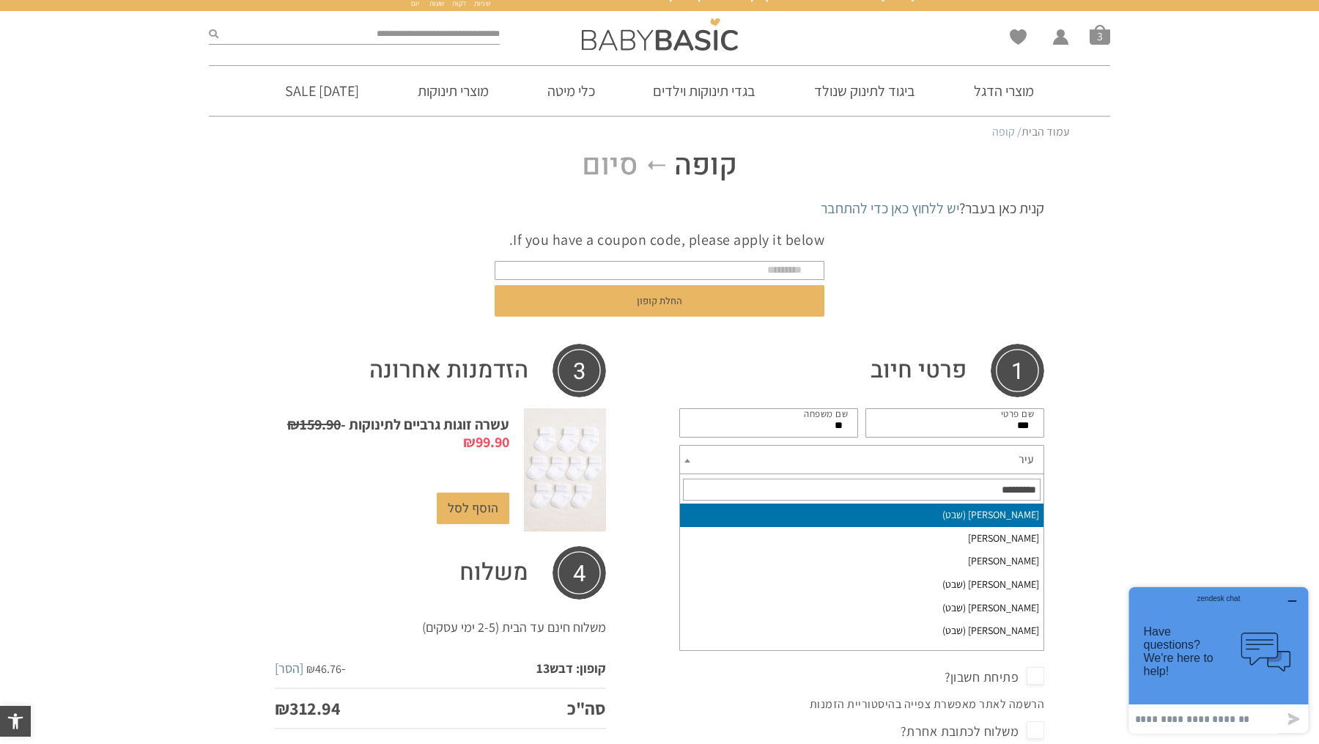
click at [943, 456] on span "עיר" at bounding box center [861, 459] width 365 height 29
click at [916, 490] on input "text" at bounding box center [862, 490] width 358 height 22
type input "***"
select select "******"
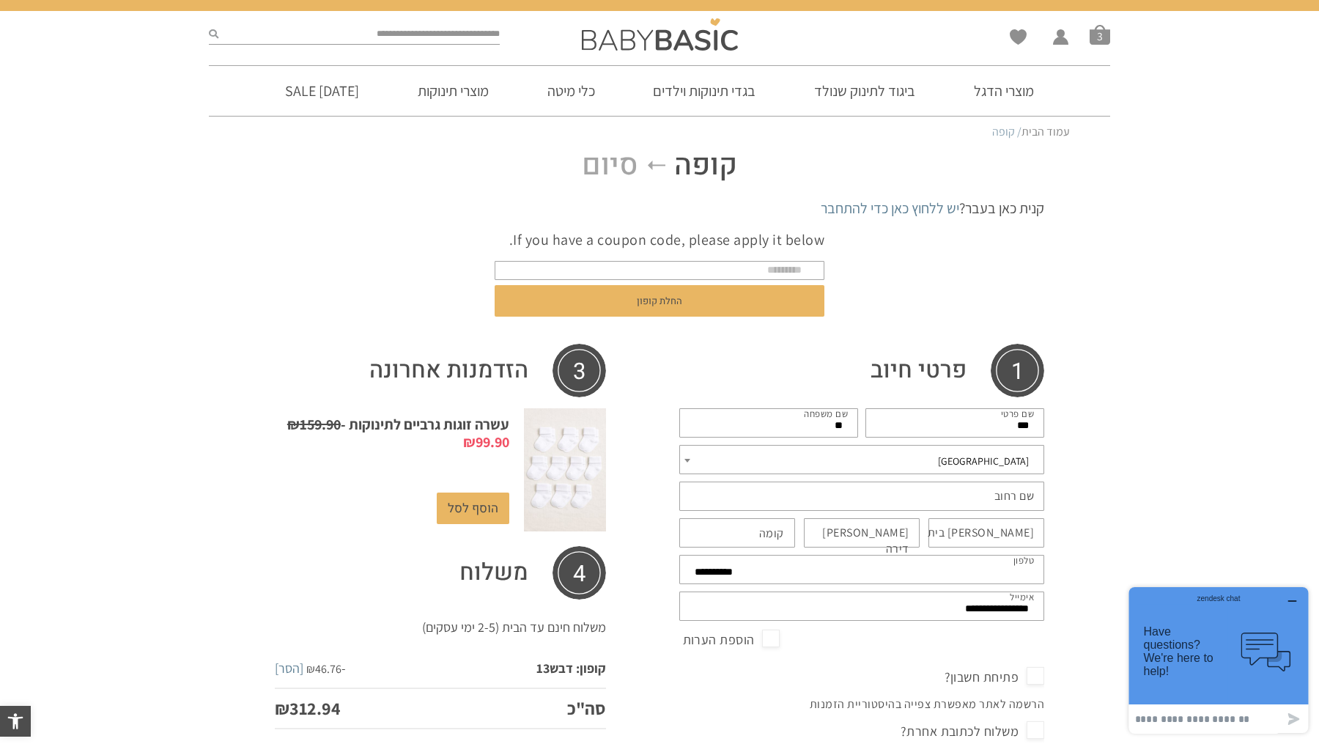
click at [922, 498] on input "שם רחוב *" at bounding box center [861, 496] width 365 height 29
type input "******"
click at [949, 534] on input "מס בית *" at bounding box center [987, 532] width 116 height 29
type input "*"
click at [885, 539] on label "מס דירה (אופציונלי)" at bounding box center [855, 541] width 110 height 33
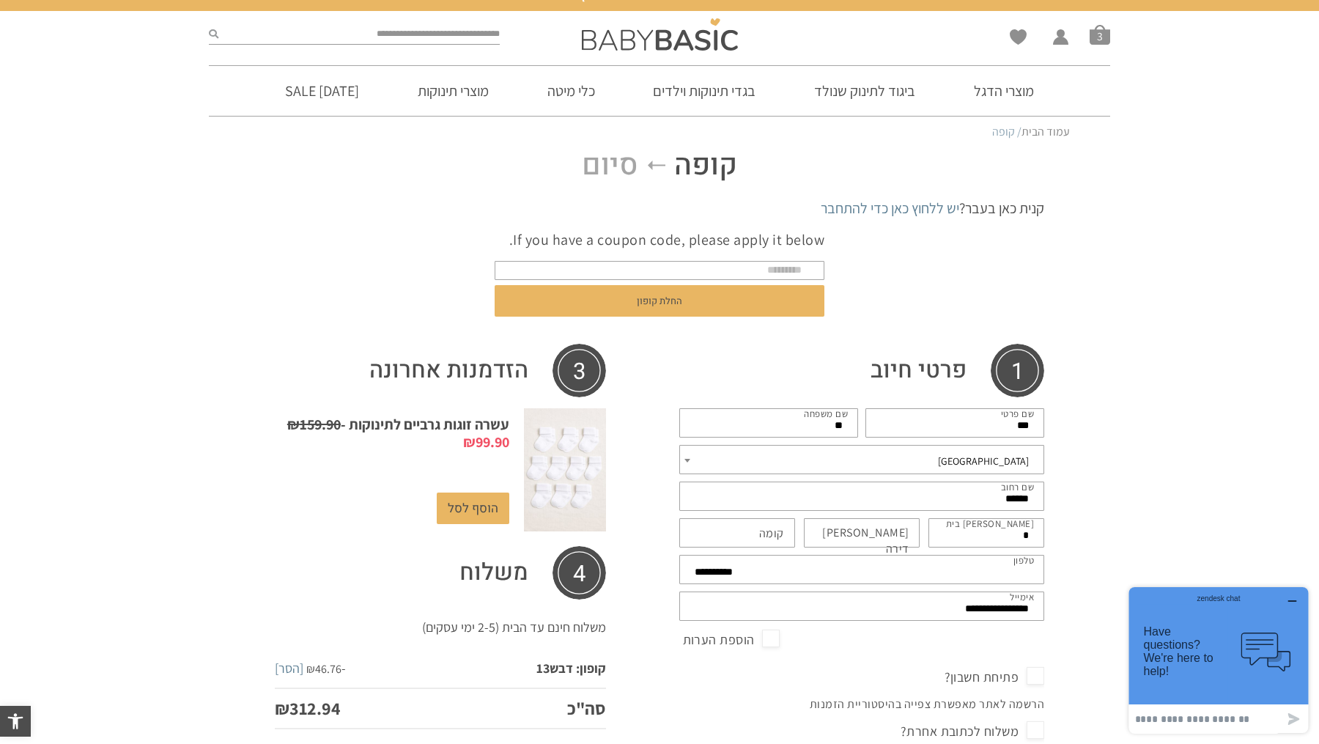
click at [885, 539] on input "מס דירה (אופציונלי)" at bounding box center [862, 532] width 116 height 29
type input "*"
click at [778, 534] on label "קומה (אופציונלי)" at bounding box center [771, 534] width 25 height 16
click at [778, 534] on input "קומה (אופציונלי)" at bounding box center [737, 532] width 116 height 29
type input "*"
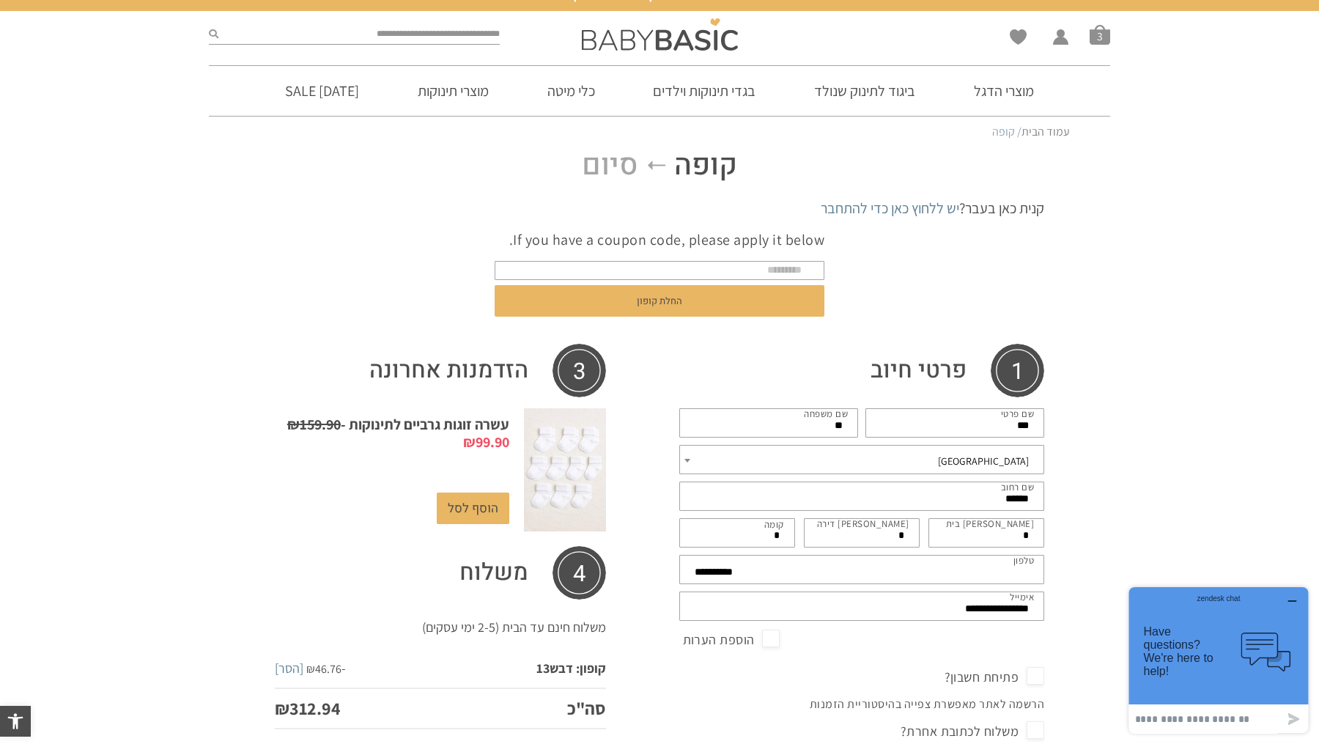
click at [1155, 498] on div "**********" at bounding box center [659, 698] width 1319 height 1100
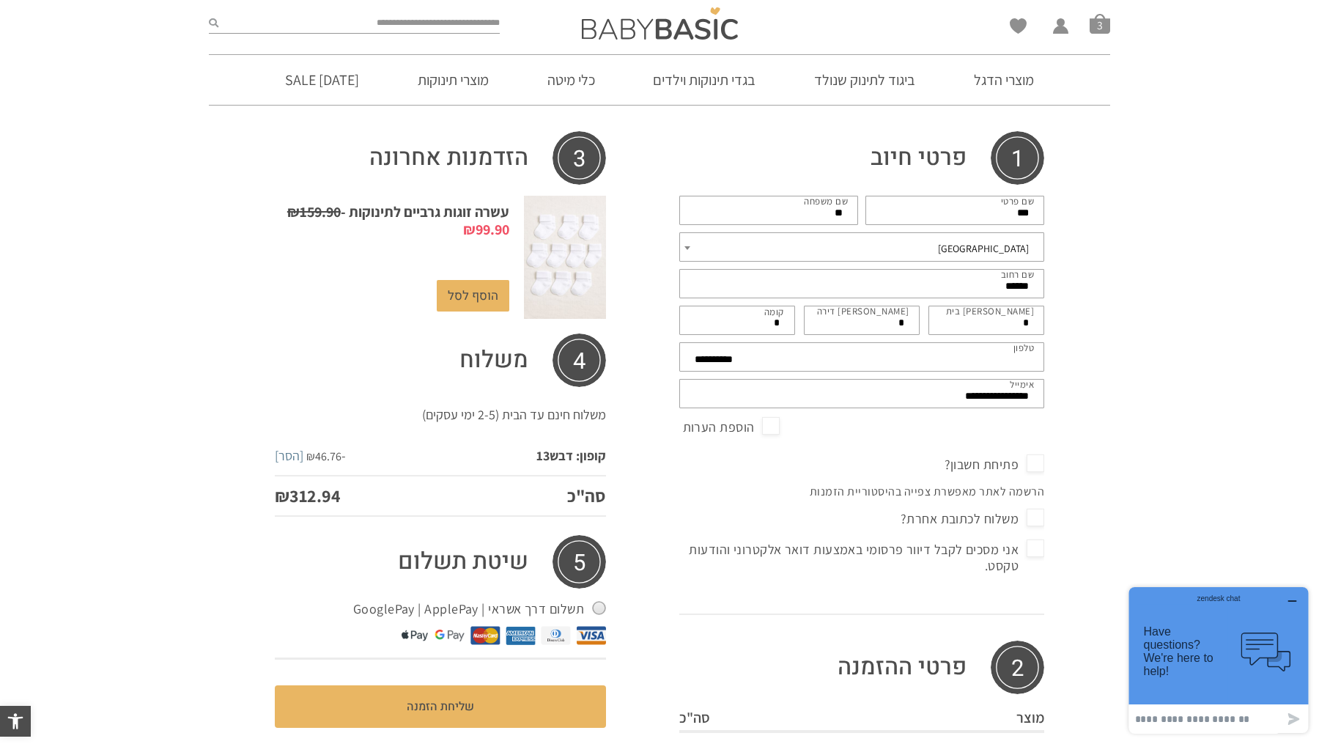
scroll to position [239, 0]
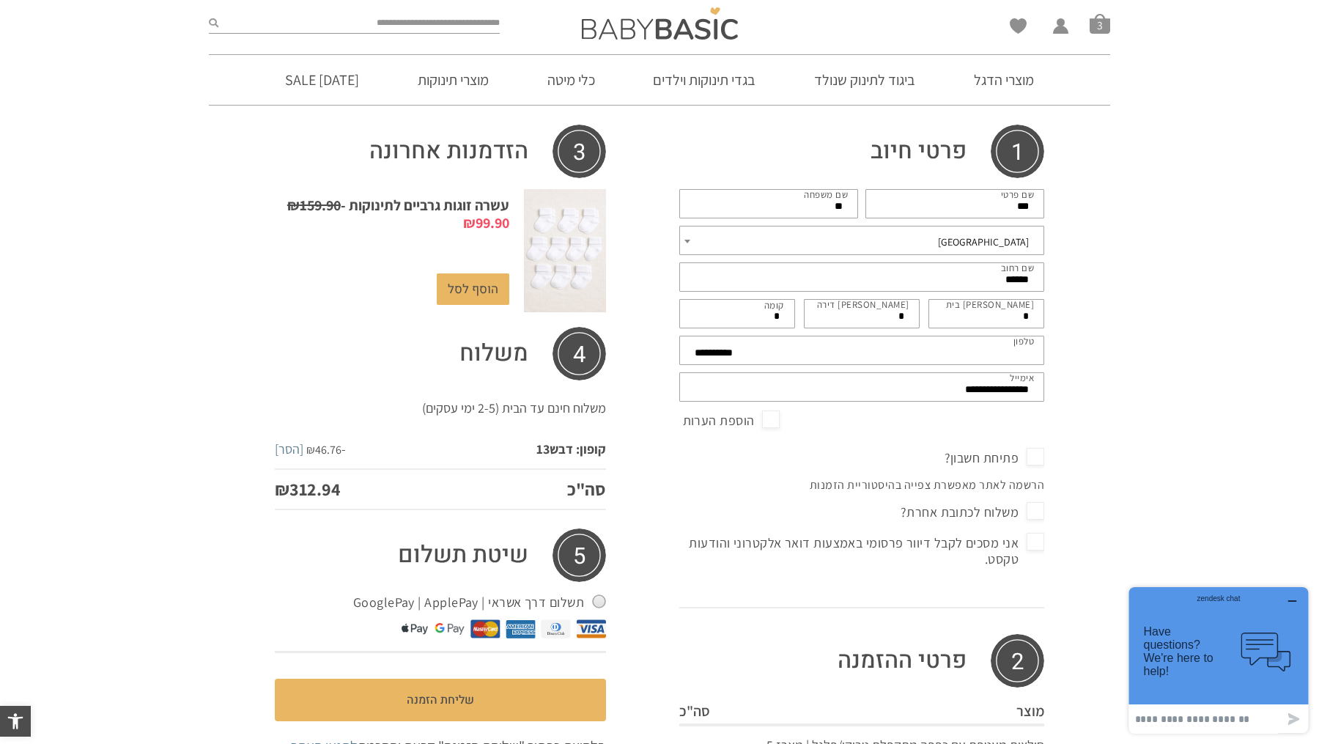
click at [1028, 461] on span "פתיחת חשבון?" at bounding box center [995, 457] width 100 height 23
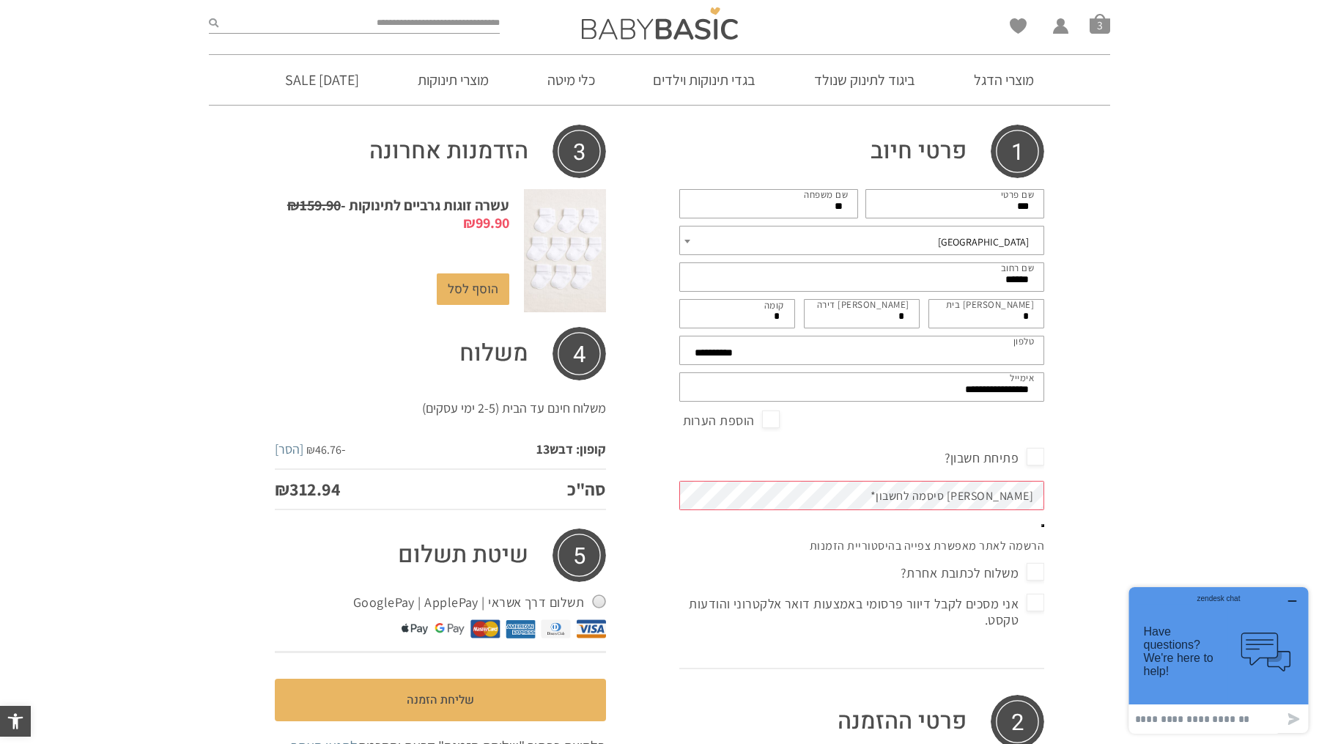
click at [1035, 456] on span "פתיחת חשבון?" at bounding box center [995, 457] width 100 height 23
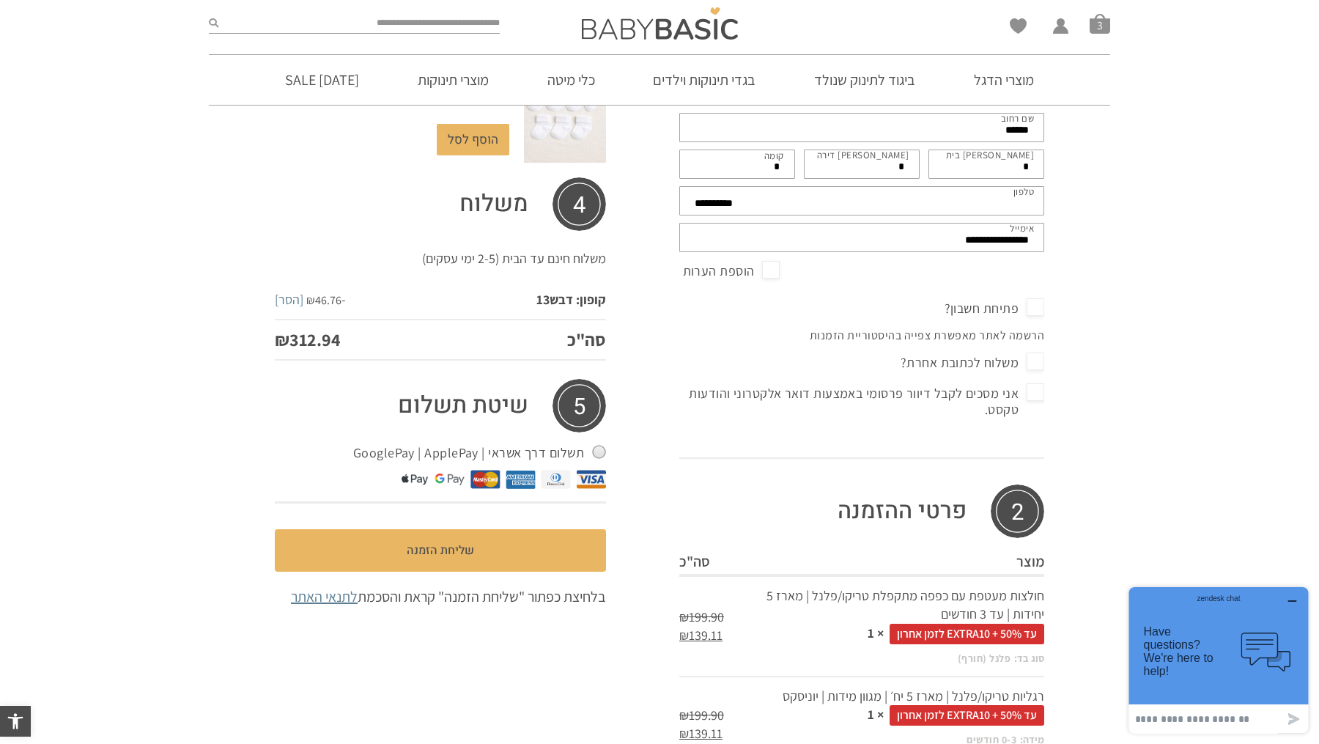
scroll to position [400, 0]
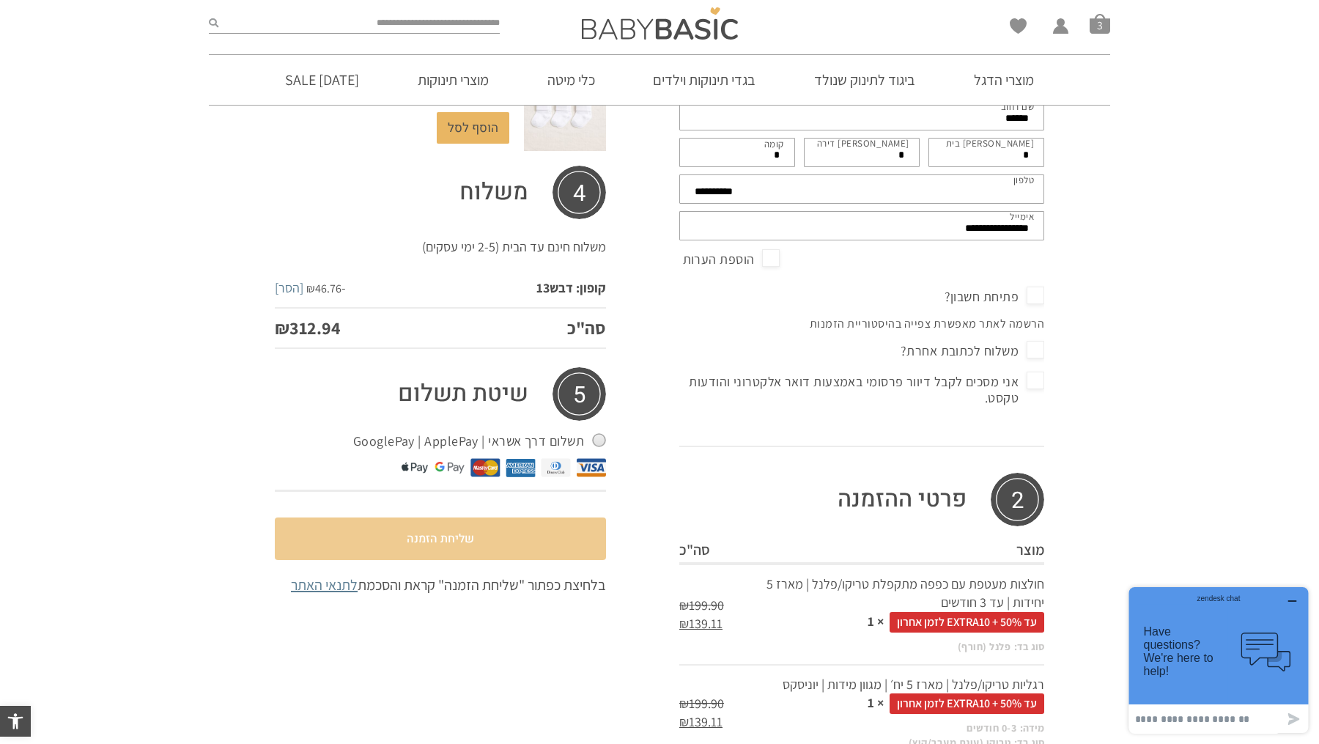
click at [513, 536] on button "שליחת הזמנה" at bounding box center [440, 539] width 331 height 43
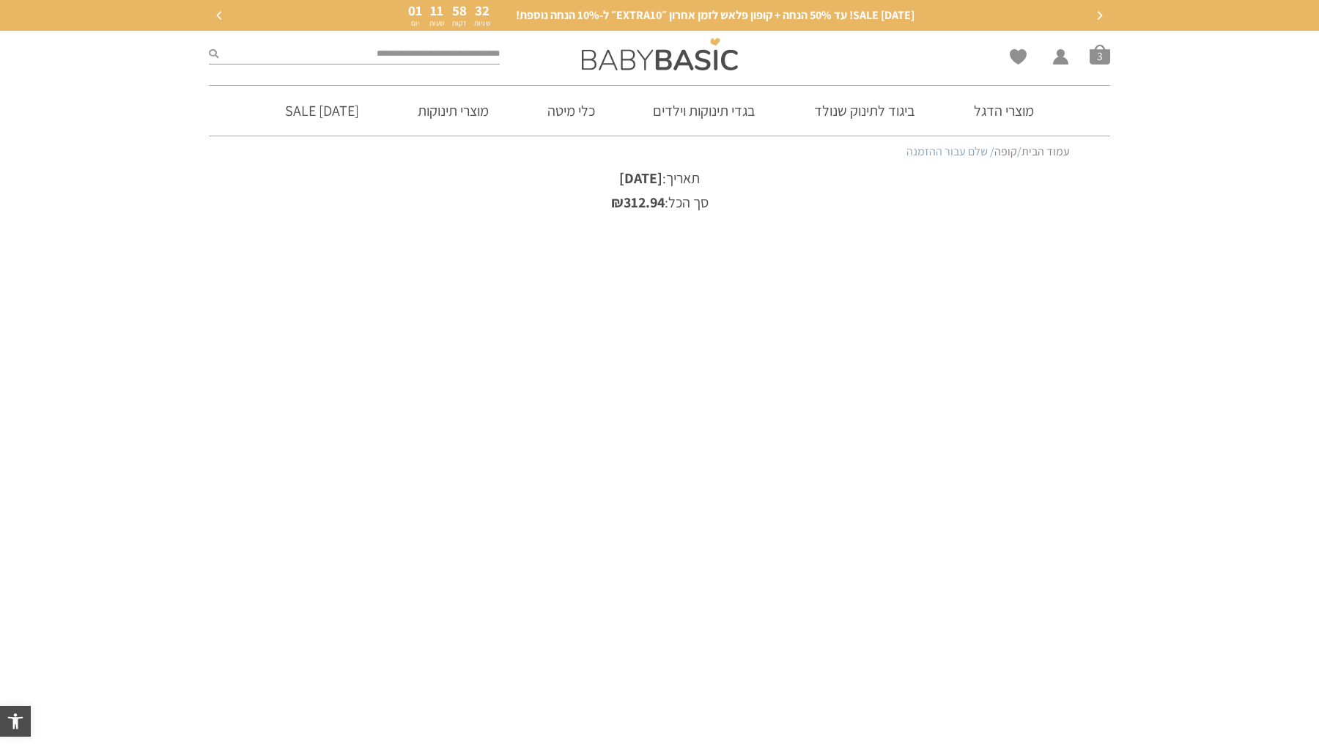
click at [1069, 383] on div "מספר הזמנה: 60348 תאריך: [DATE] סך הכל: ₪ 312.94 אמצעי תשלום: תשלום דרך אשראי |…" at bounding box center [659, 491] width 1319 height 647
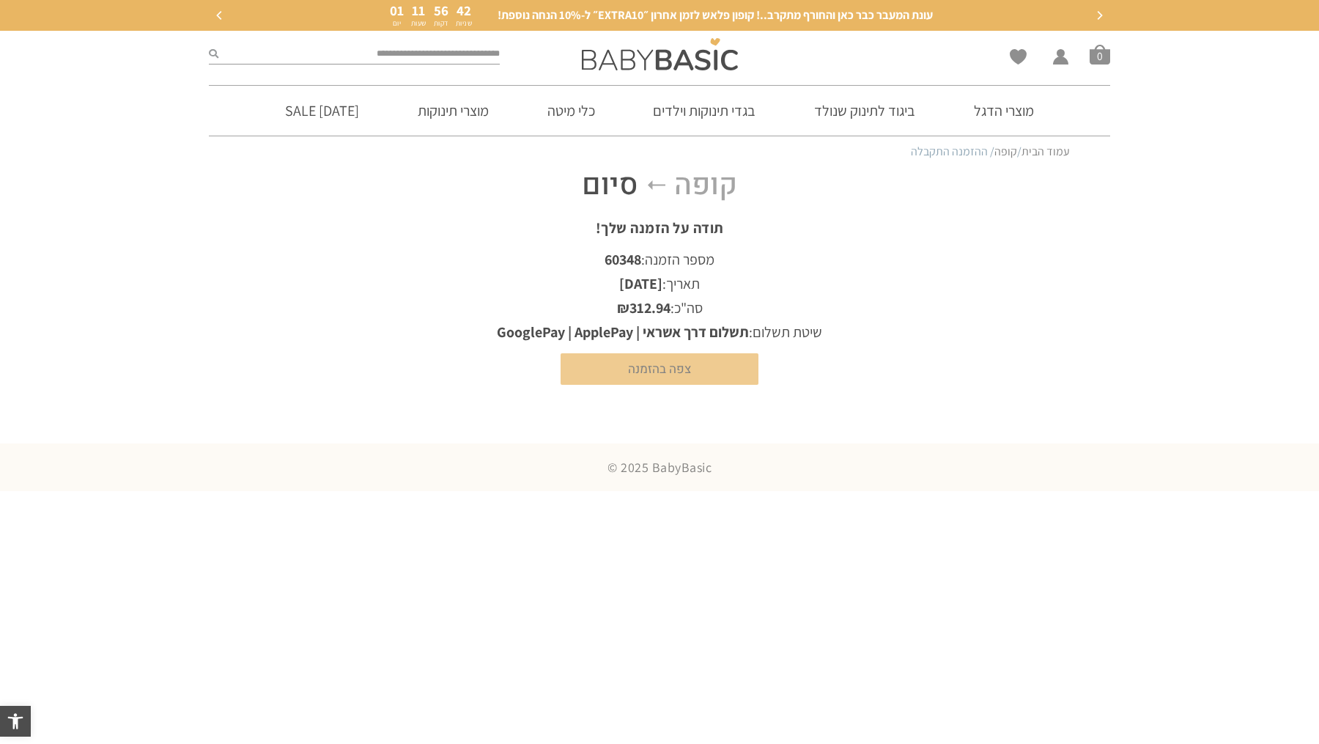
click at [643, 369] on link "צפה בהזמנה" at bounding box center [660, 369] width 198 height 32
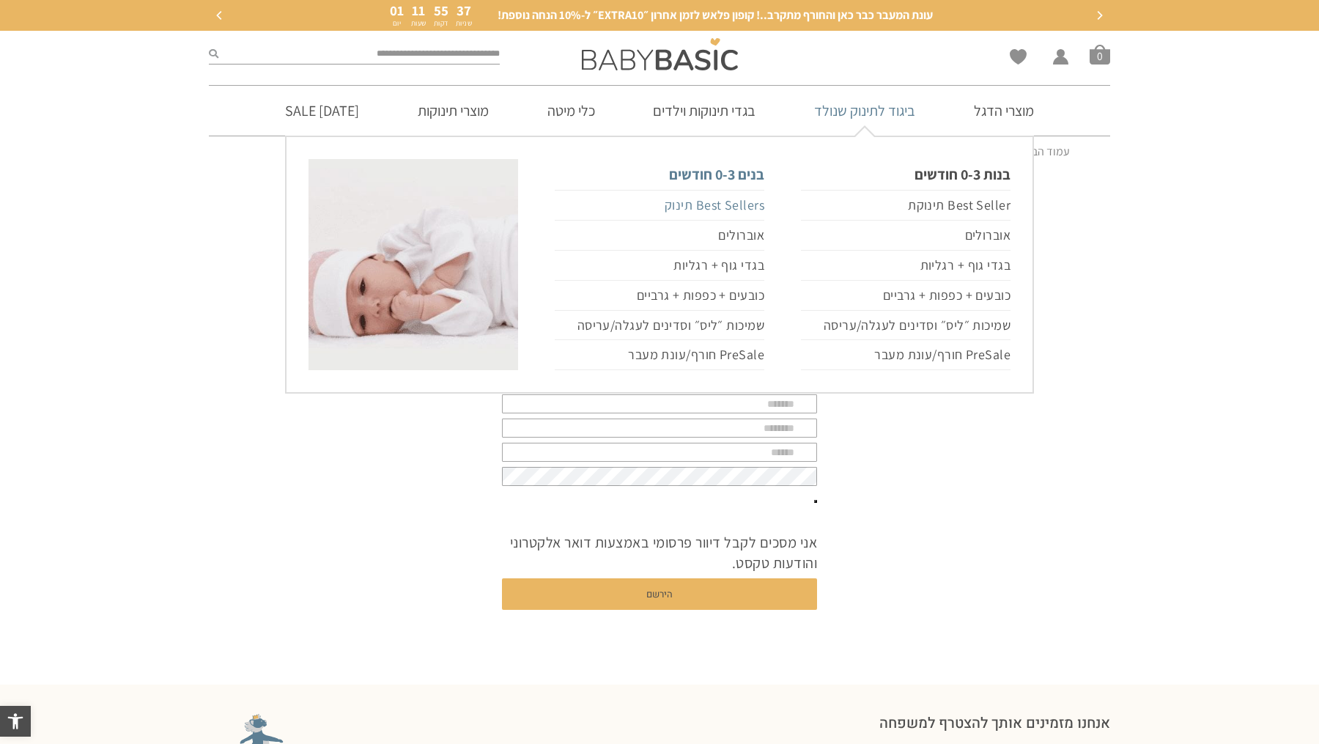
click at [742, 207] on link "Best Sellers תינוק" at bounding box center [660, 205] width 210 height 31
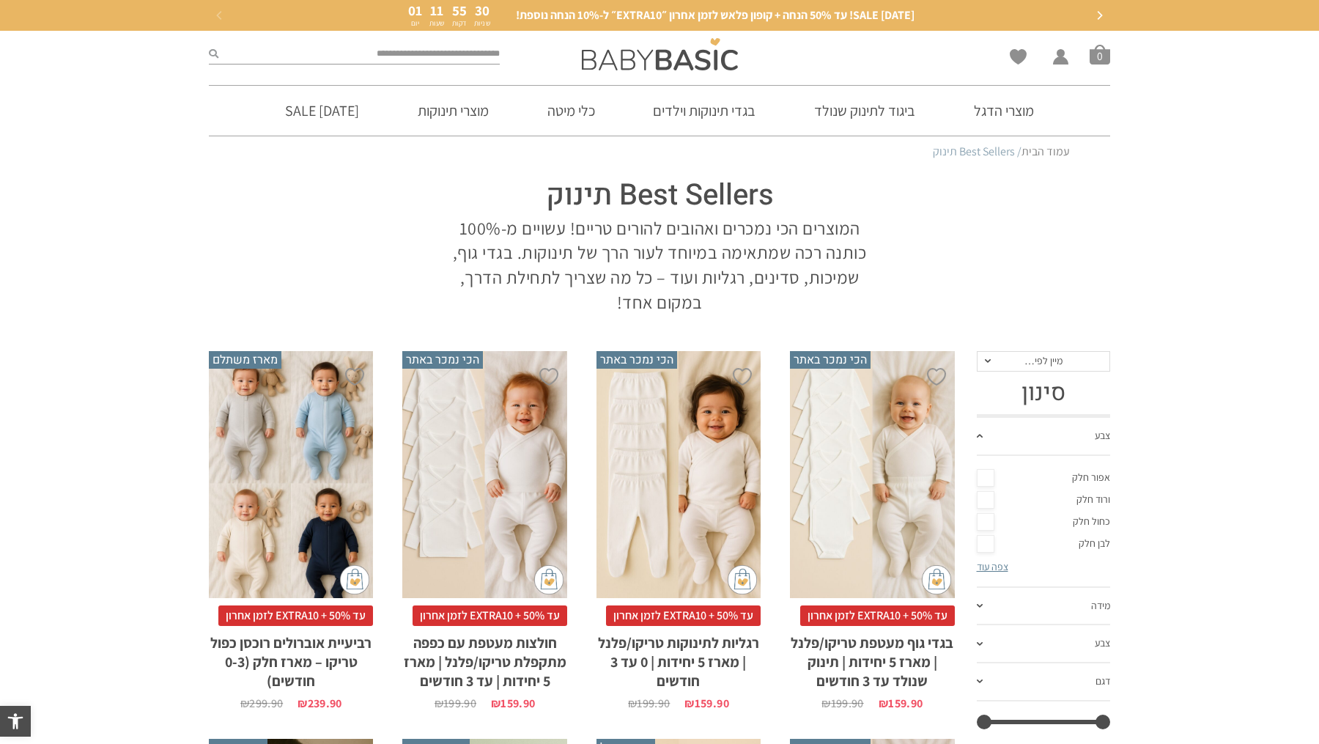
click at [528, 460] on div "x בחירת סוג בד טריקו (עונת מעבר/קיץ) פלנל (חורף)" at bounding box center [484, 474] width 164 height 247
